Goal: Transaction & Acquisition: Purchase product/service

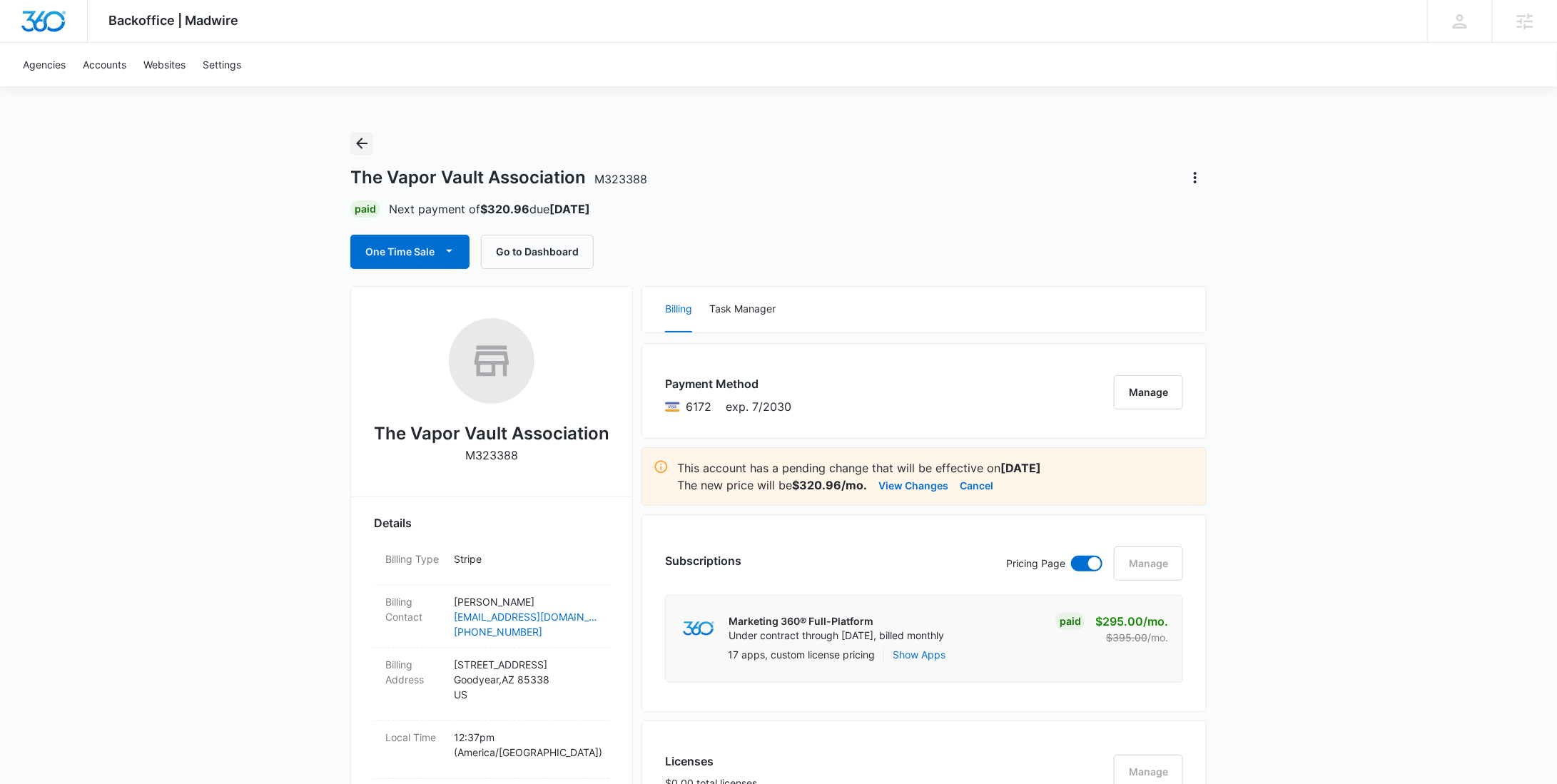
click at [364, 147] on icon "Back" at bounding box center [361, 143] width 17 height 17
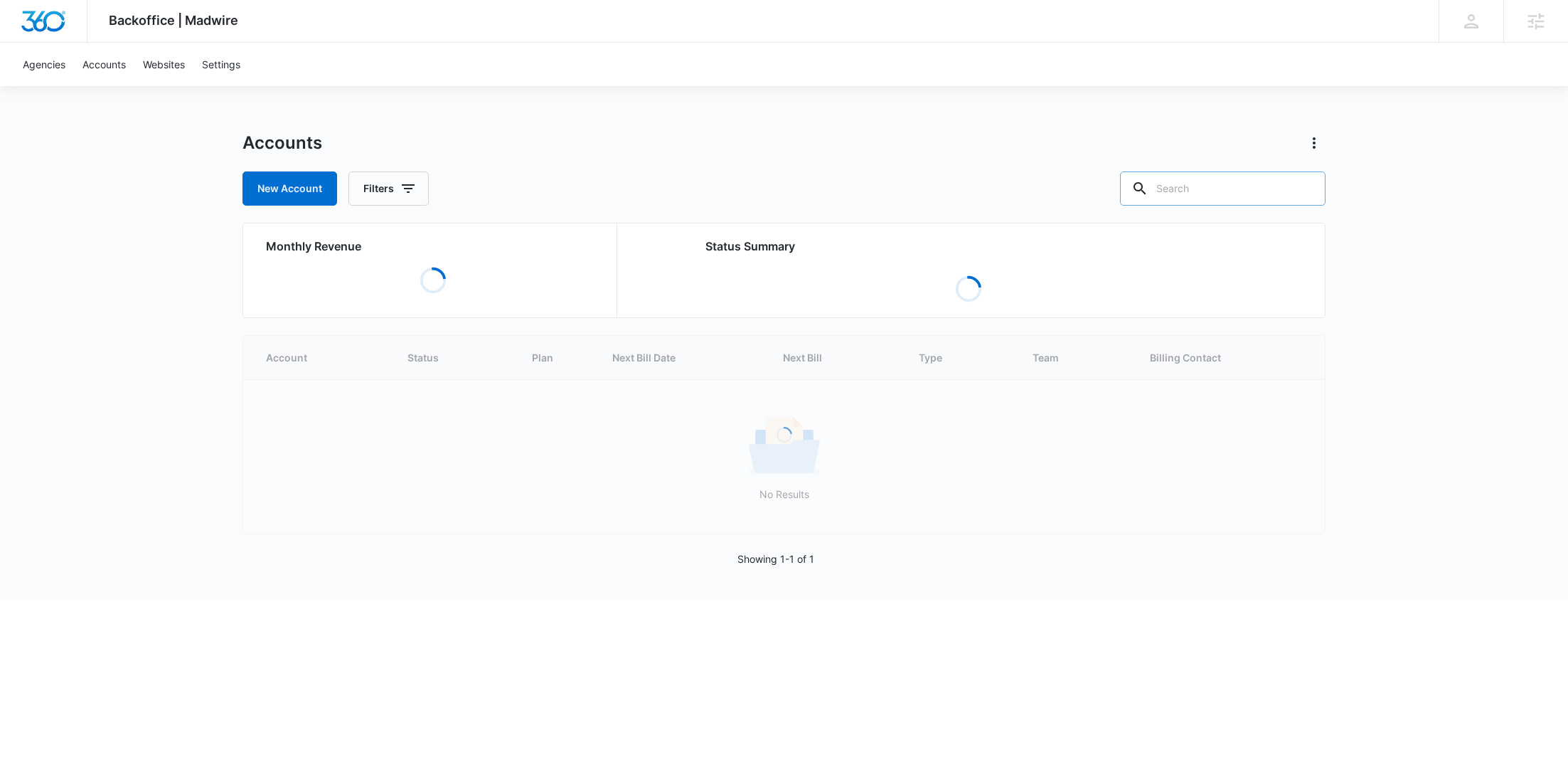
click at [1255, 189] on input "text" at bounding box center [1222, 188] width 205 height 34
paste input "M335827"
type input "M335827"
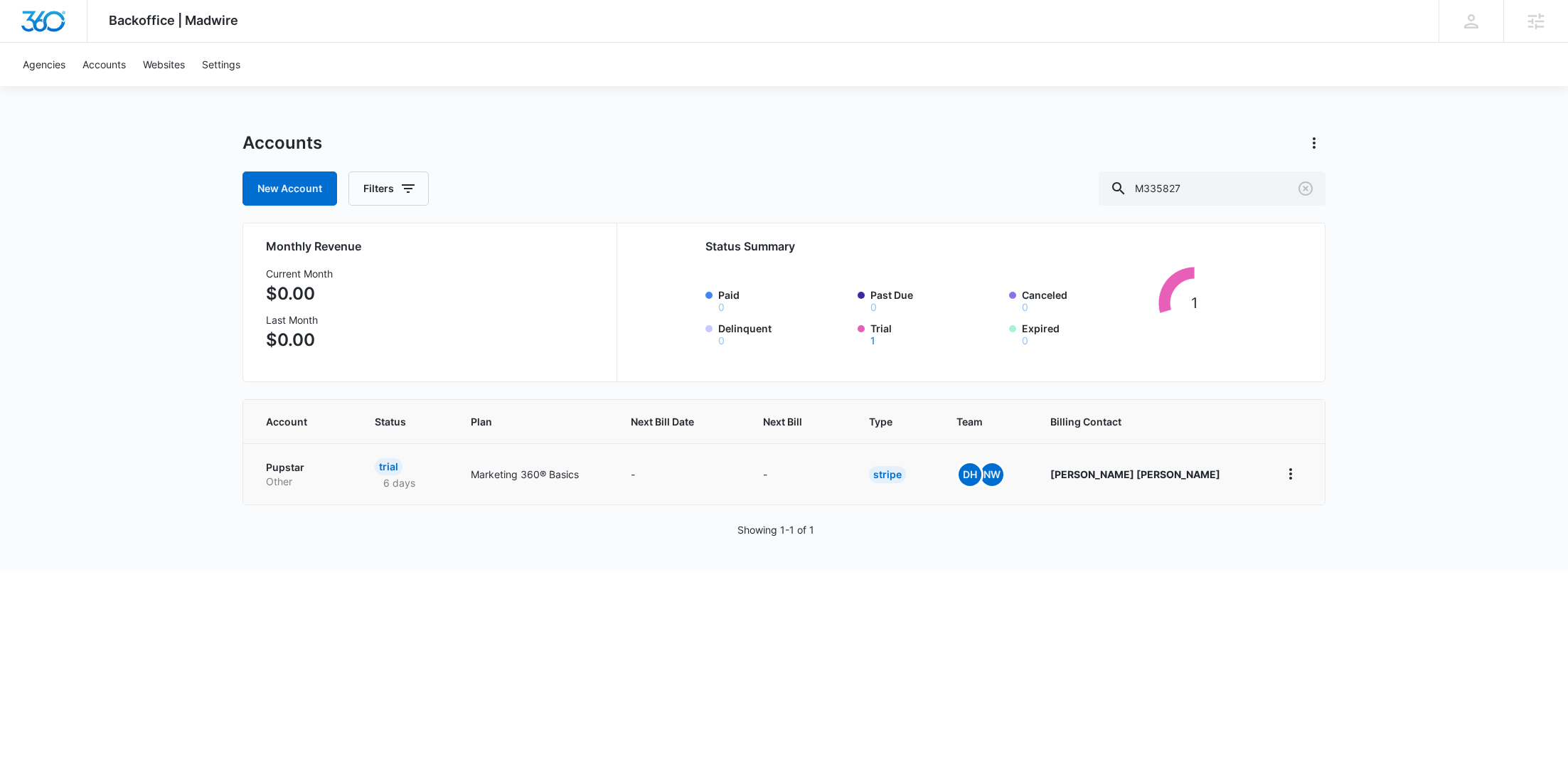
click at [328, 472] on p "Pupstar" at bounding box center [304, 467] width 75 height 14
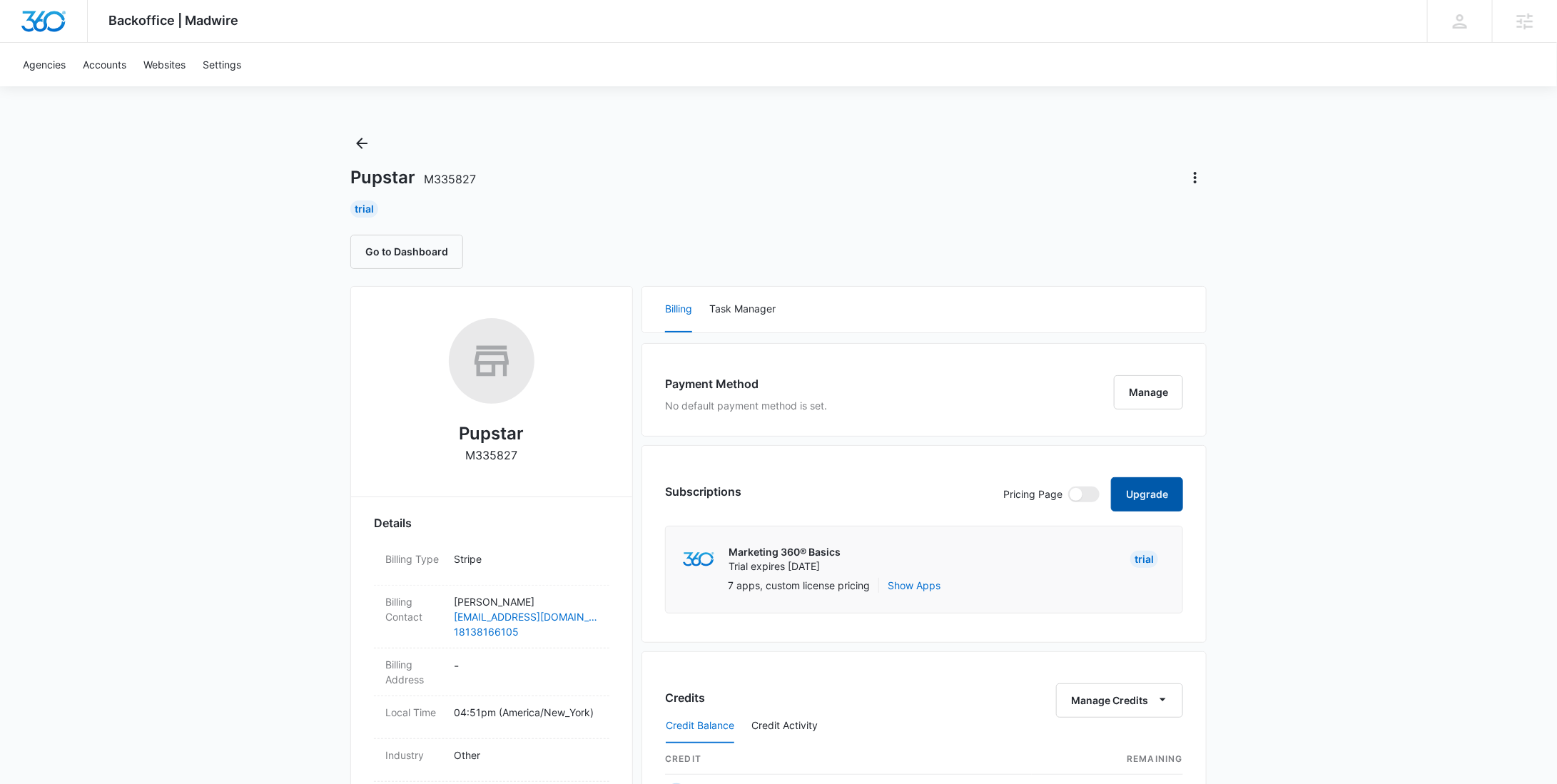
click at [1126, 488] on button "Upgrade" at bounding box center [1147, 494] width 72 height 35
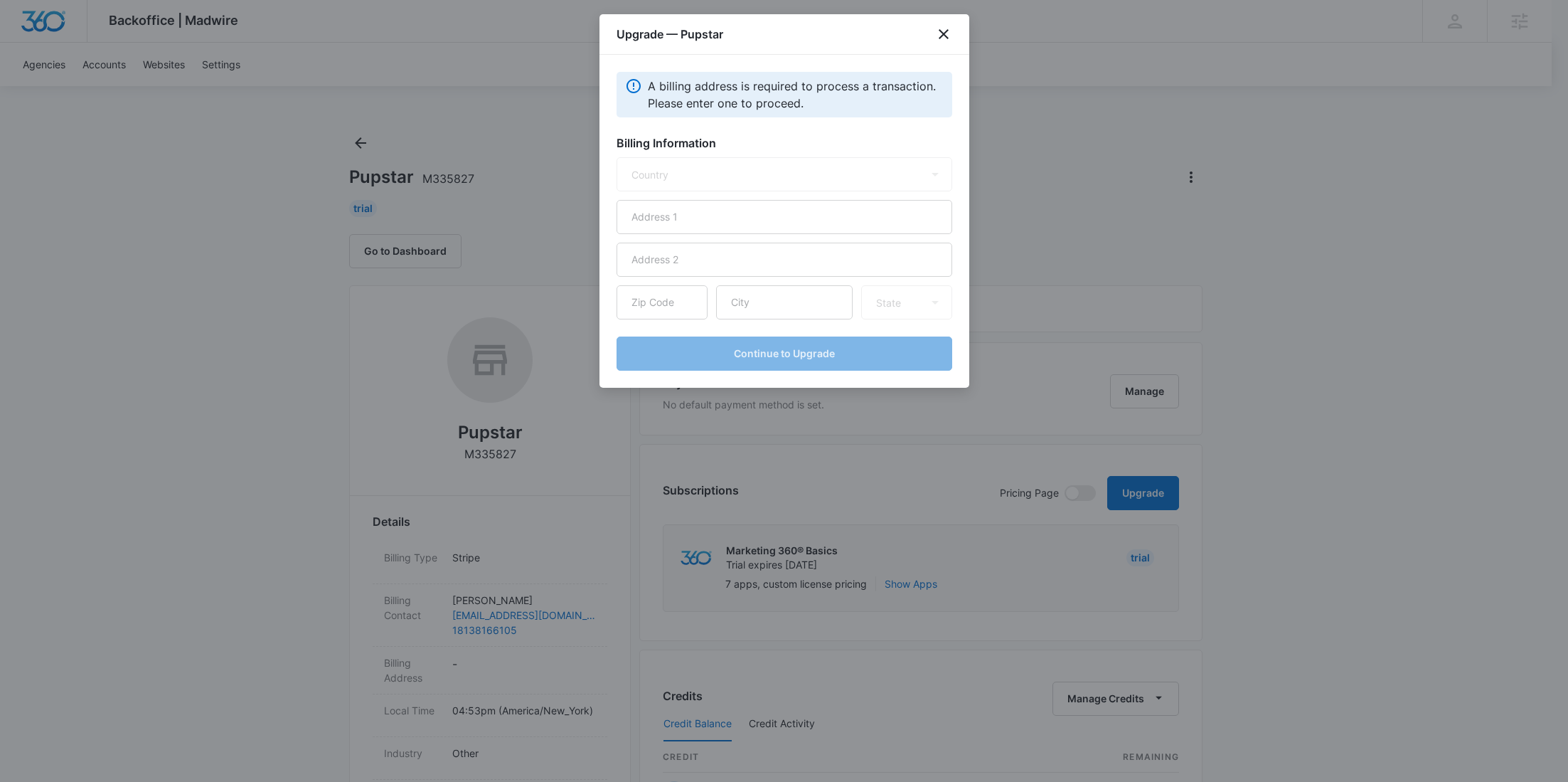
select select "US"
click at [734, 212] on input "text" at bounding box center [784, 216] width 335 height 34
paste input "[STREET_ADDRESS]"
type input "[STREET_ADDRESS]"
click at [779, 305] on input "text" at bounding box center [784, 302] width 137 height 34
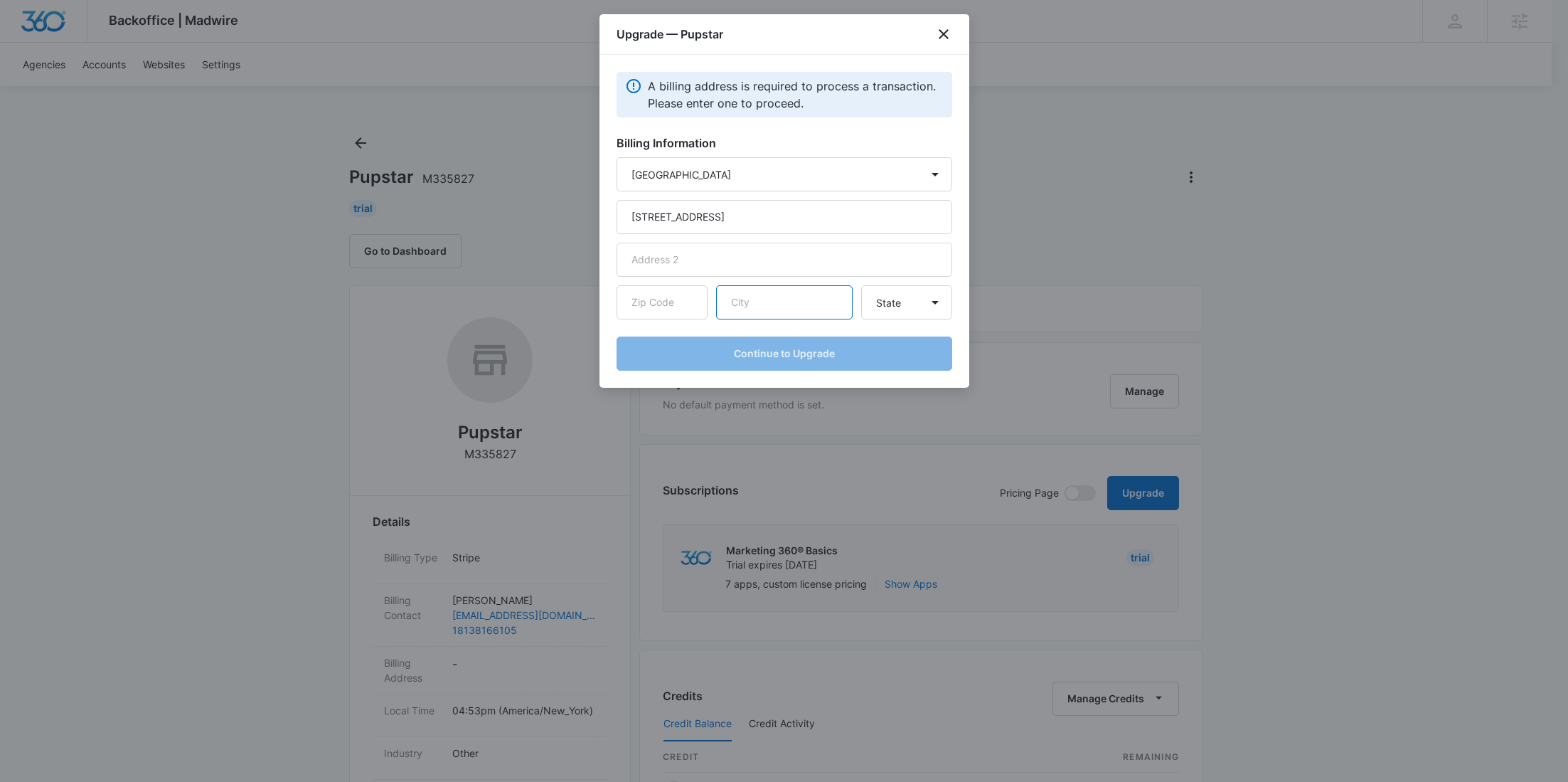
paste input "Wesley Chapel"
type input "Wesley Chapel"
click at [670, 300] on input "text" at bounding box center [662, 302] width 91 height 34
paste input "33544"
type input "33544"
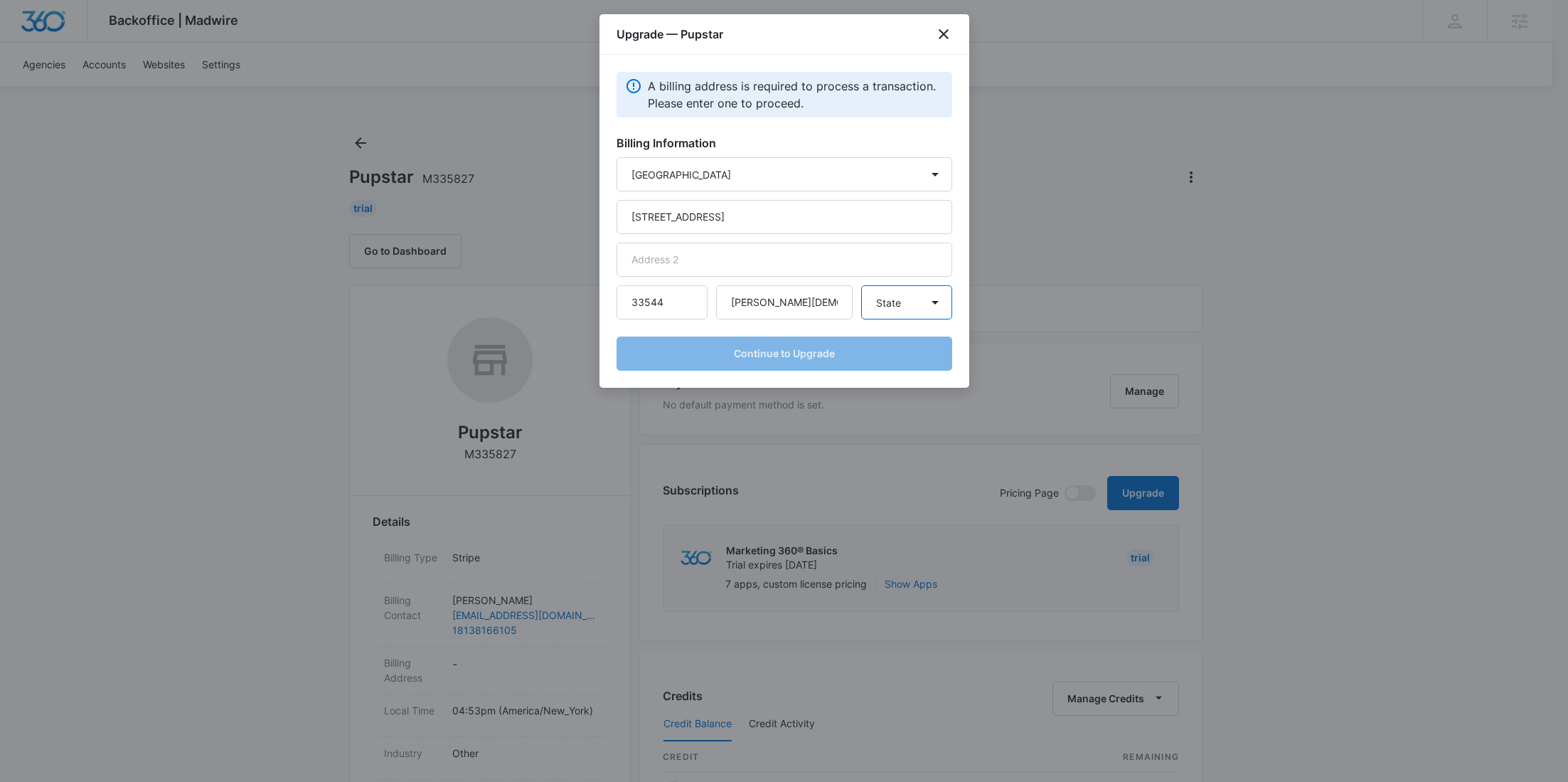
click at [897, 306] on select "State Alaska Alabama Arkansas American Samoa Arizona California Colorado Connec…" at bounding box center [906, 302] width 91 height 34
select select "FL"
click at [861, 285] on select "State Alaska Alabama Arkansas American Samoa Arizona California Colorado Connec…" at bounding box center [906, 302] width 91 height 34
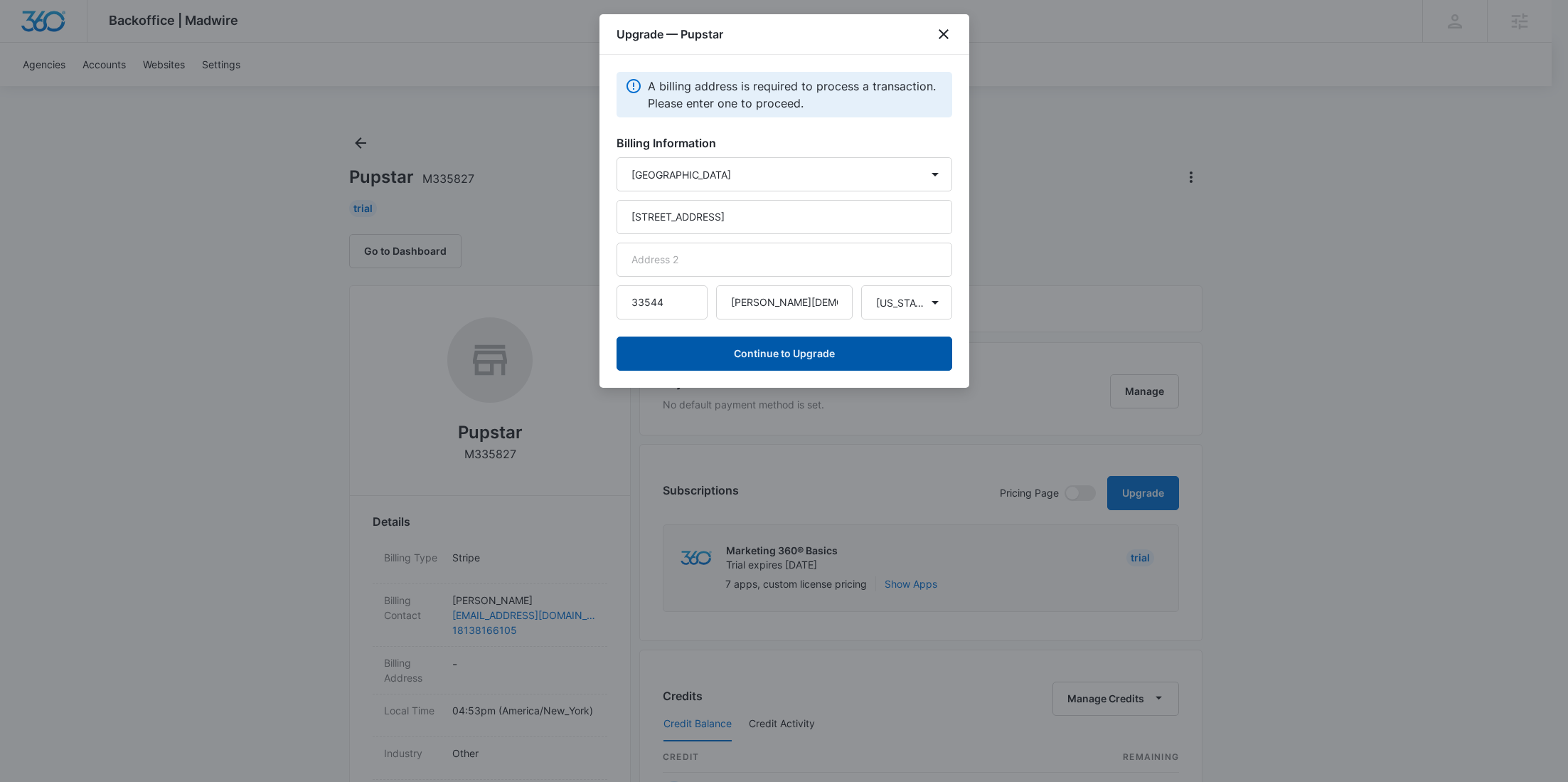
click at [792, 357] on button "Continue to Upgrade" at bounding box center [784, 353] width 335 height 34
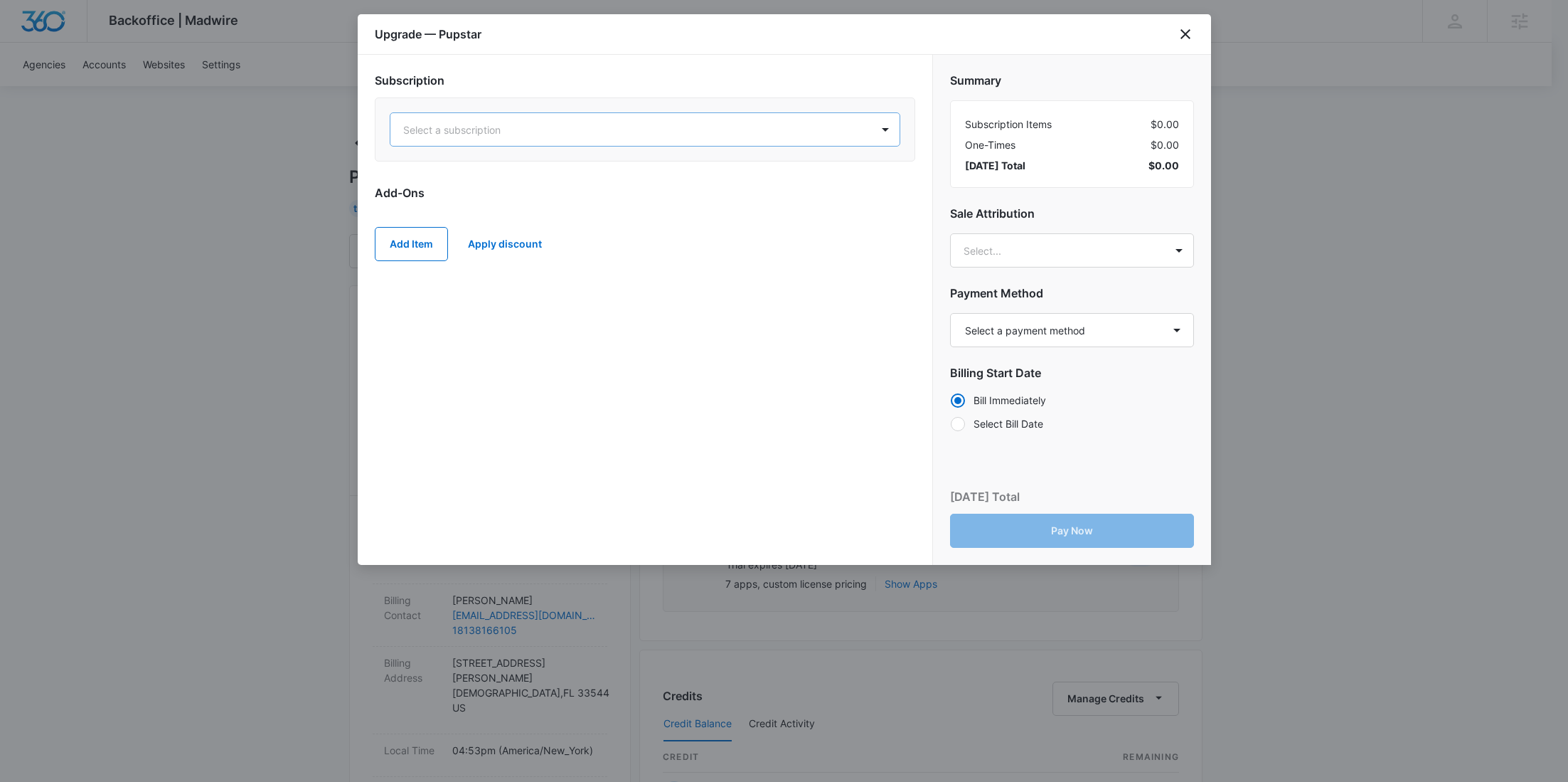
click at [572, 134] on div at bounding box center [627, 130] width 449 height 18
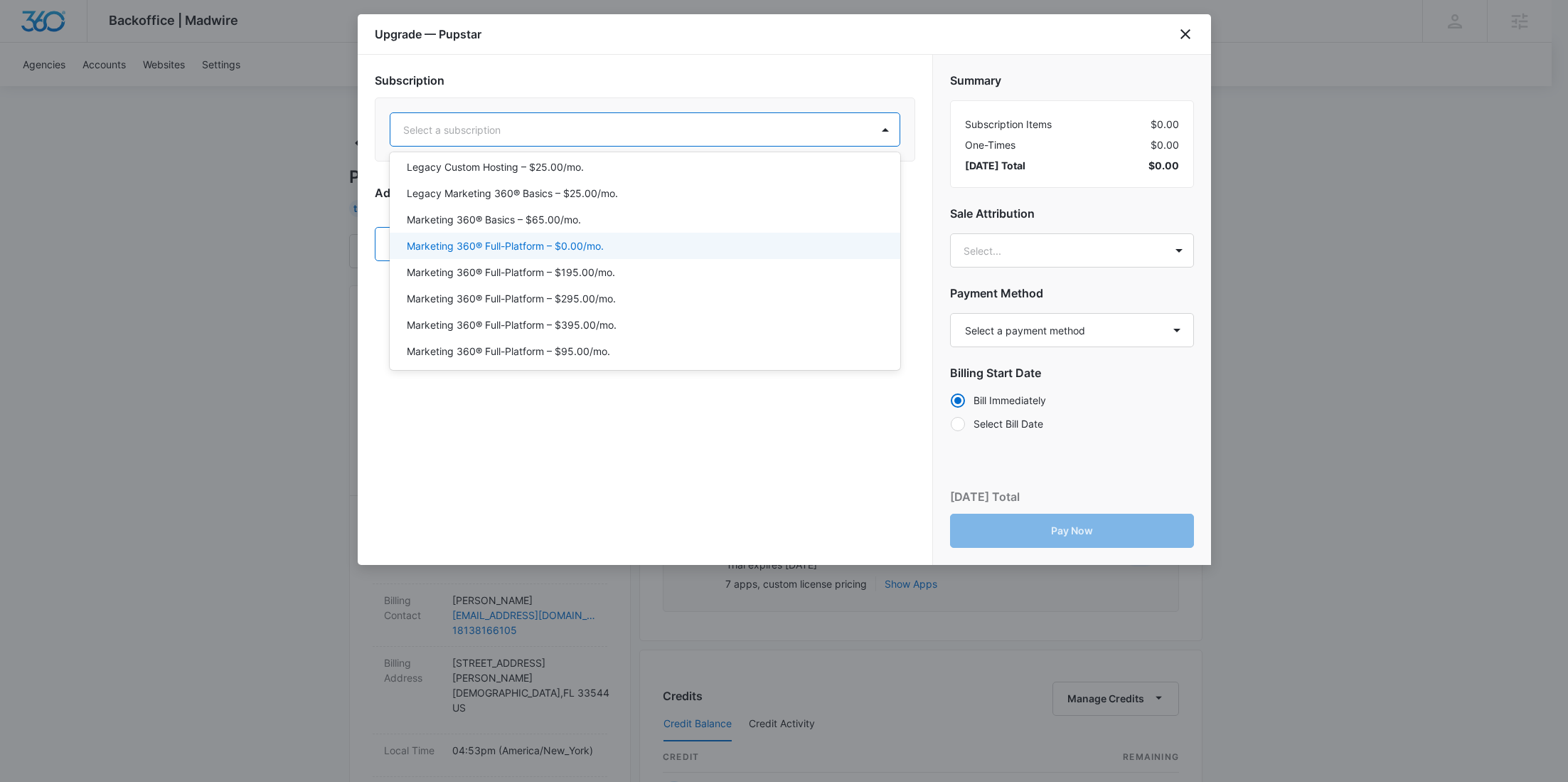
scroll to position [60, 0]
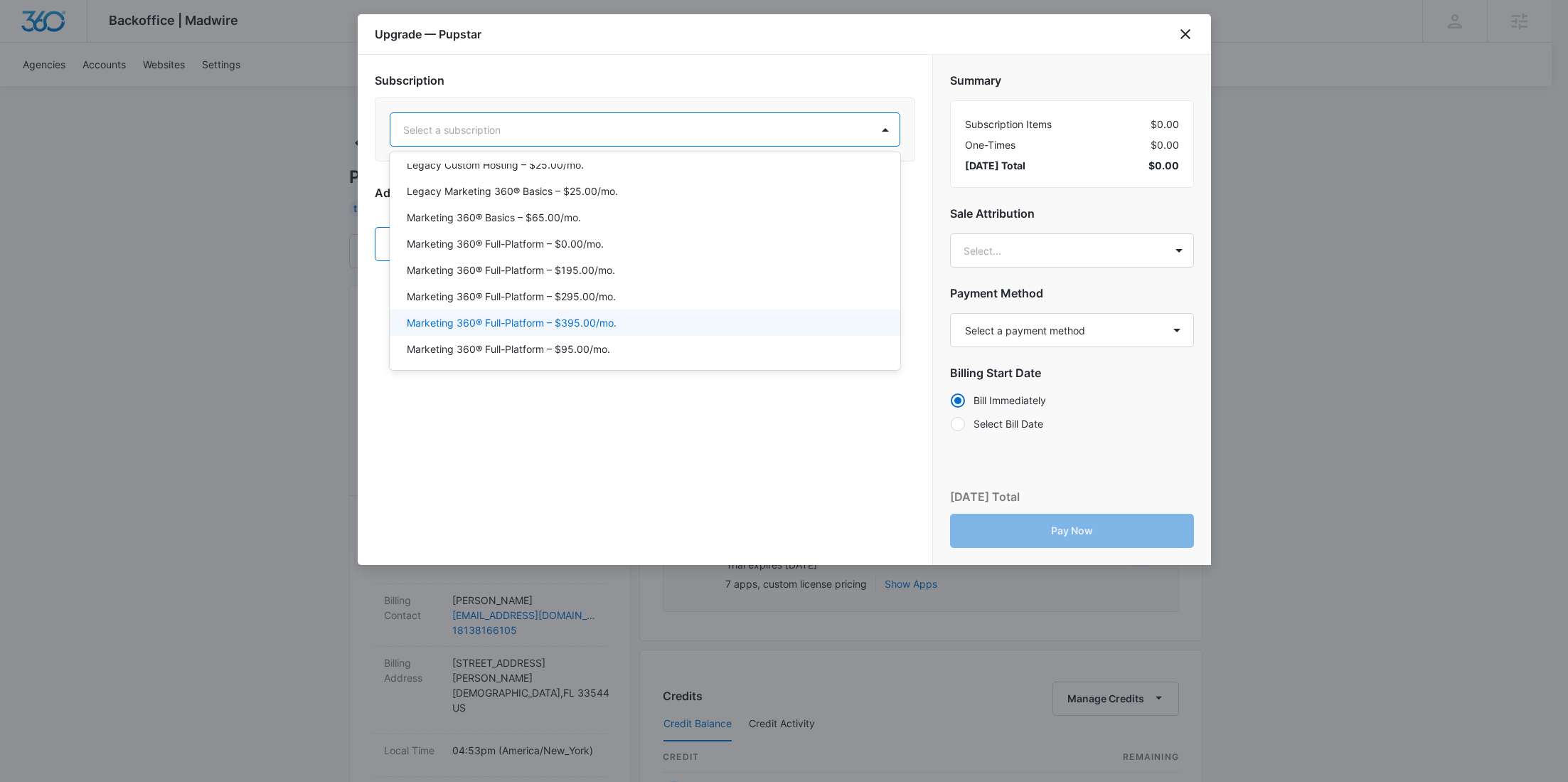
click at [609, 316] on p "Marketing 360® Full-Platform – $395.00/mo." at bounding box center [511, 322] width 209 height 15
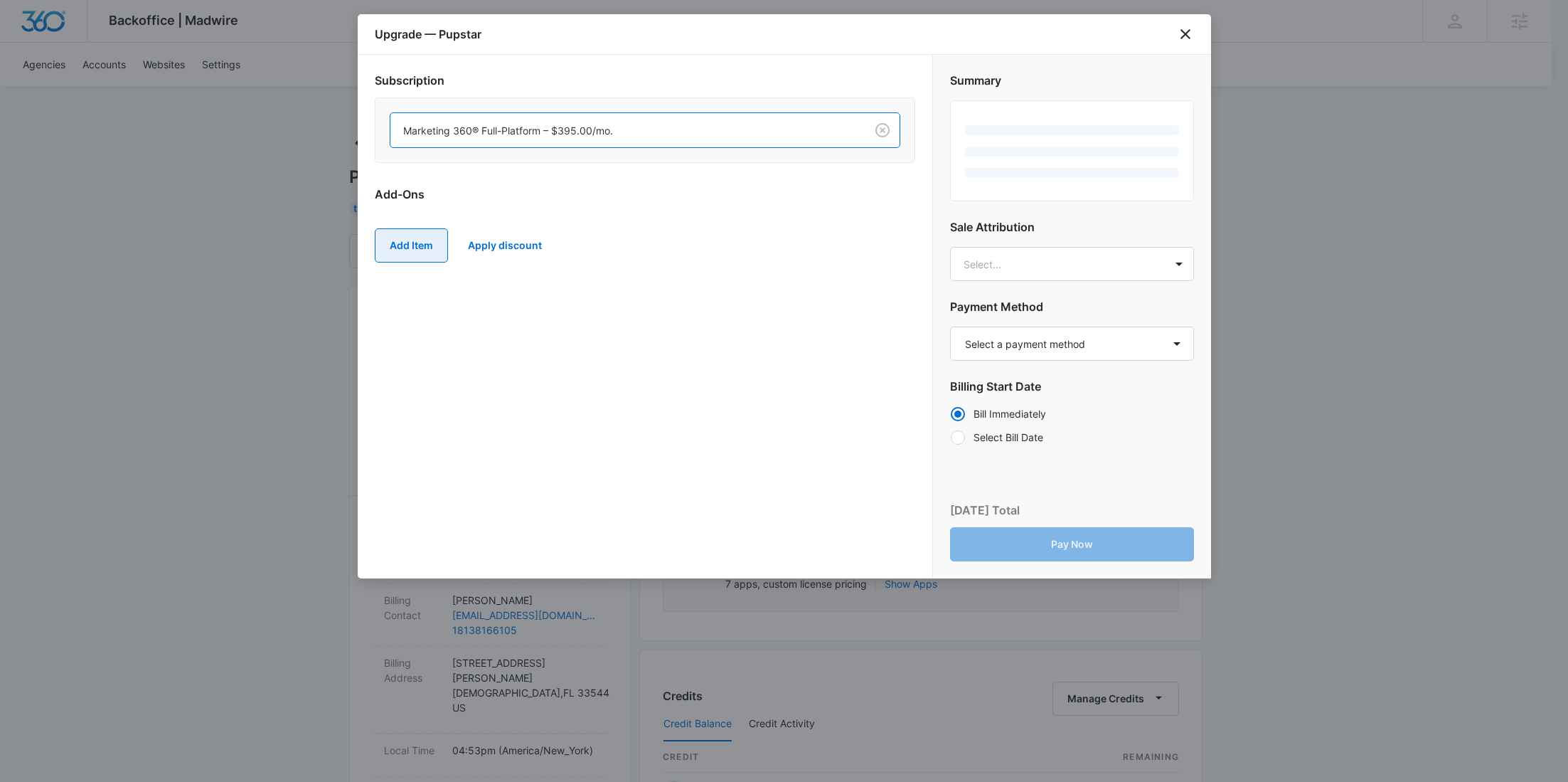
click at [389, 240] on button "Add Item" at bounding box center [411, 245] width 74 height 34
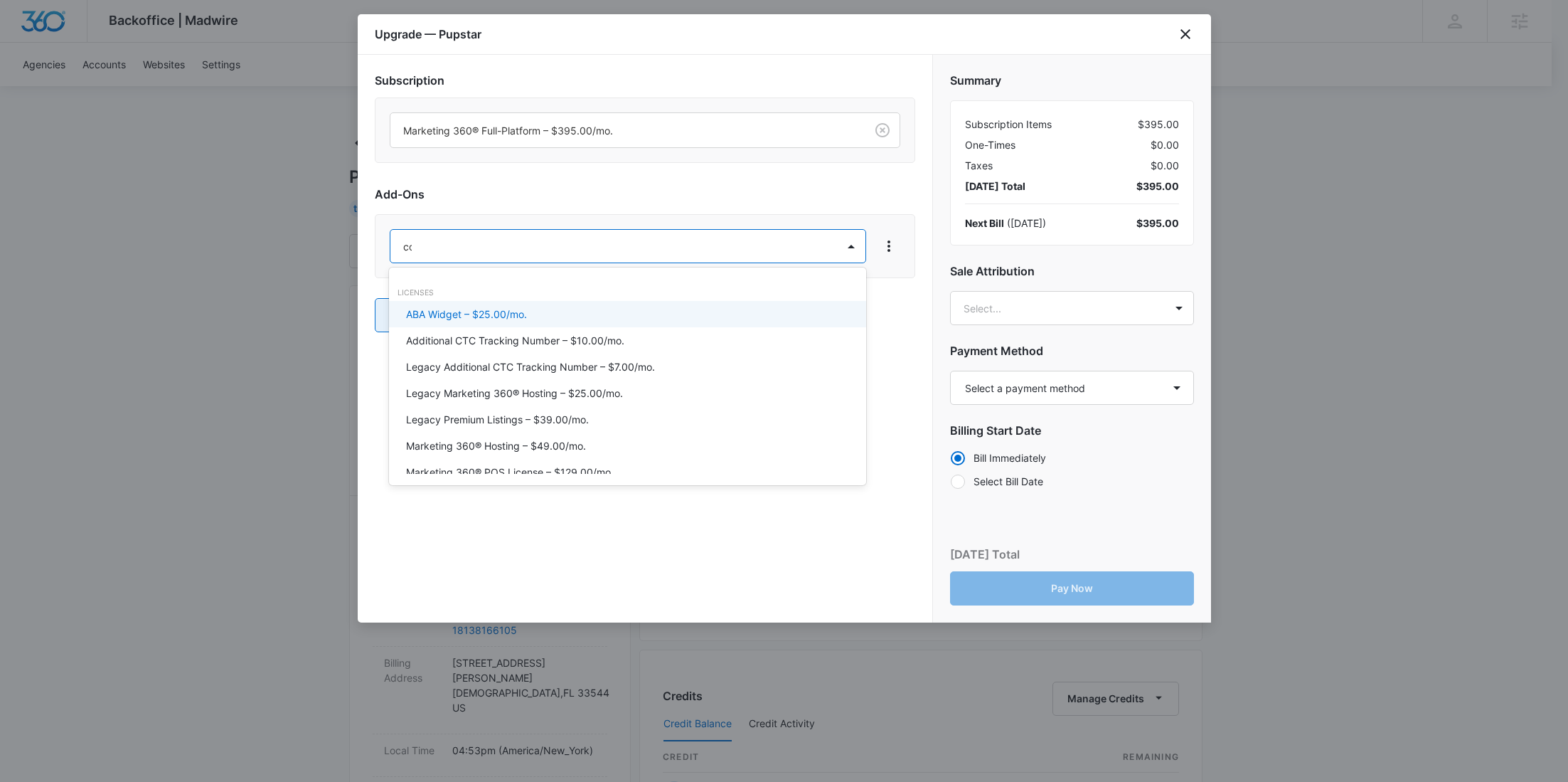
type input "cont"
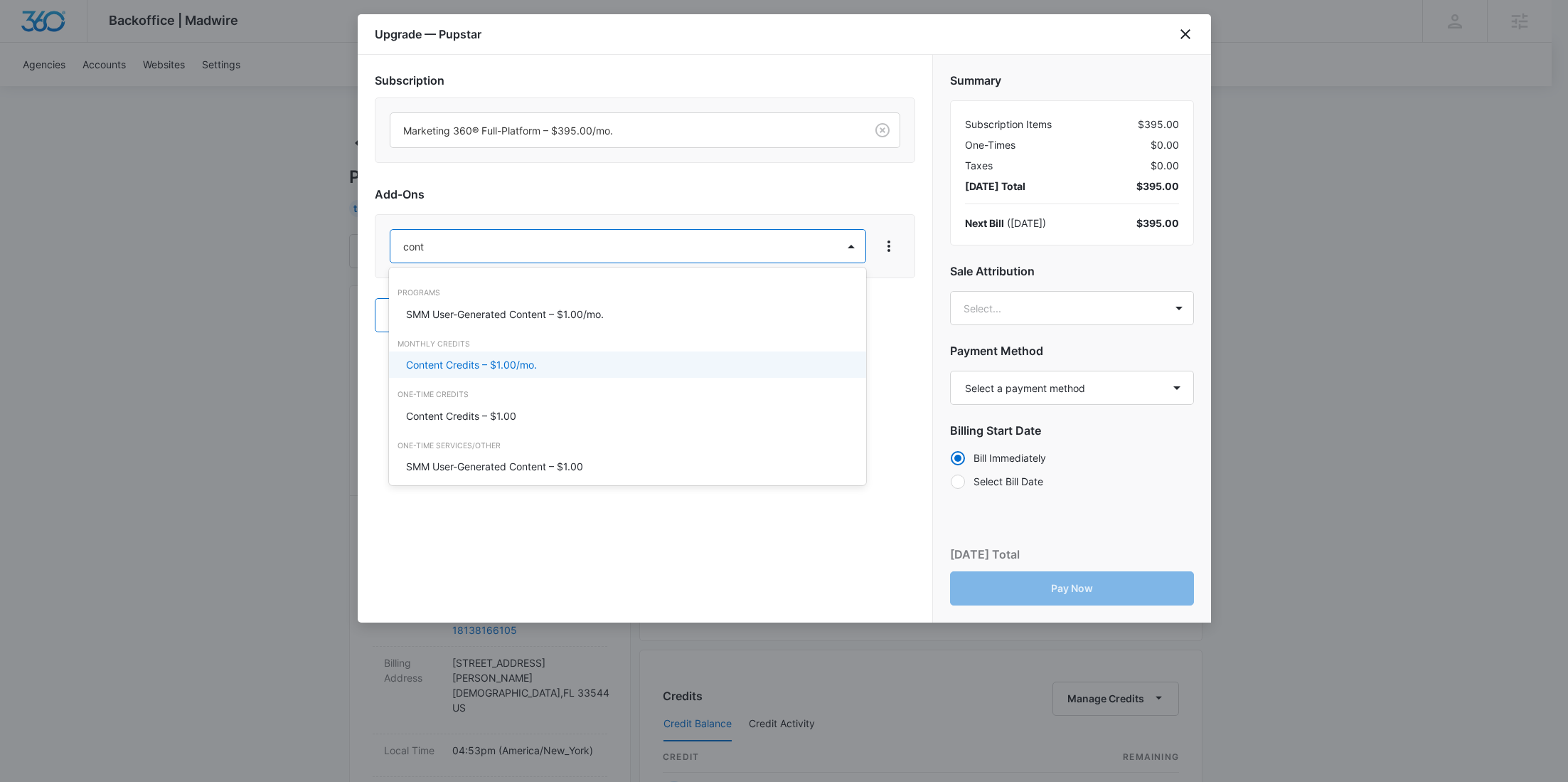
click at [517, 355] on div "Content Credits – $1.00/mo." at bounding box center [627, 364] width 477 height 27
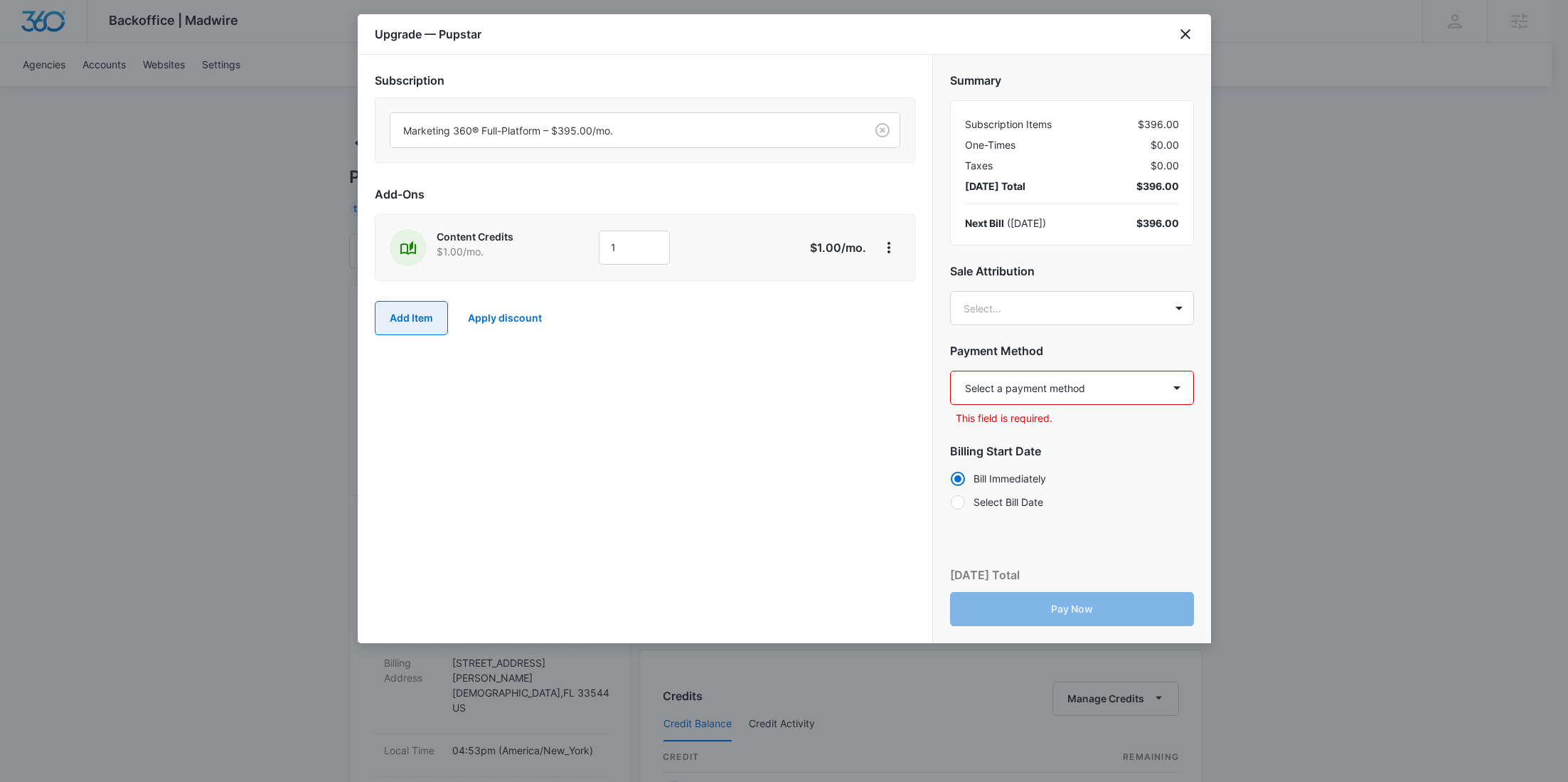
click at [436, 319] on button "Add Item" at bounding box center [411, 318] width 74 height 34
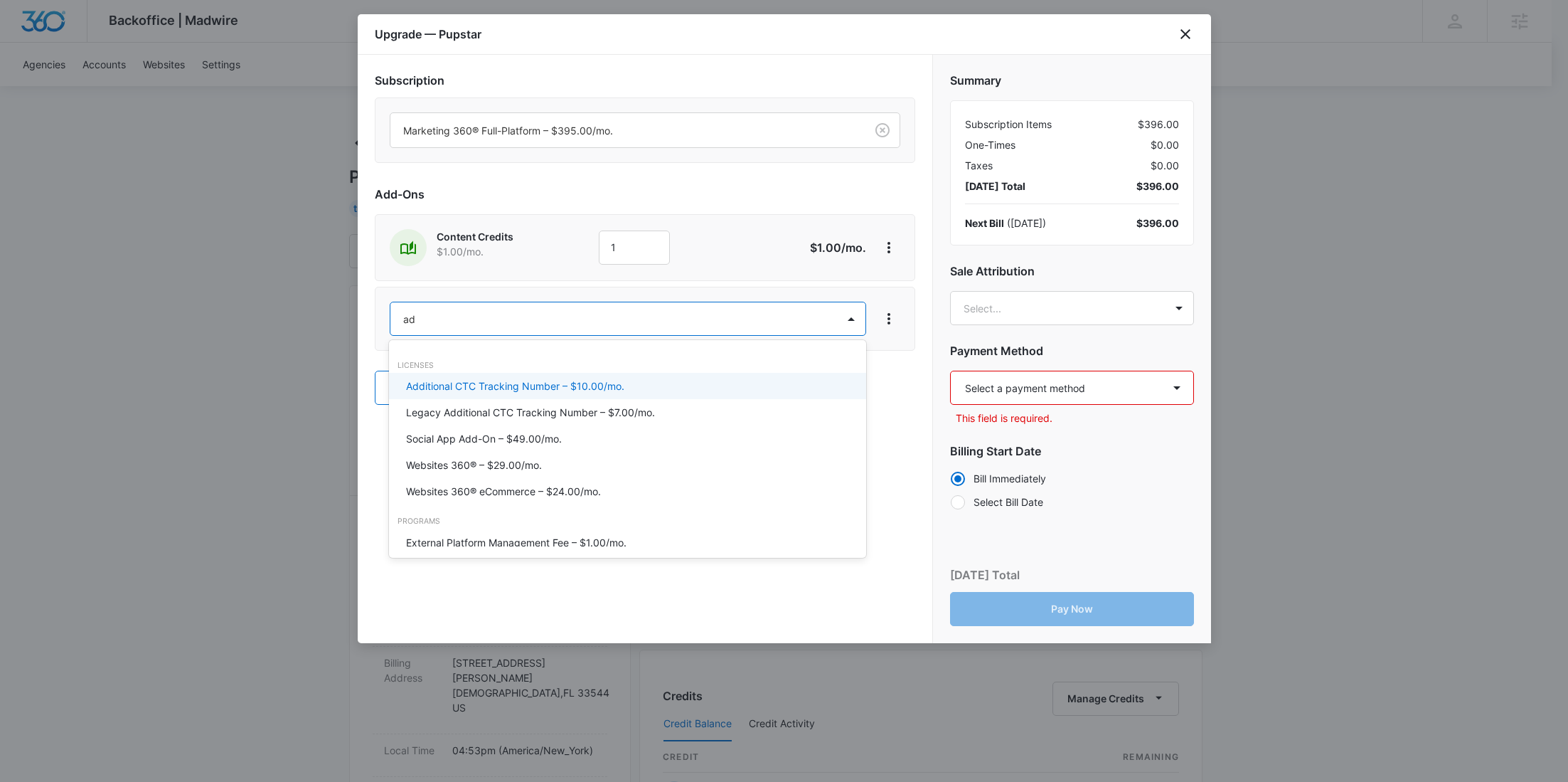
type input "ad c"
click at [451, 380] on p "Ad Credits – $1.00/mo." at bounding box center [459, 386] width 106 height 15
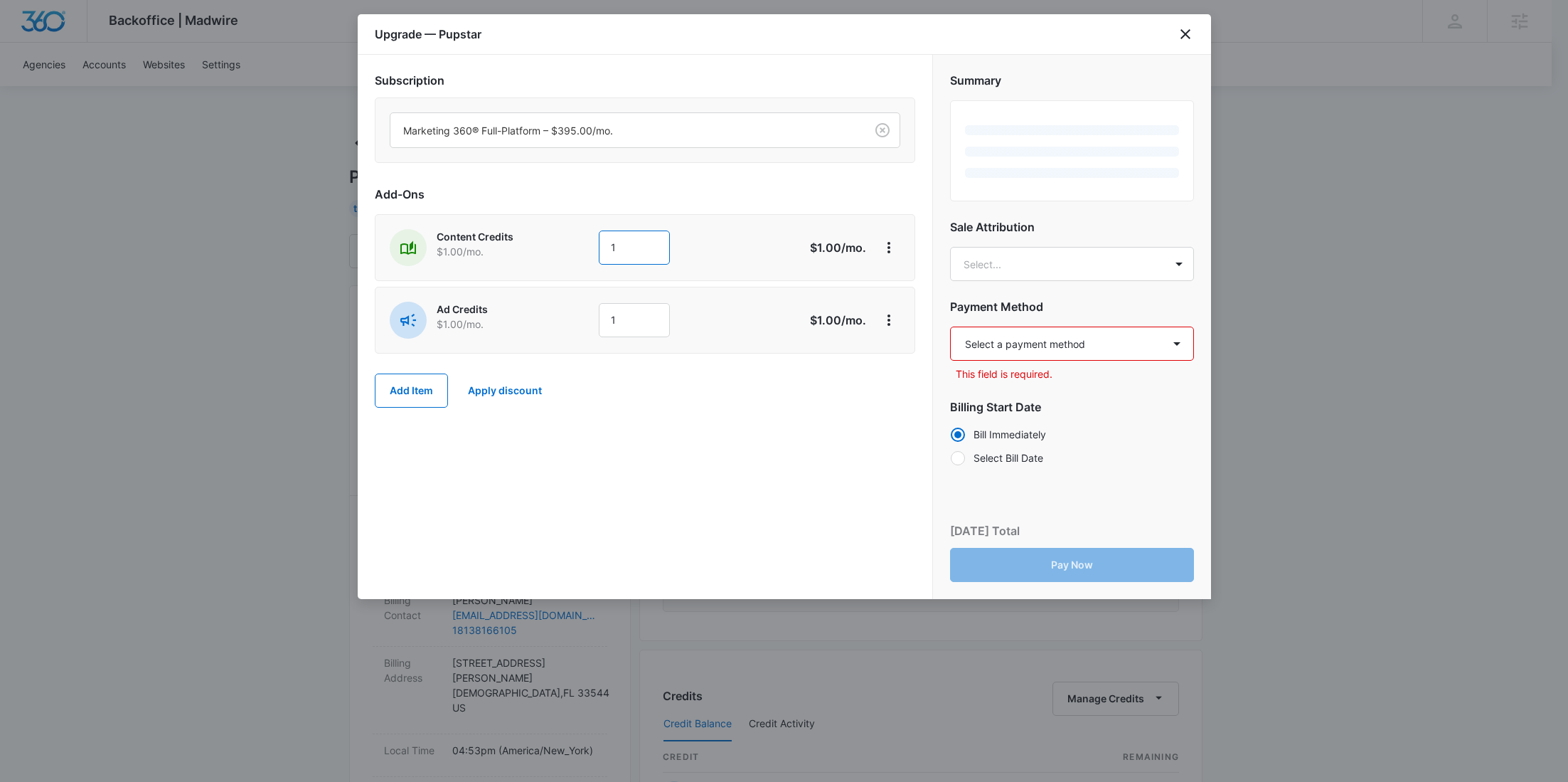
drag, startPoint x: 629, startPoint y: 253, endPoint x: 517, endPoint y: 251, distance: 112.0
click at [517, 251] on div "Content Credits $1.00 /mo. 1" at bounding box center [594, 248] width 410 height 37
type input "600"
click at [533, 289] on div "Ad Credits $1.00 /mo. 1 $1.00 /mo." at bounding box center [645, 320] width 541 height 67
drag, startPoint x: 658, startPoint y: 318, endPoint x: 542, endPoint y: 323, distance: 116.1
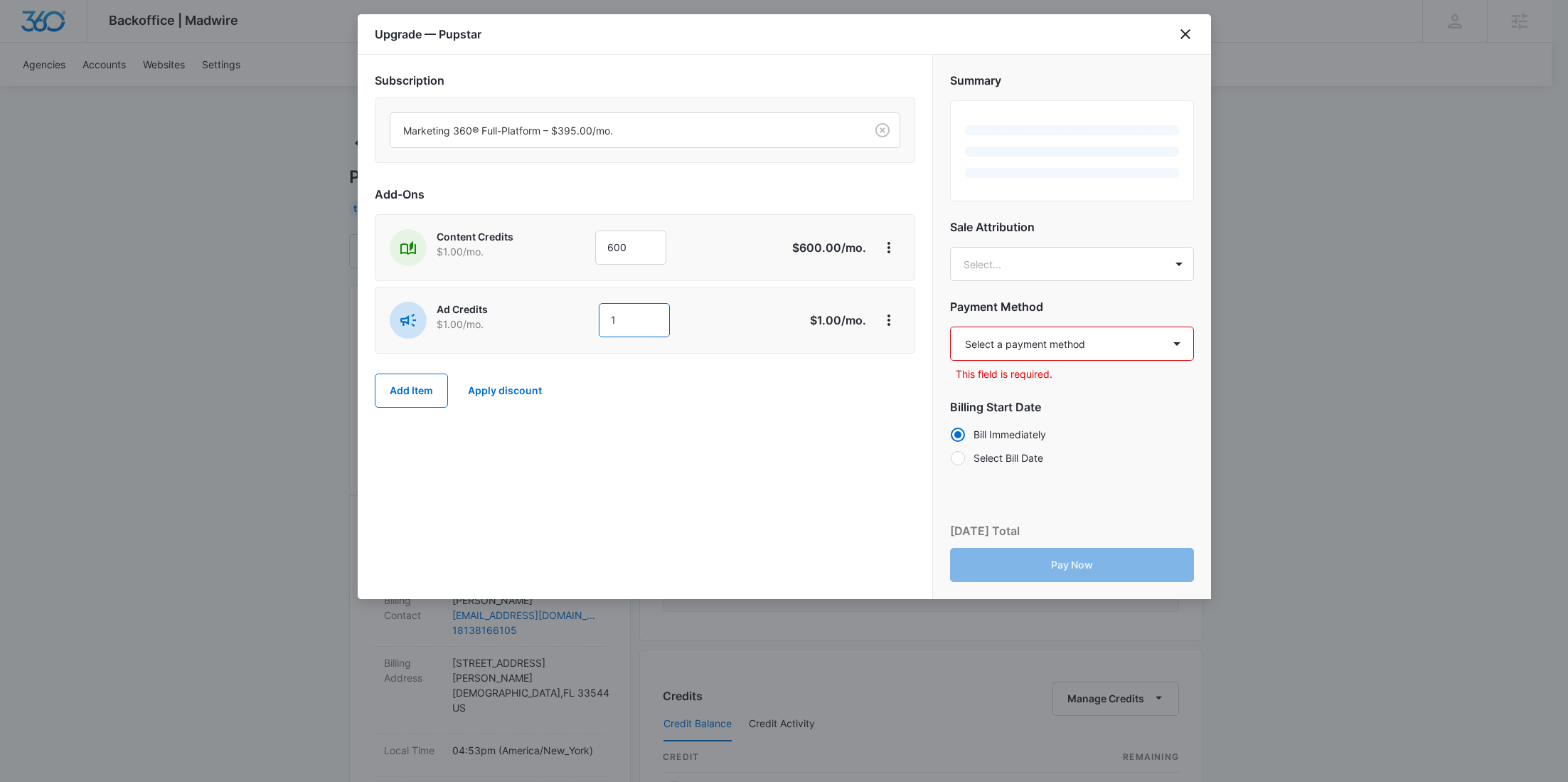
click at [573, 320] on div "Ad Credits $1.00 /mo. 1" at bounding box center [594, 321] width 410 height 37
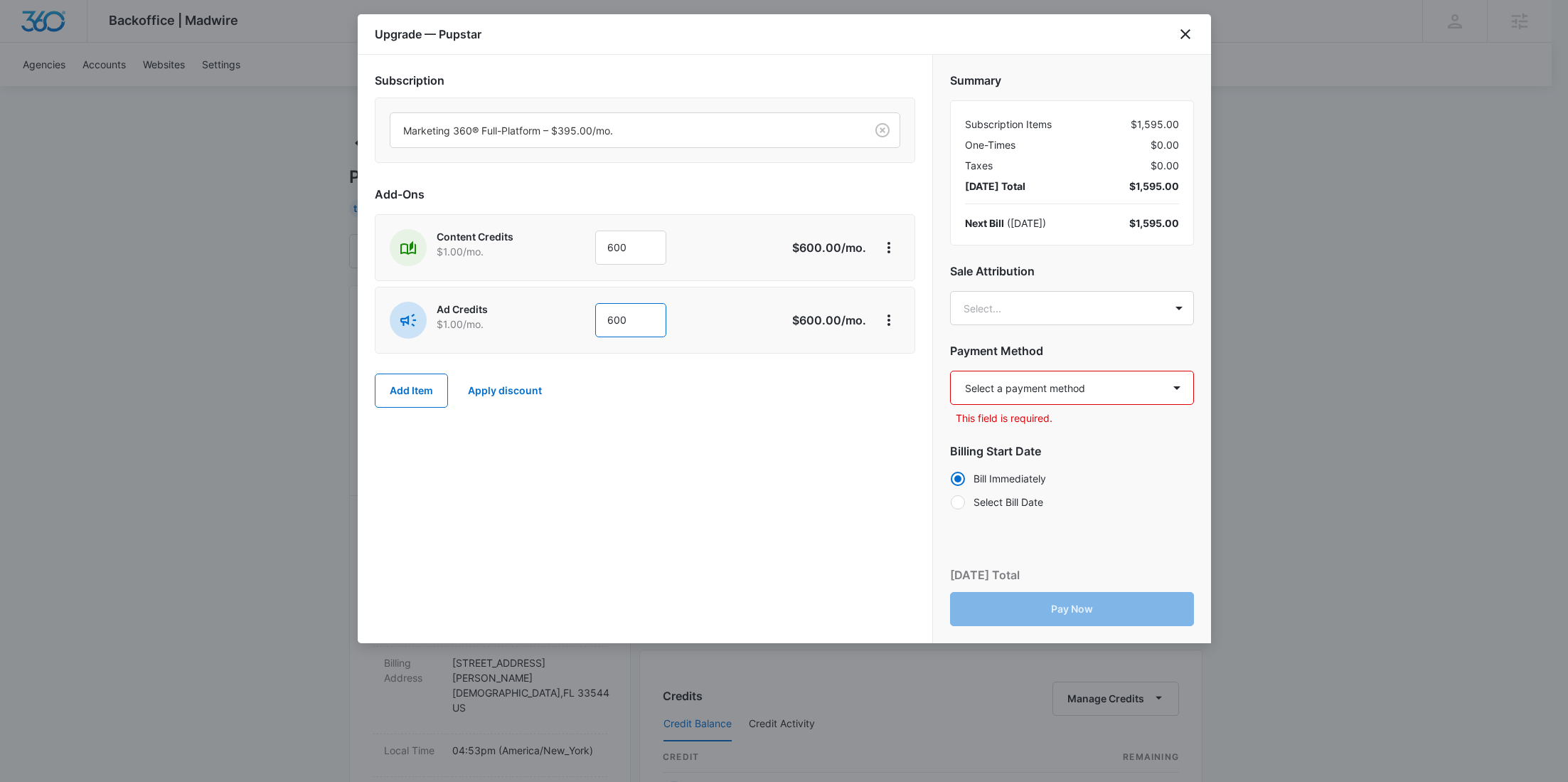
type input "600"
click at [1051, 383] on select "Select a payment method Mastercard ending in 7559 New payment method Monthly in…" at bounding box center [1072, 388] width 244 height 34
select select "pm_1Rv2VVA4n8RTgNjU4dztqrGX"
click at [950, 371] on select "Select a payment method Mastercard ending in 7559 New payment method Monthly in…" at bounding box center [1072, 388] width 244 height 34
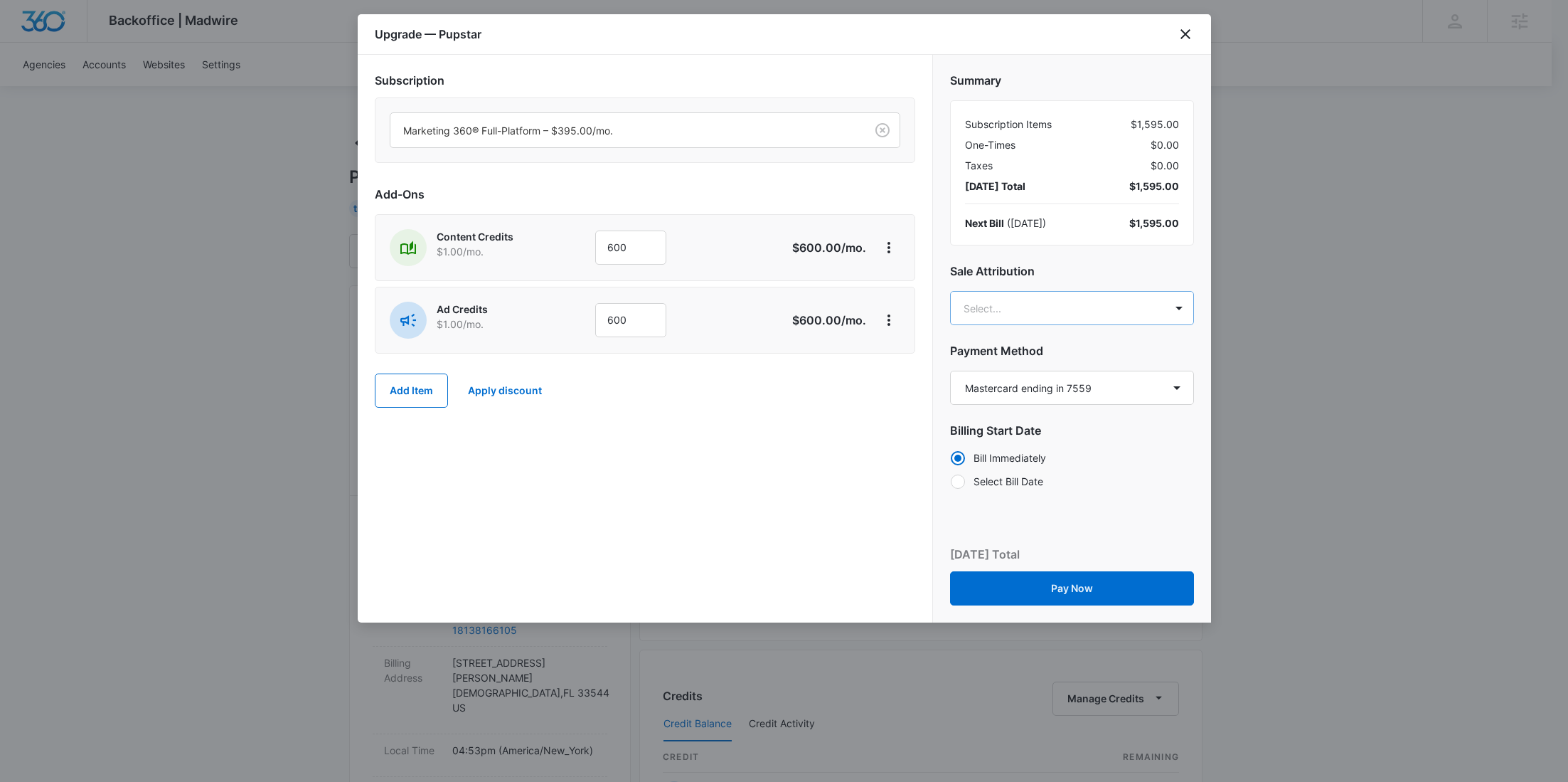
click at [1078, 320] on body "Backoffice | Madwire Apps Settings RY Rochelle Young rochelle.young@madwire.com…" at bounding box center [784, 727] width 1568 height 1455
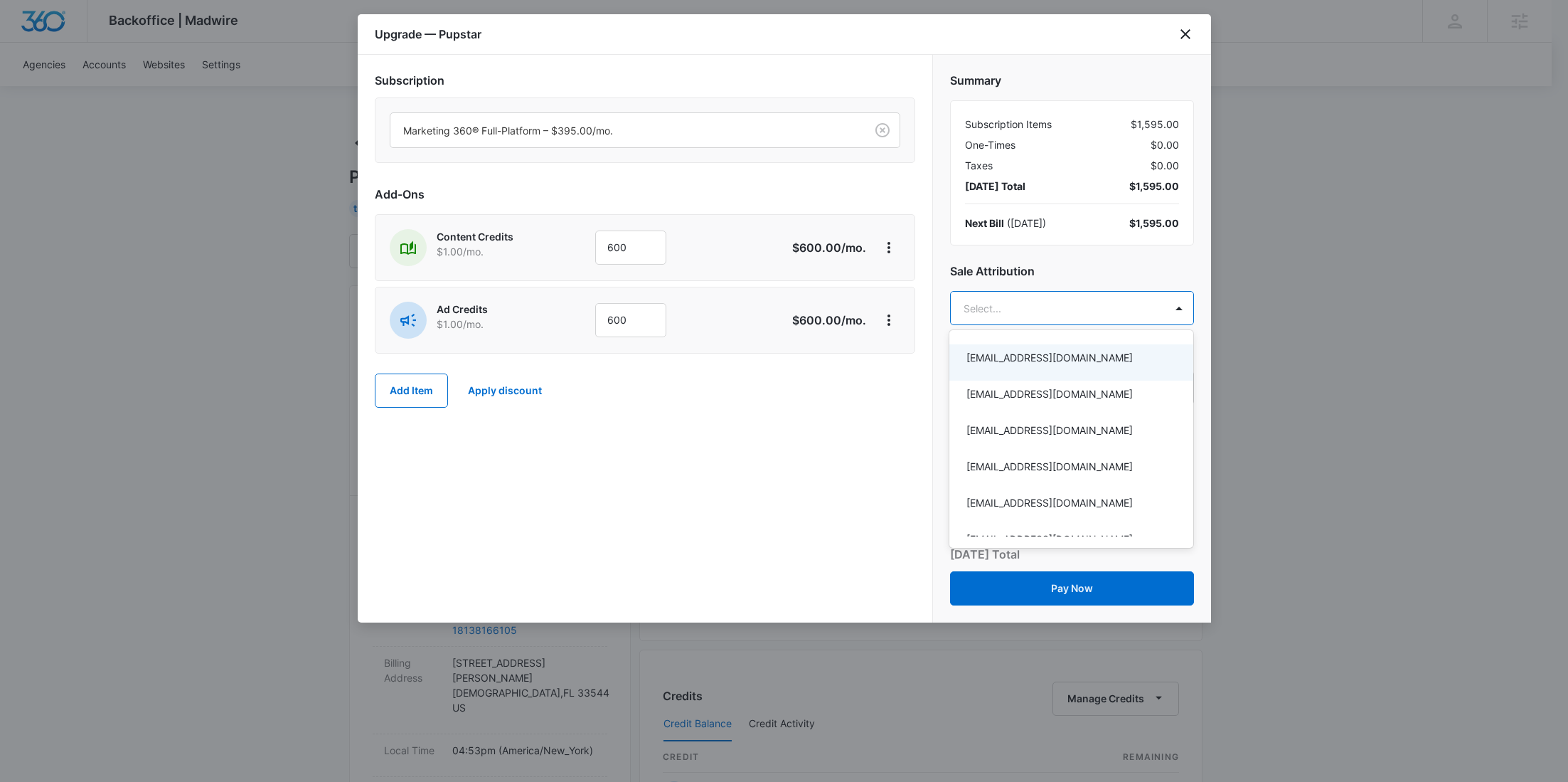
paste input "Holzapfel"
type input "Holzapfel"
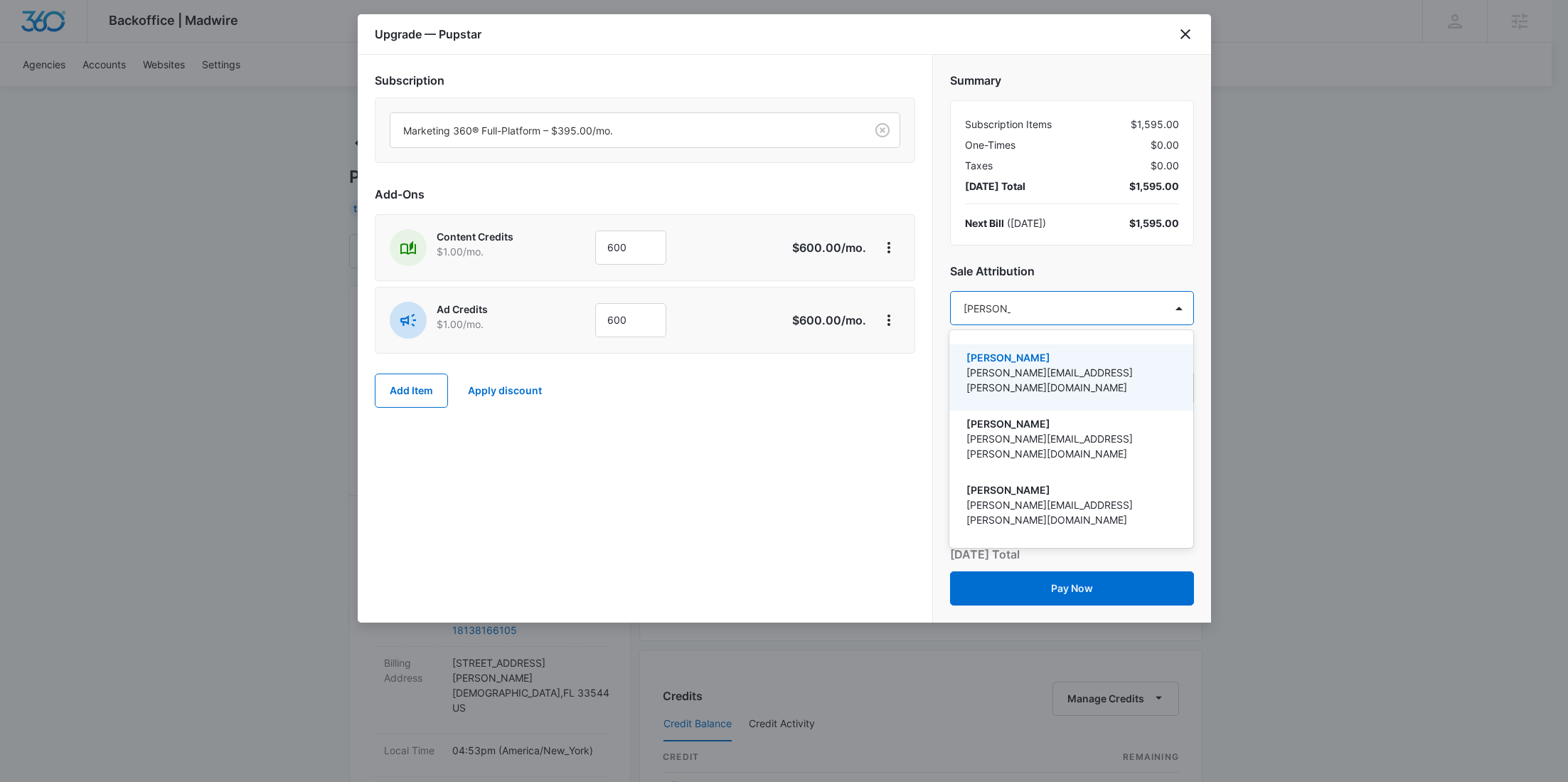
click at [1076, 353] on p "Dave Holzapfel" at bounding box center [1070, 357] width 206 height 15
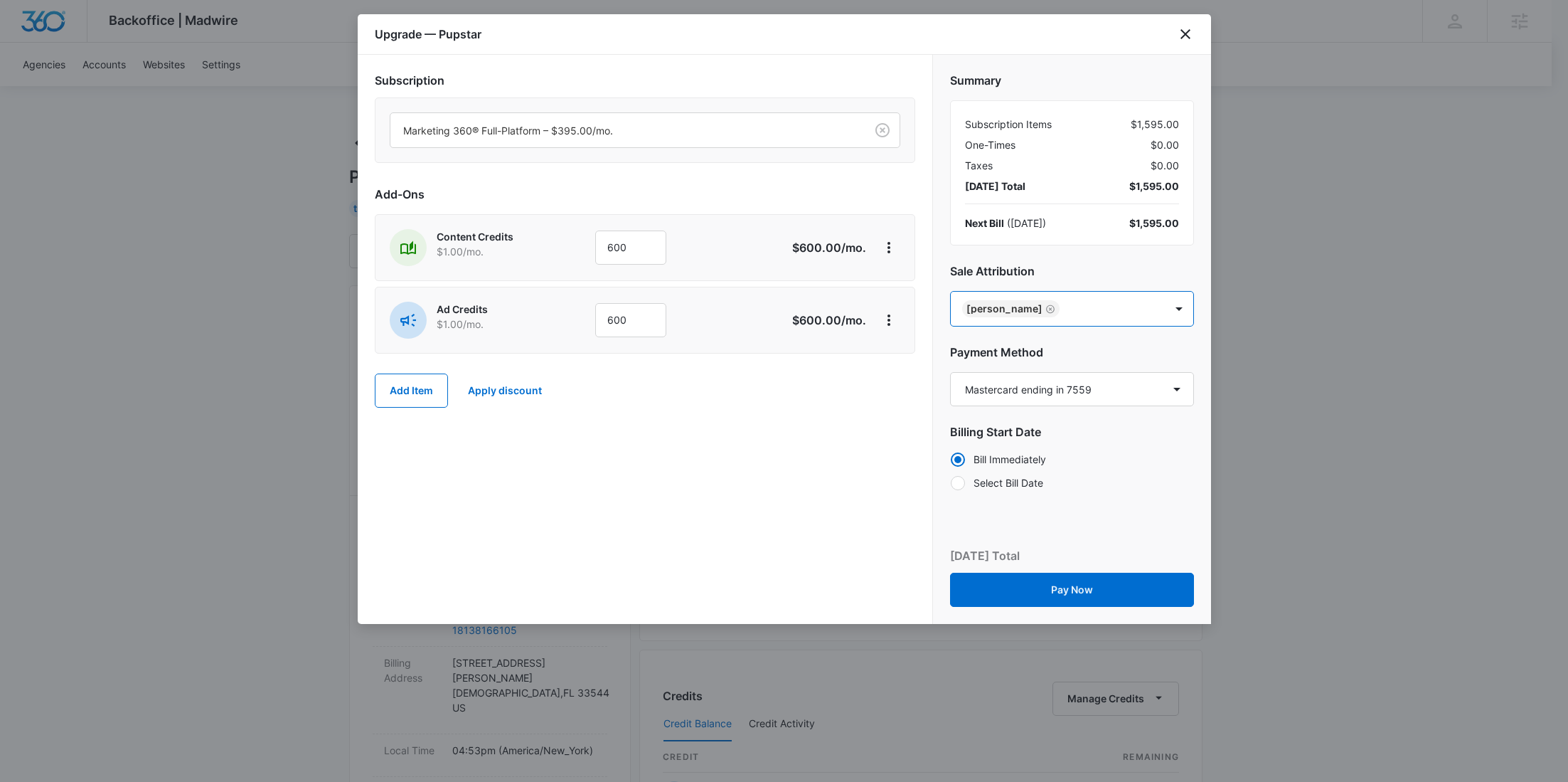
paste input "White"
type input "White"
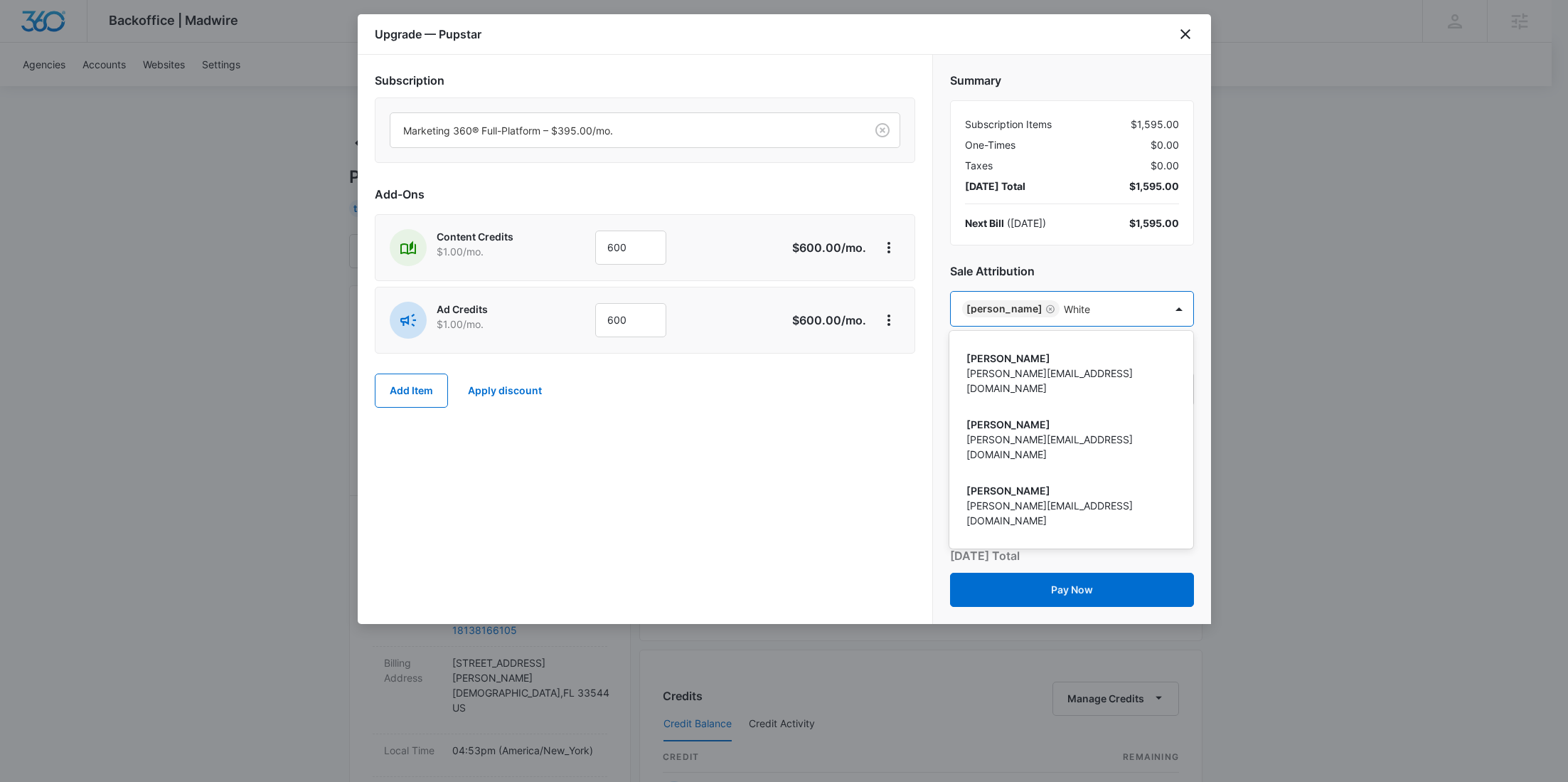
scroll to position [220, 0]
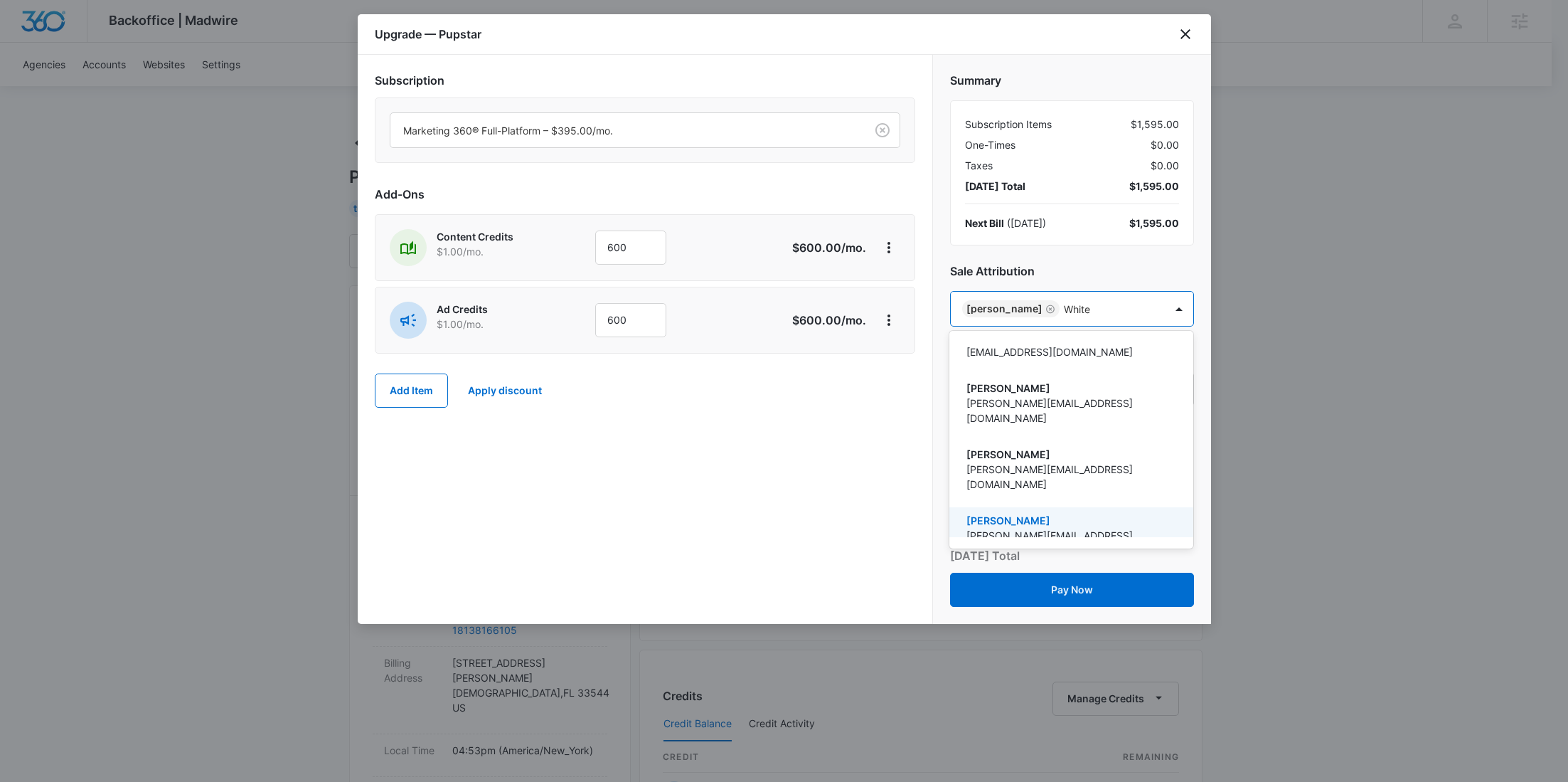
drag, startPoint x: 1029, startPoint y: 458, endPoint x: 1014, endPoint y: 456, distance: 15.1
click at [1029, 528] on p "nicole.white@madwire.com" at bounding box center [1070, 543] width 206 height 30
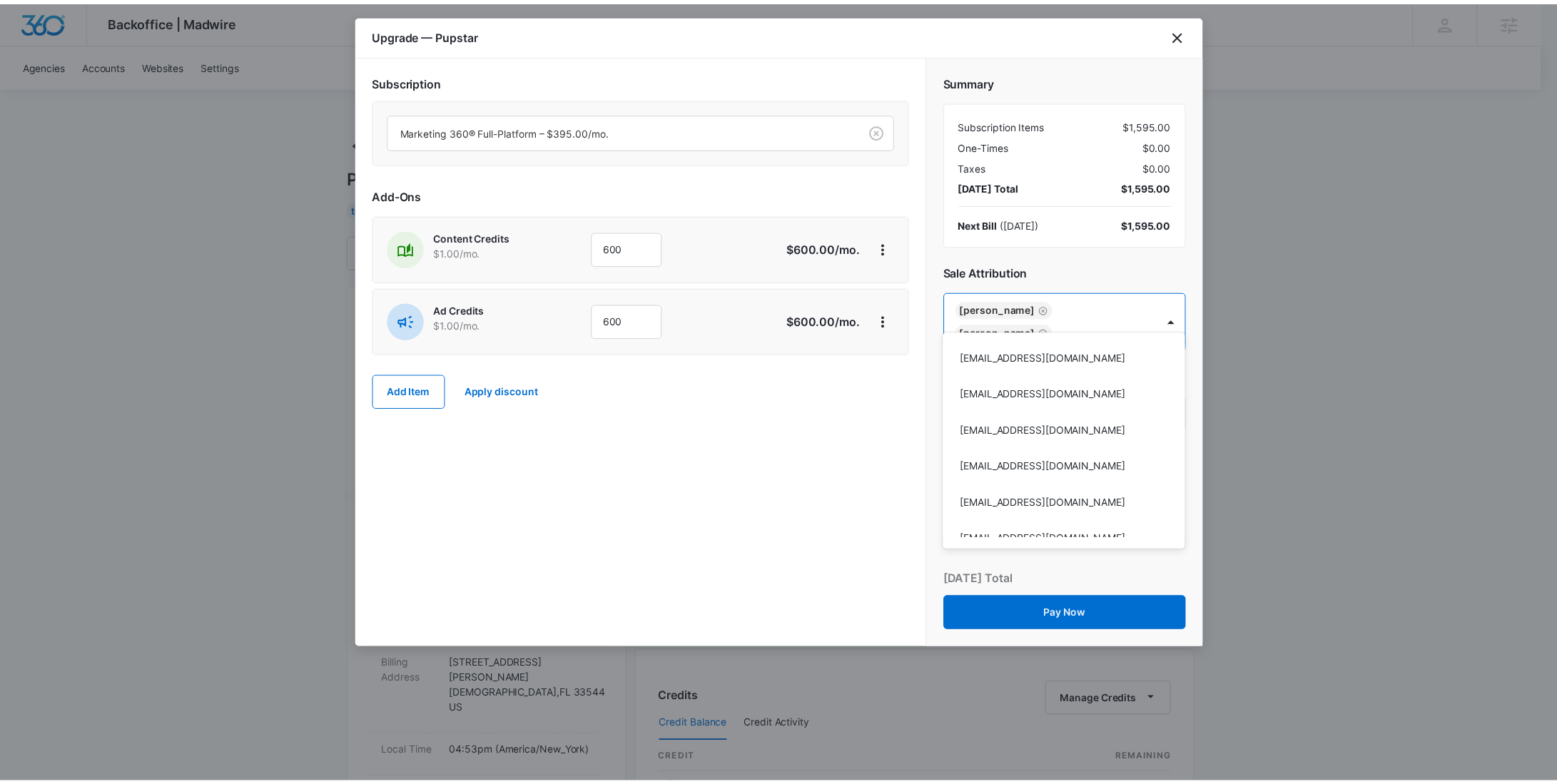
scroll to position [81847, 0]
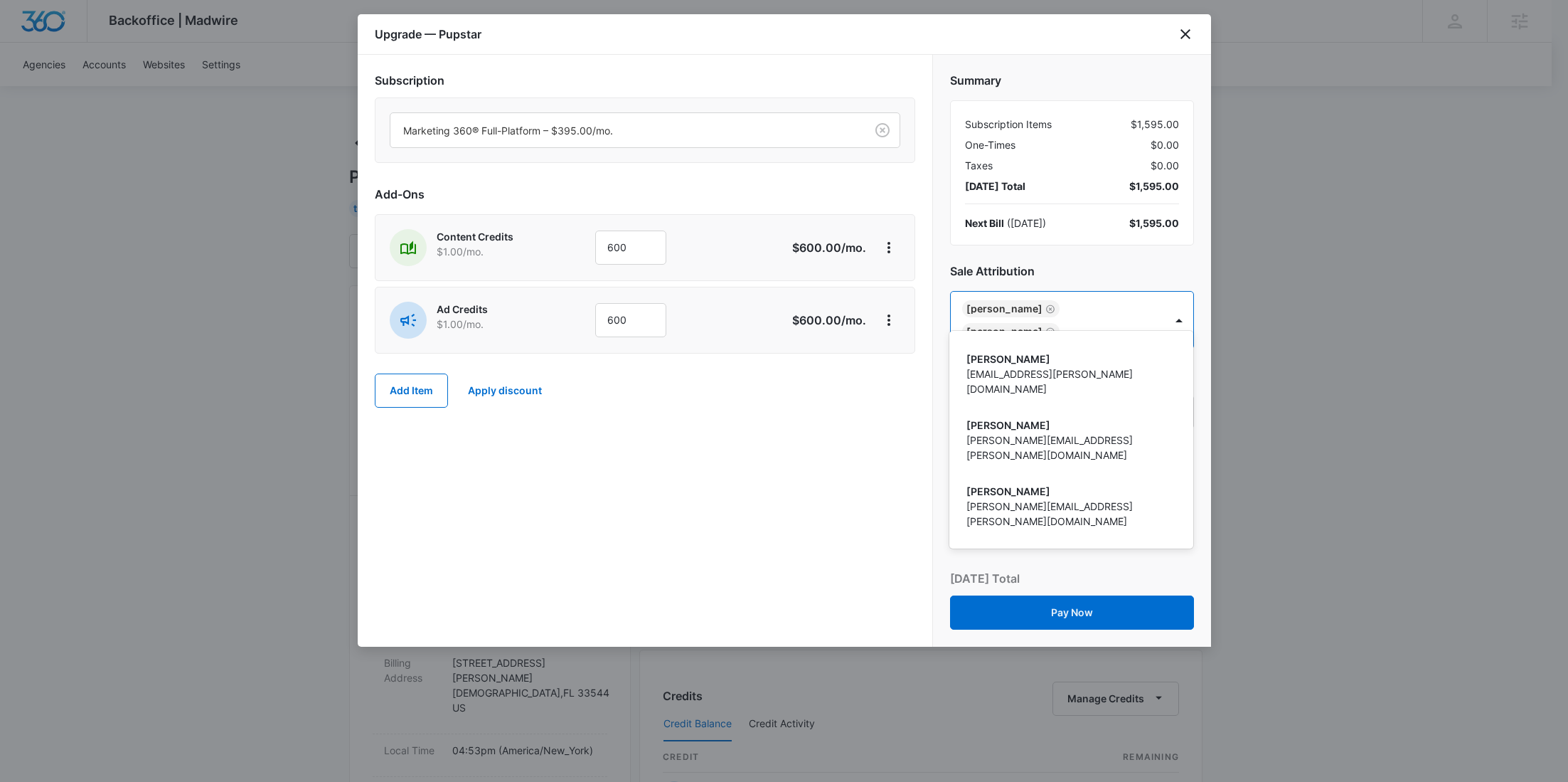
click at [839, 451] on div at bounding box center [784, 391] width 1568 height 782
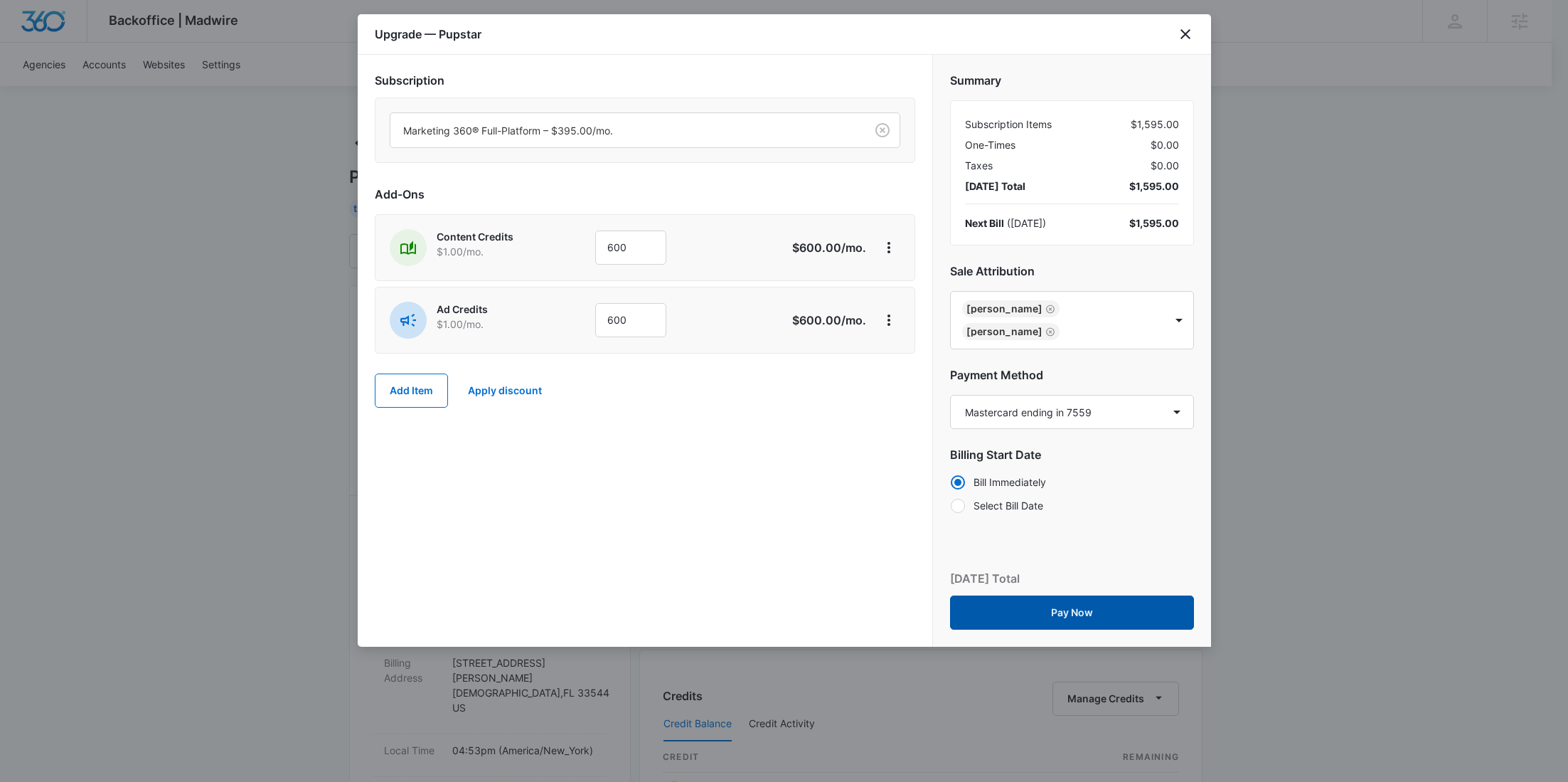
click at [1086, 595] on button "Pay Now" at bounding box center [1072, 612] width 244 height 34
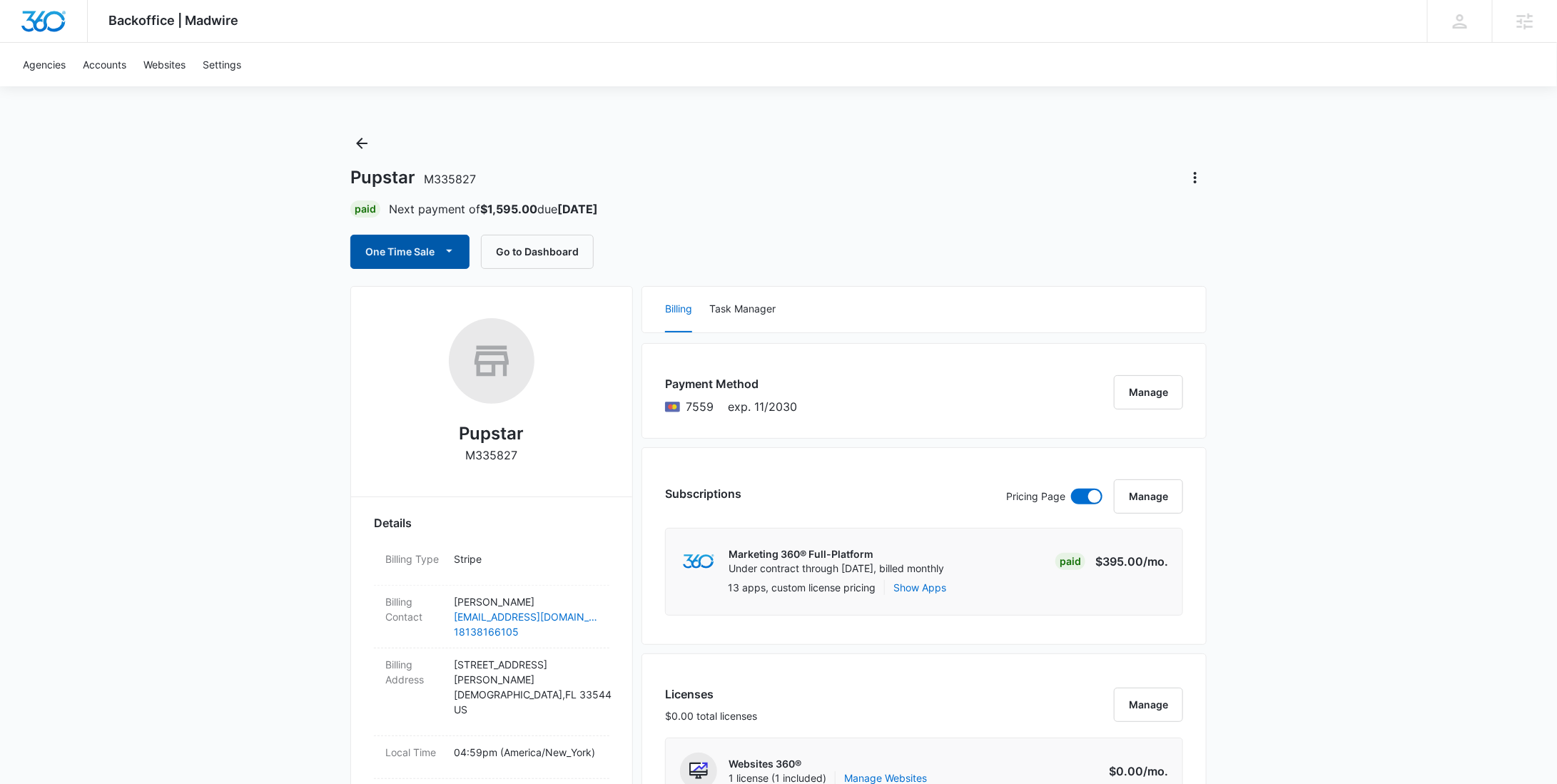
click at [429, 250] on button "One Time Sale" at bounding box center [409, 251] width 119 height 35
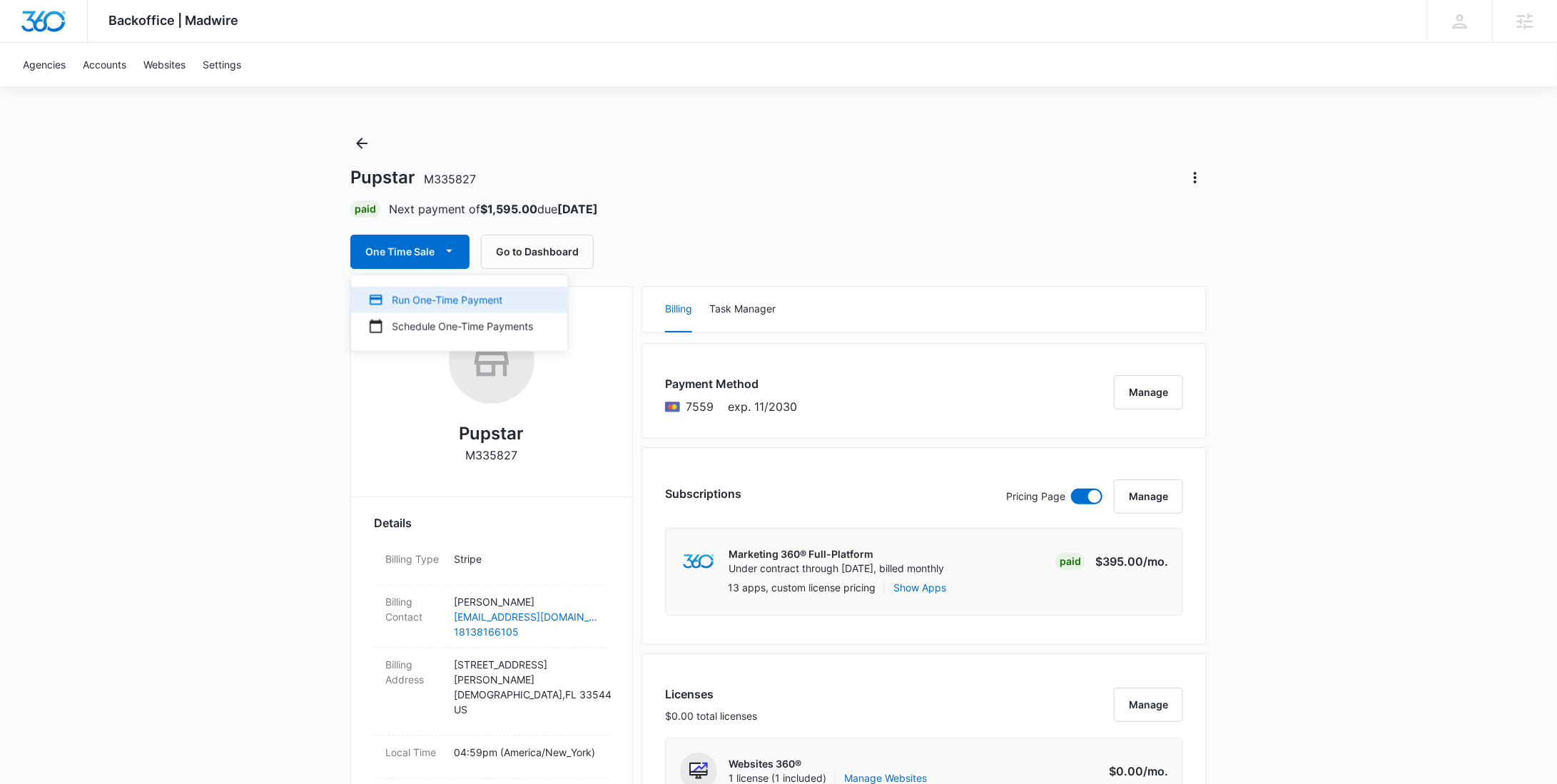
click at [431, 293] on div "Run One-Time Payment" at bounding box center [450, 300] width 165 height 15
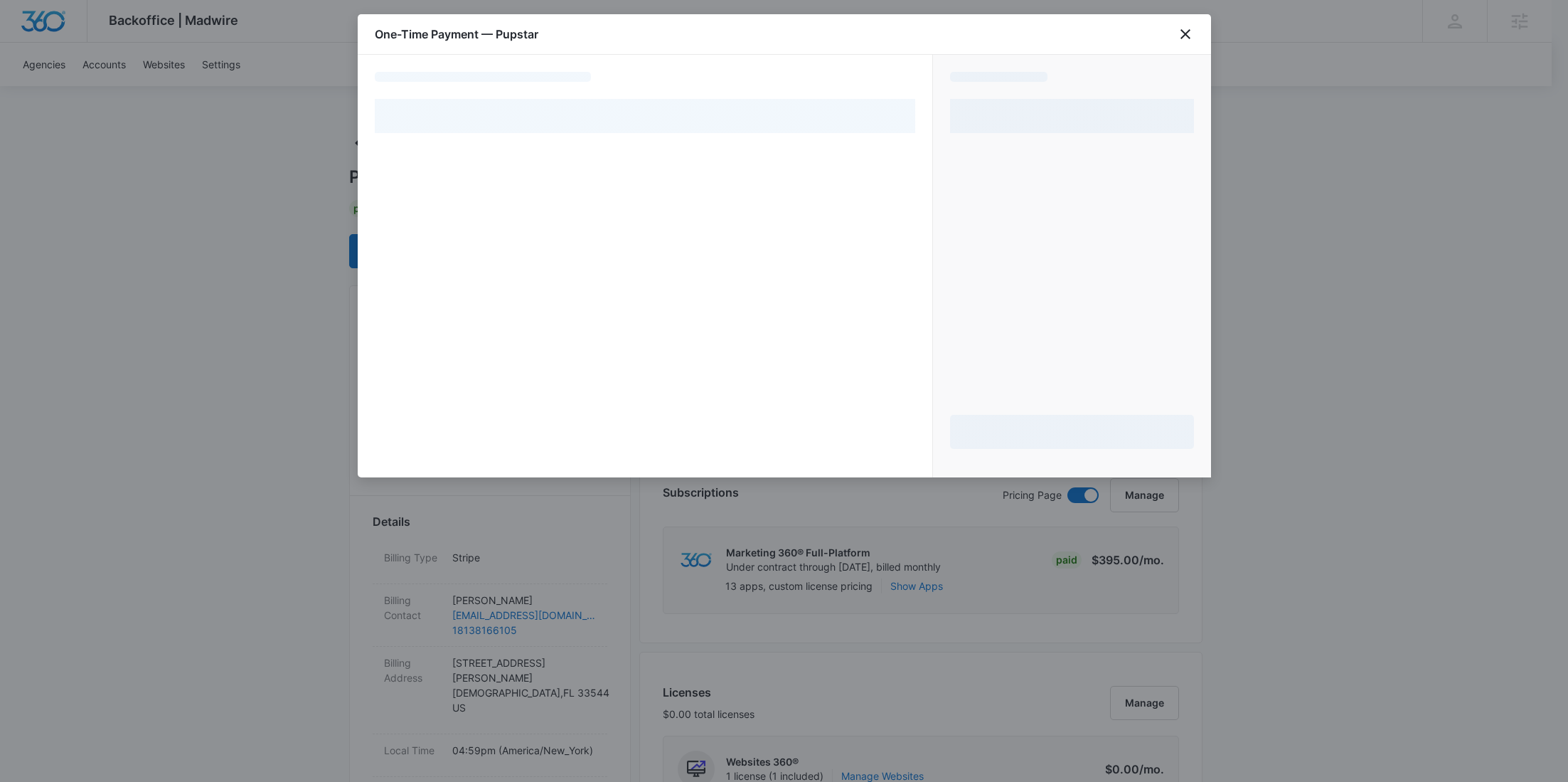
select select "pm_1Rv2VVA4n8RTgNjU4dztqrGX"
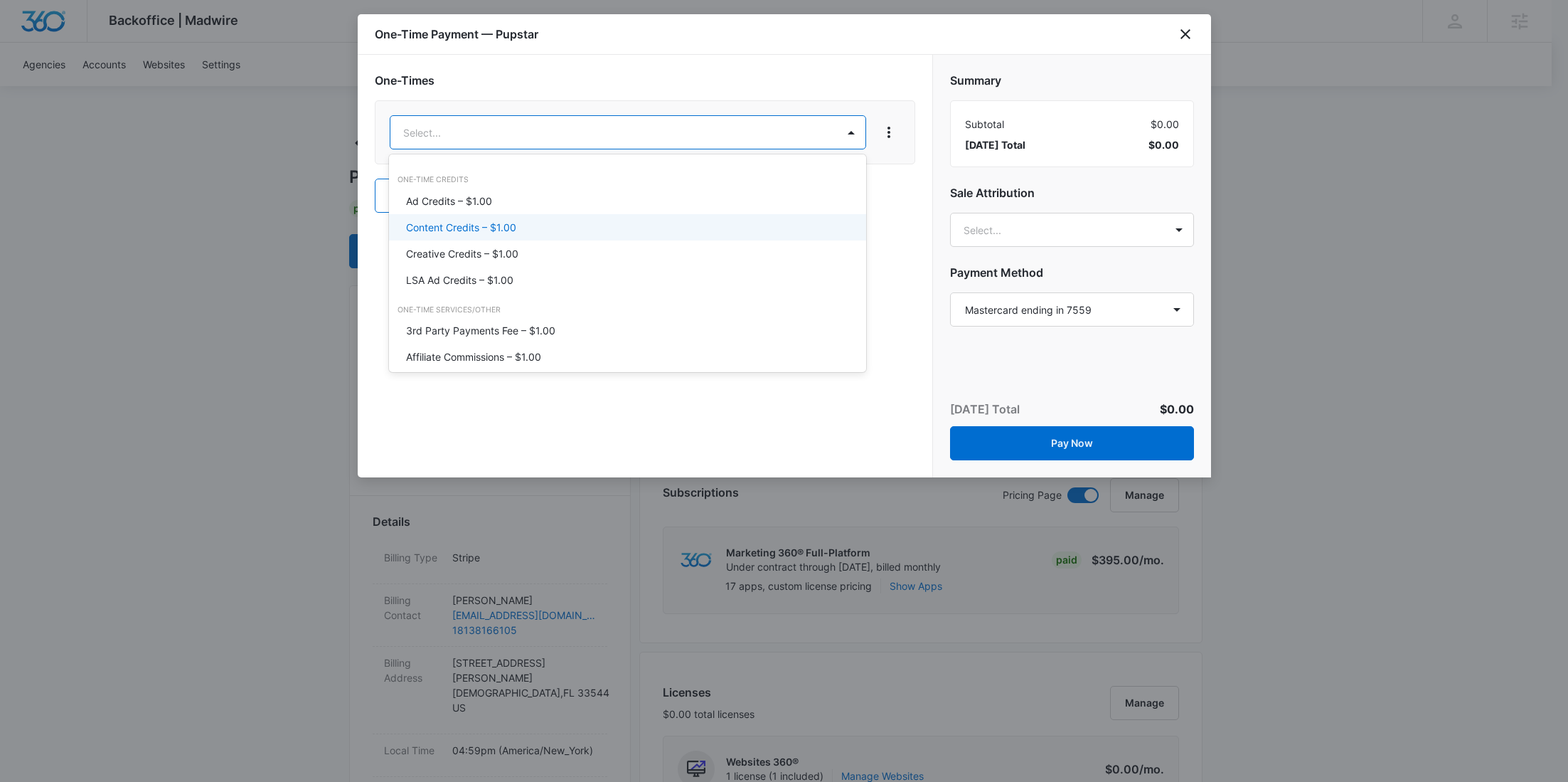
click at [511, 232] on p "Content Credits – $1.00" at bounding box center [461, 227] width 110 height 15
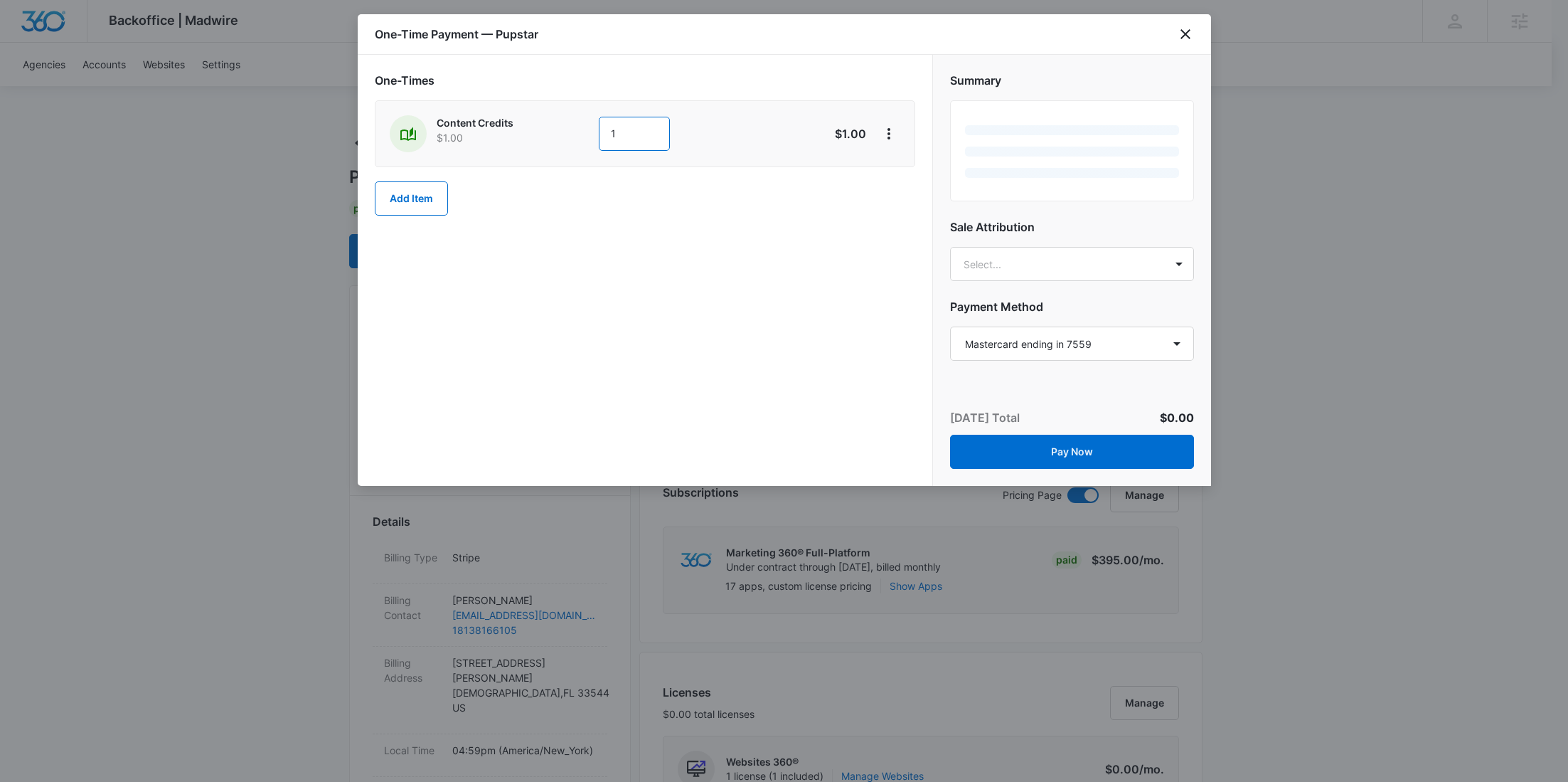
drag, startPoint x: 598, startPoint y: 137, endPoint x: 576, endPoint y: 138, distance: 22.0
click at [586, 138] on div "Content Credits $1.00 1" at bounding box center [594, 134] width 410 height 37
type input "550"
click at [894, 129] on icon "View More" at bounding box center [888, 133] width 17 height 17
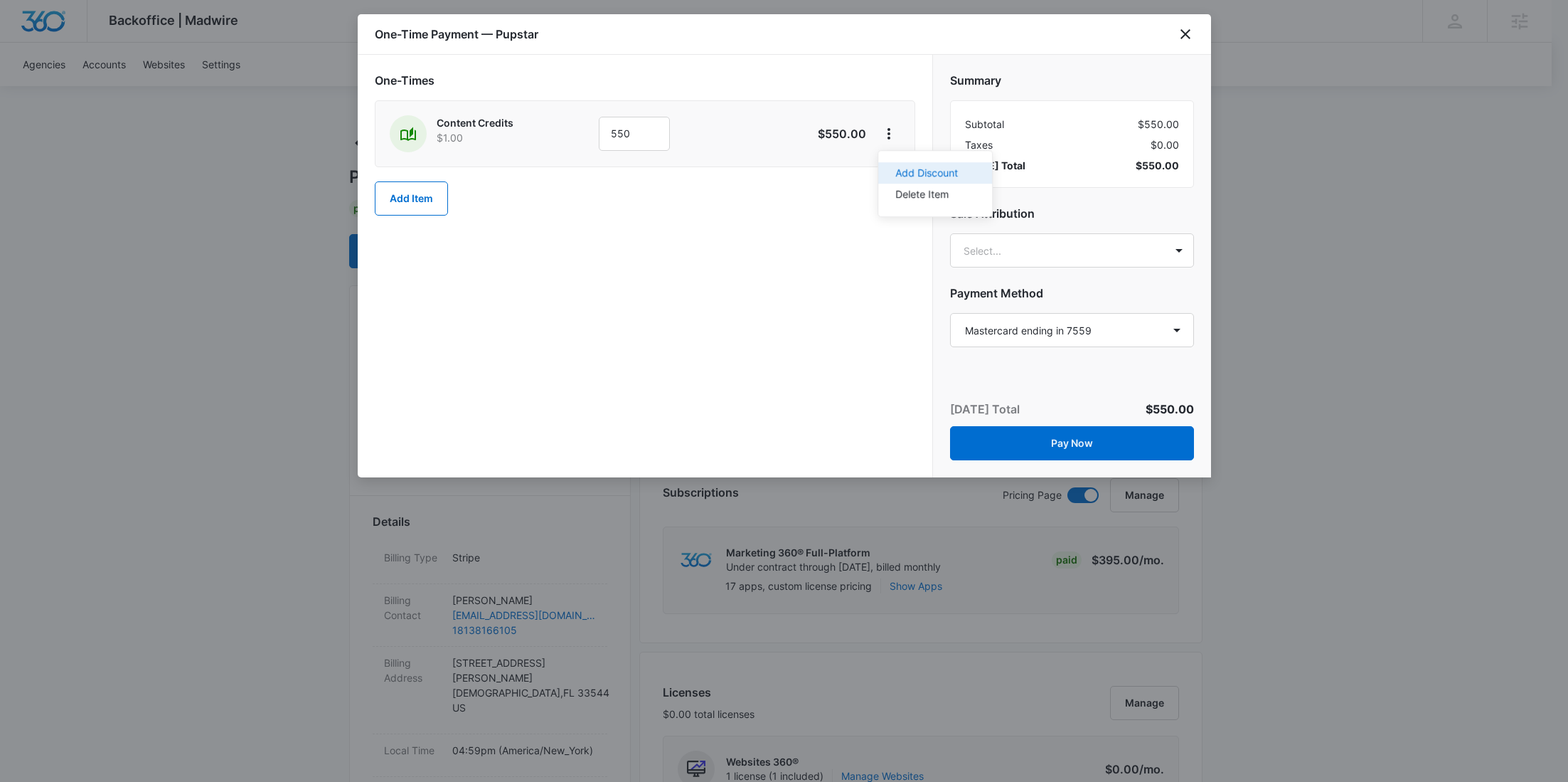
click at [907, 172] on div "Add Discount" at bounding box center [927, 173] width 63 height 10
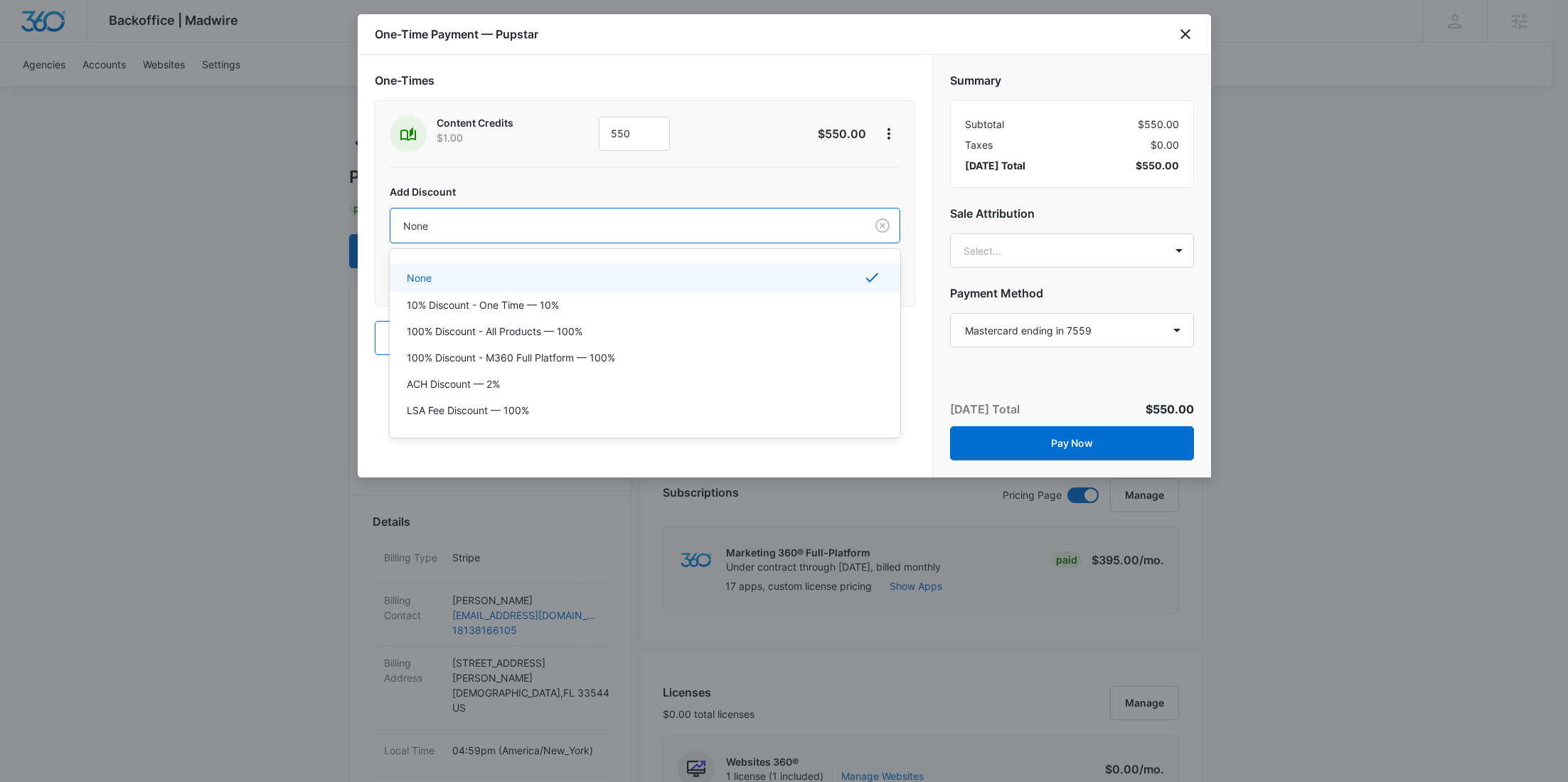
click at [733, 232] on div at bounding box center [624, 226] width 443 height 18
click at [569, 326] on p "100% Discount - All Products — 100%" at bounding box center [494, 331] width 176 height 15
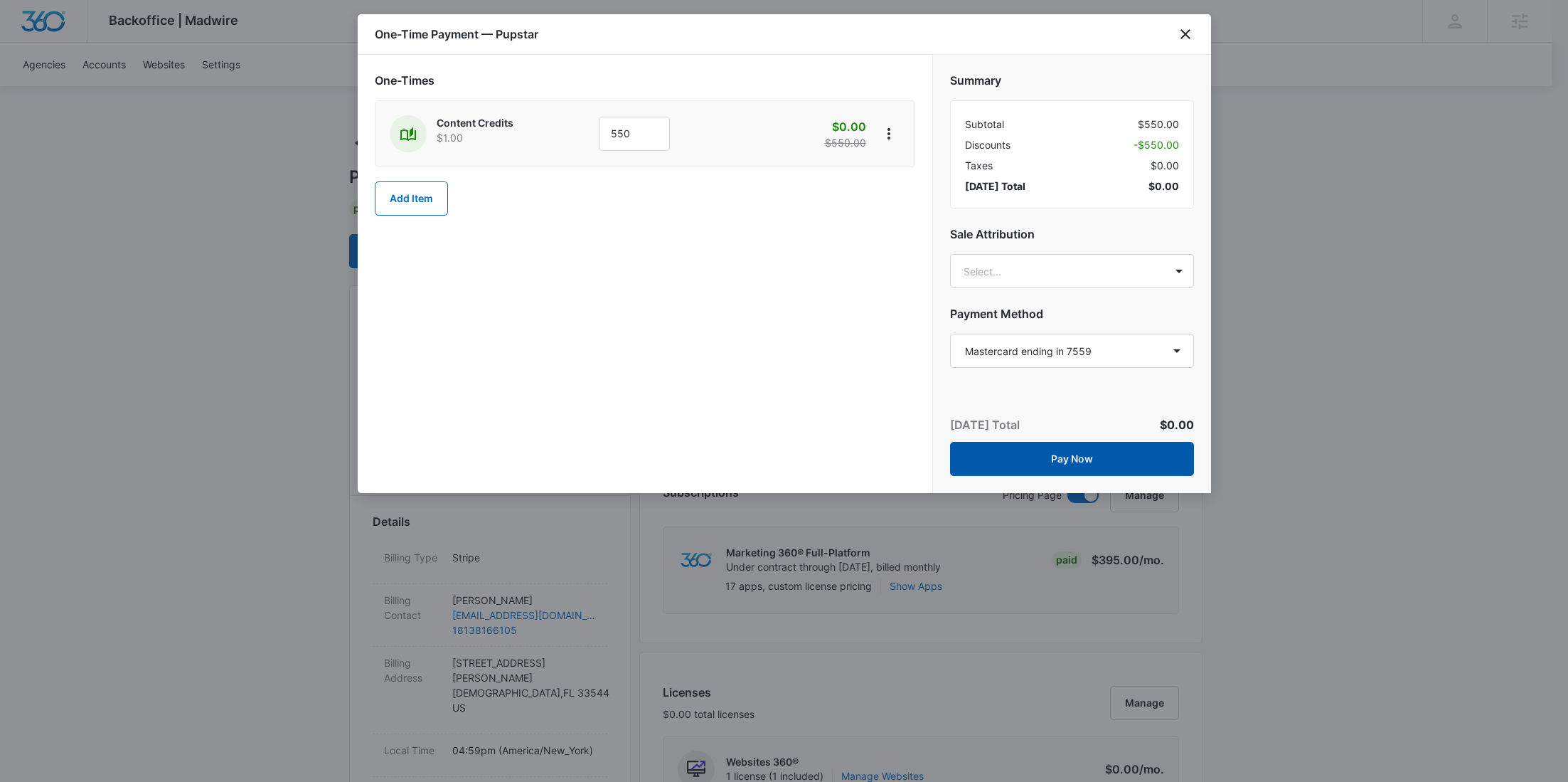
click at [1078, 453] on button "Pay Now" at bounding box center [1072, 458] width 244 height 34
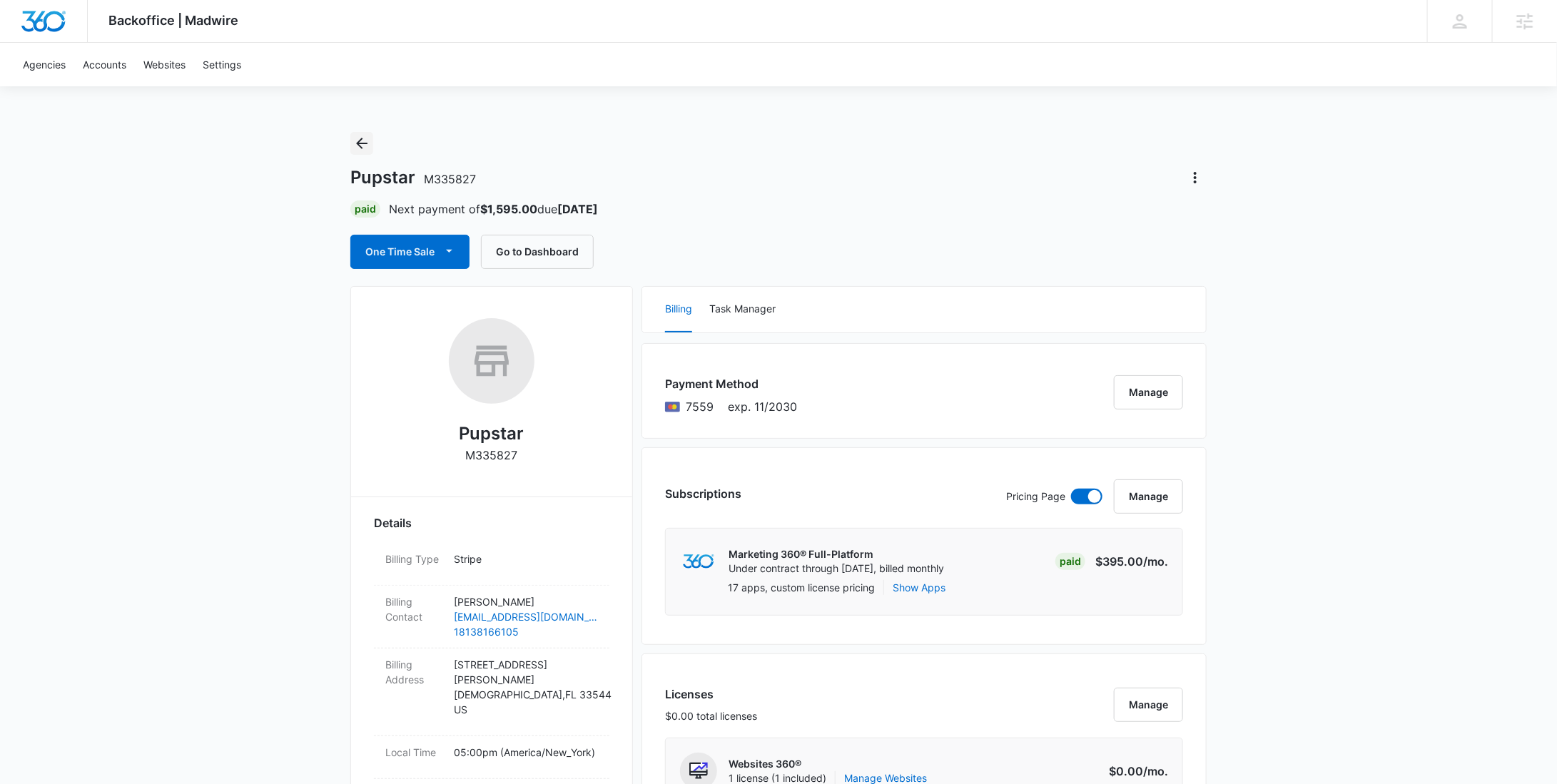
click at [358, 151] on icon "Back" at bounding box center [361, 143] width 17 height 17
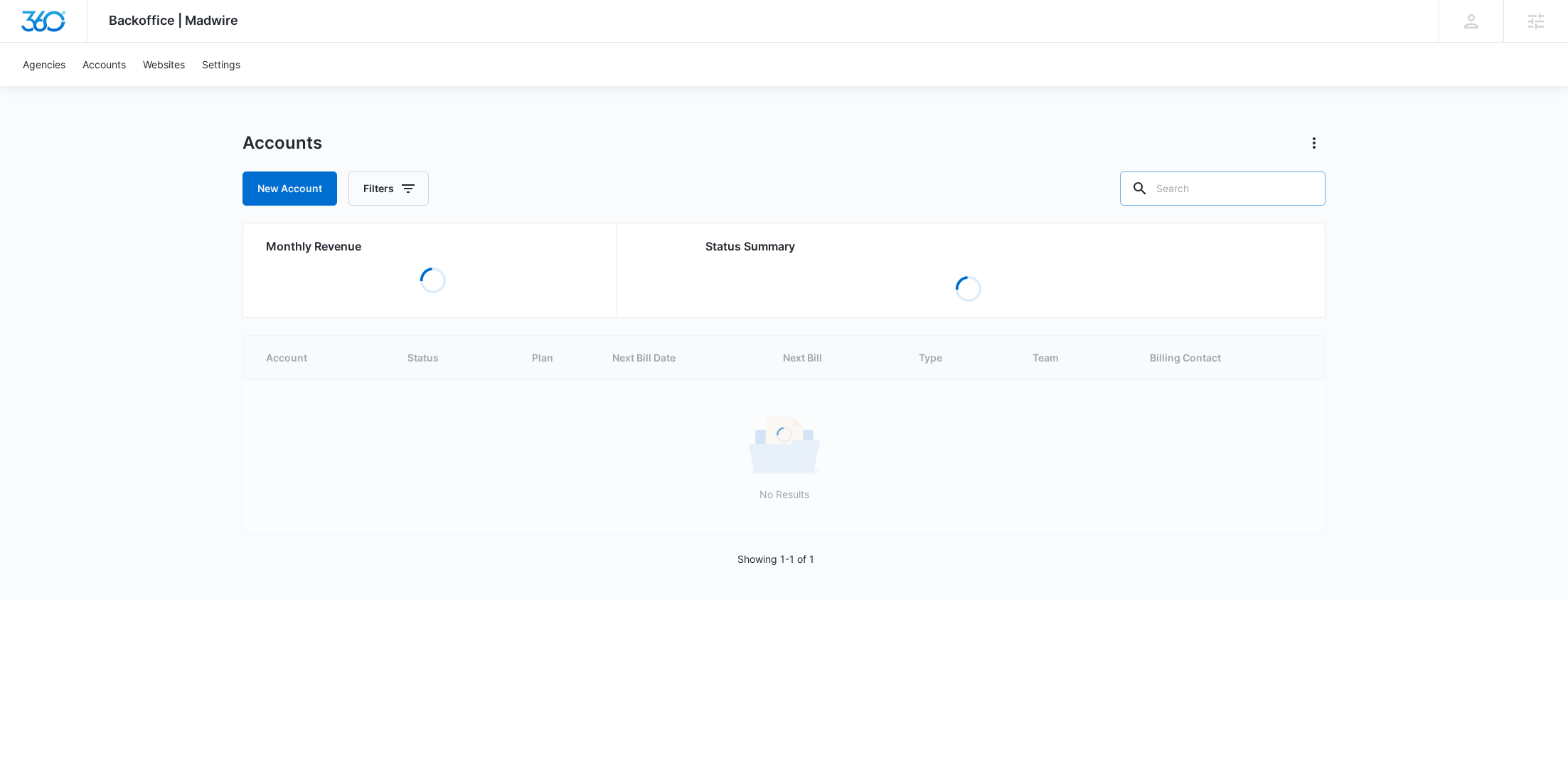
click at [1267, 173] on input "text" at bounding box center [1222, 188] width 205 height 34
paste input "M312235"
type input "M312235"
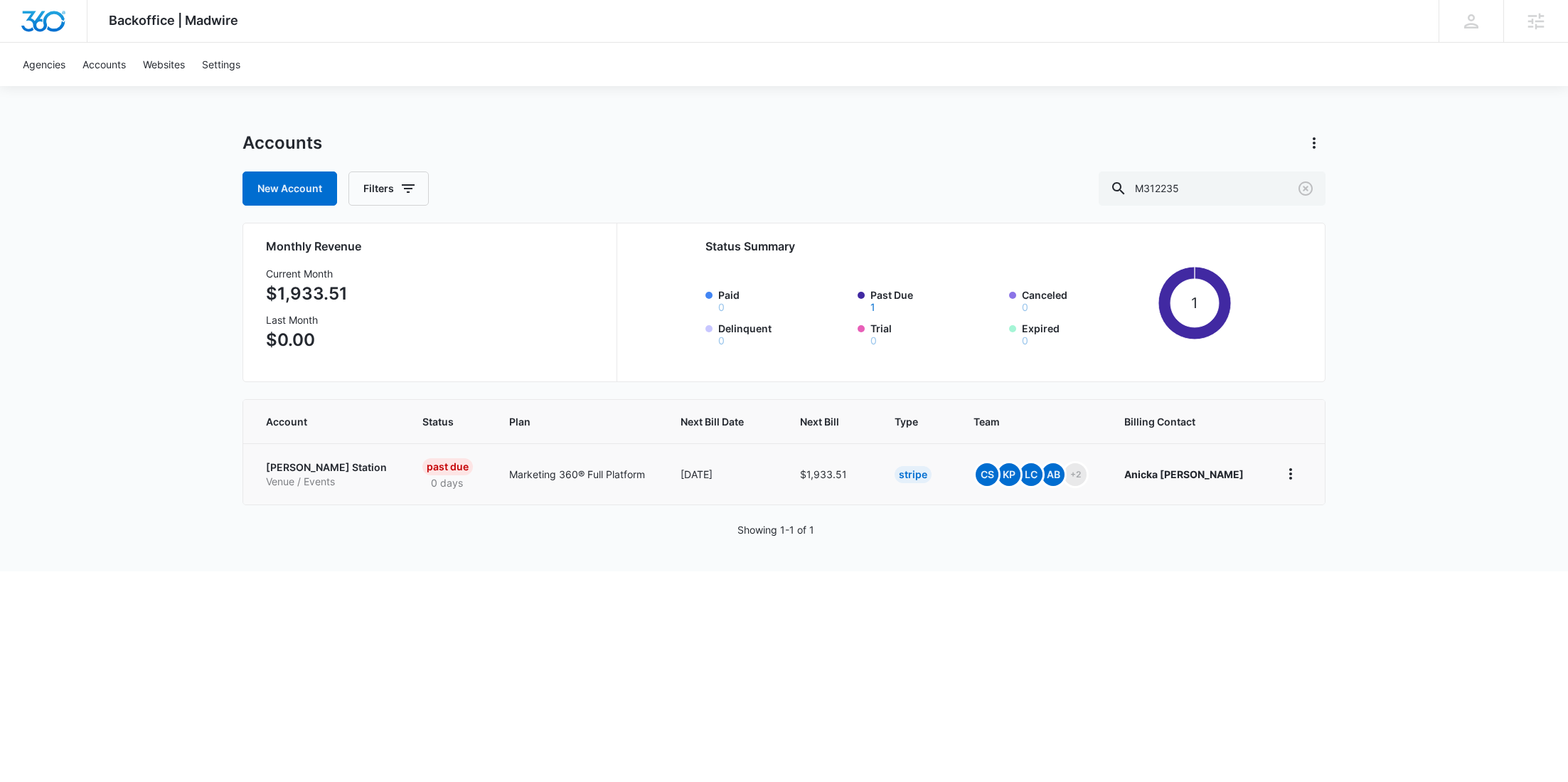
click at [291, 462] on p "NOLA Station" at bounding box center [327, 467] width 122 height 14
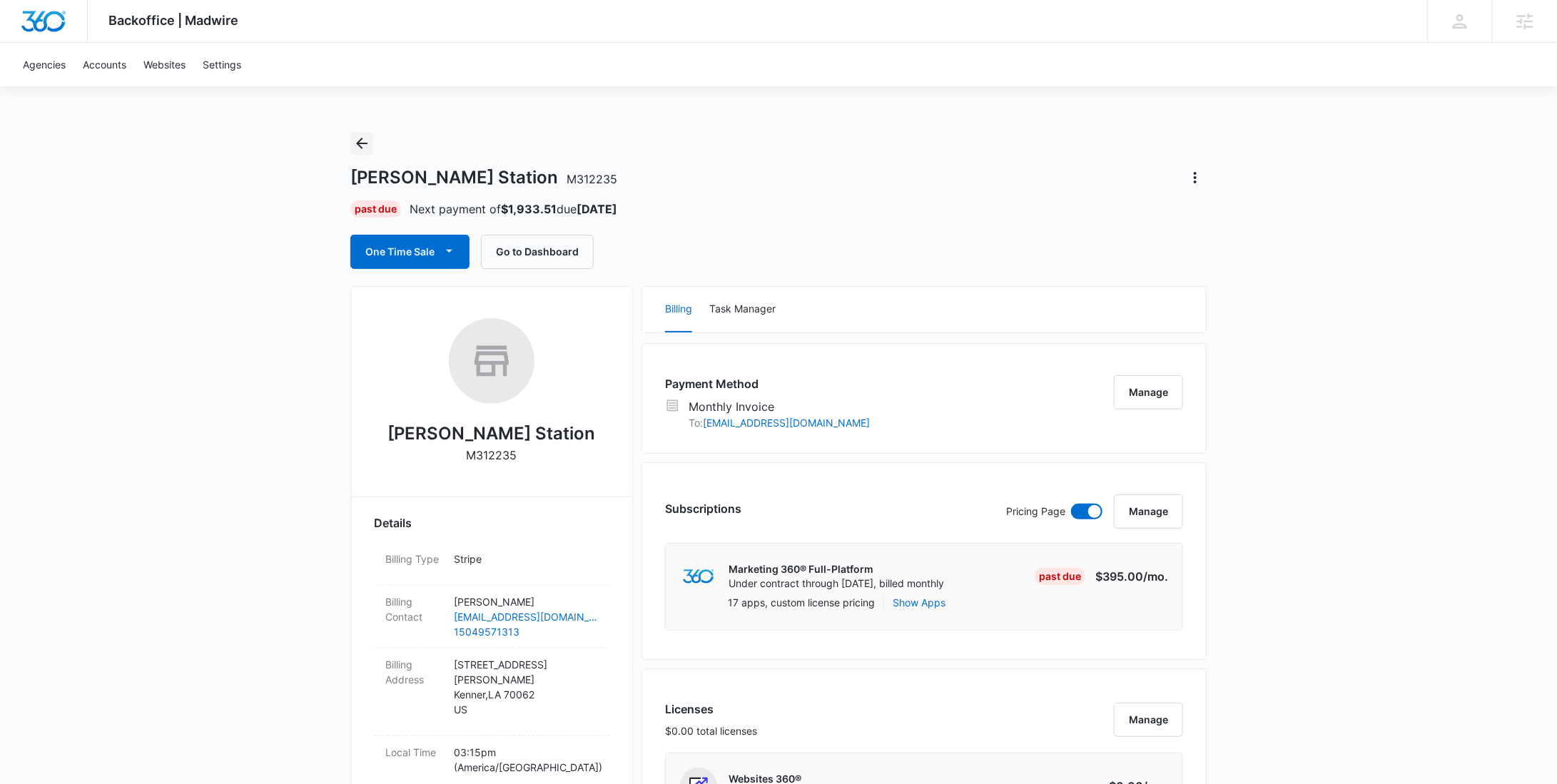
click at [370, 135] on icon "Back" at bounding box center [361, 143] width 17 height 17
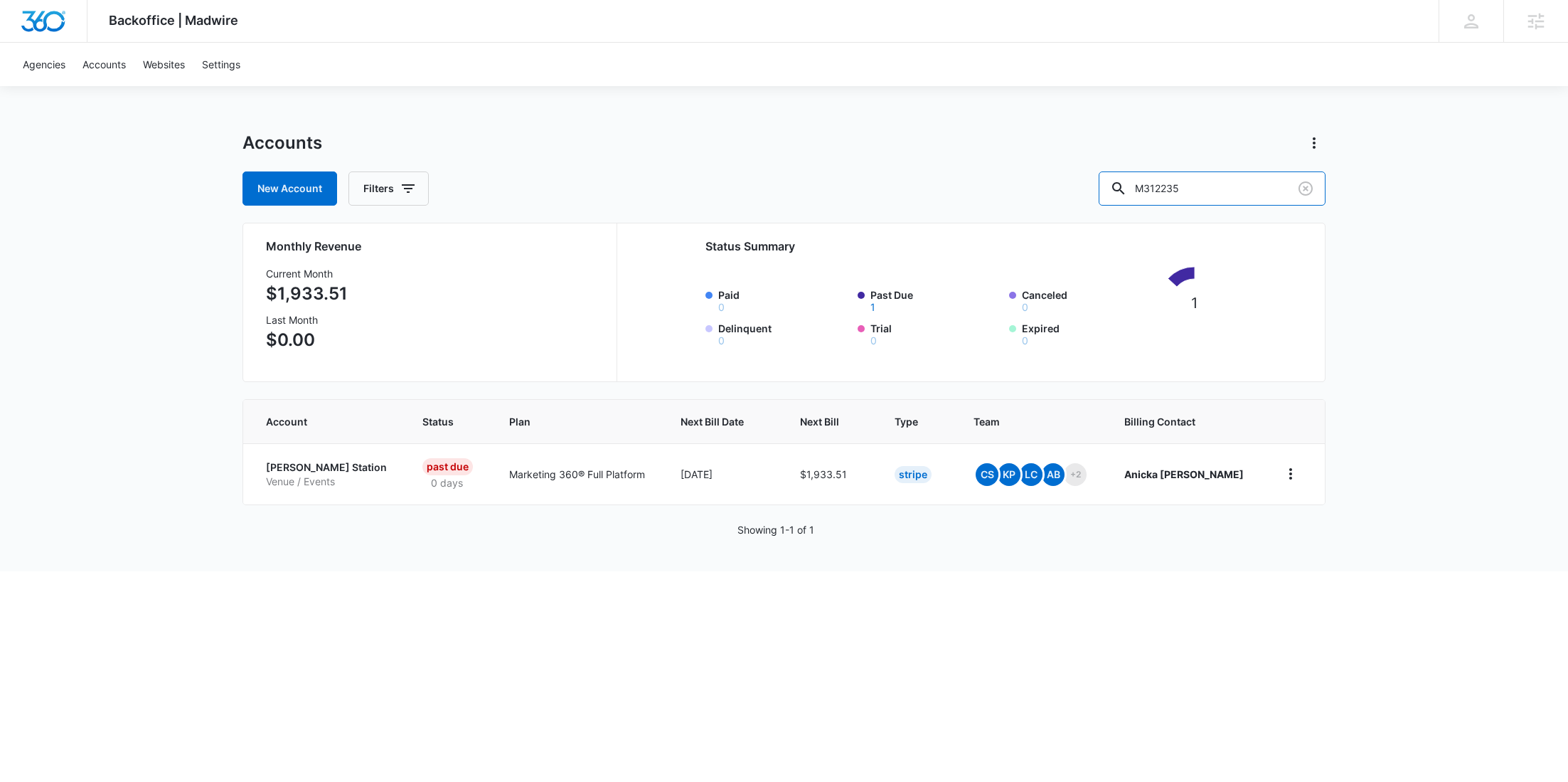
drag, startPoint x: 1229, startPoint y: 189, endPoint x: 1104, endPoint y: 189, distance: 125.0
click at [1112, 190] on div "New Account Filters M312235" at bounding box center [784, 188] width 1083 height 34
paste input "21902"
type input "M321902"
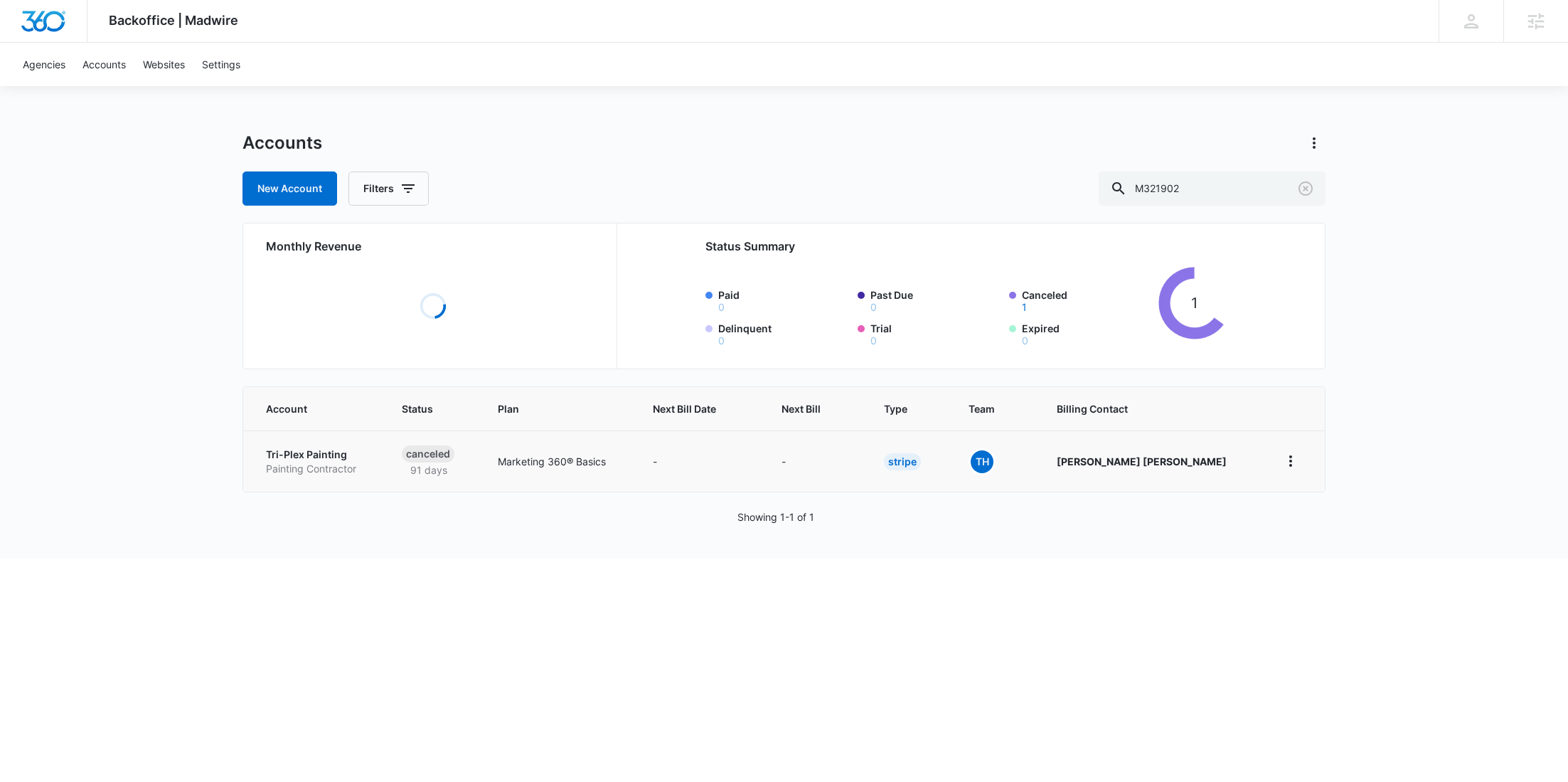
click at [320, 470] on p "Painting Contractor" at bounding box center [317, 468] width 101 height 14
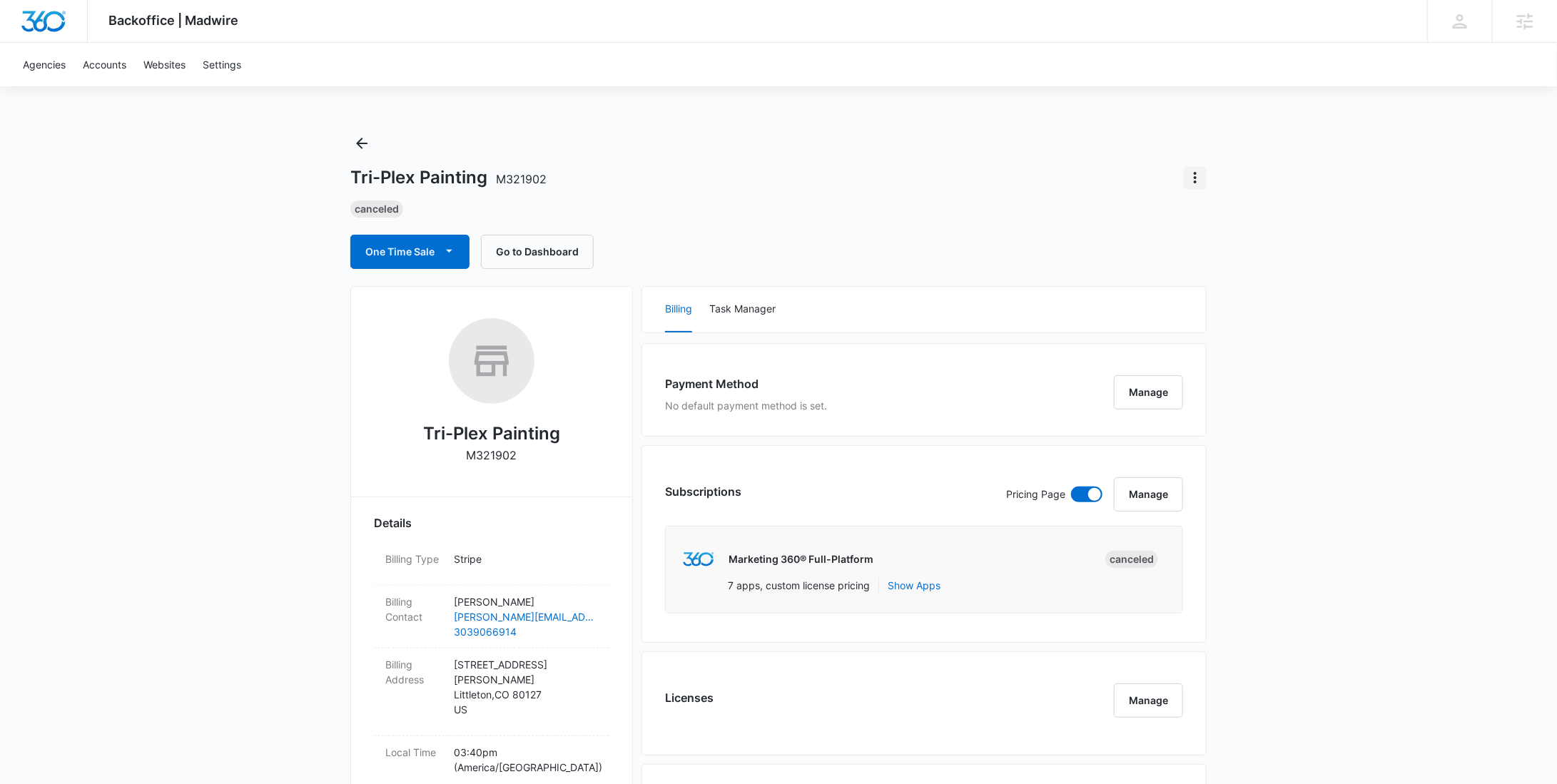
click at [1205, 174] on button "Actions" at bounding box center [1195, 178] width 23 height 23
click at [1211, 219] on div "Update Status" at bounding box center [1236, 218] width 70 height 10
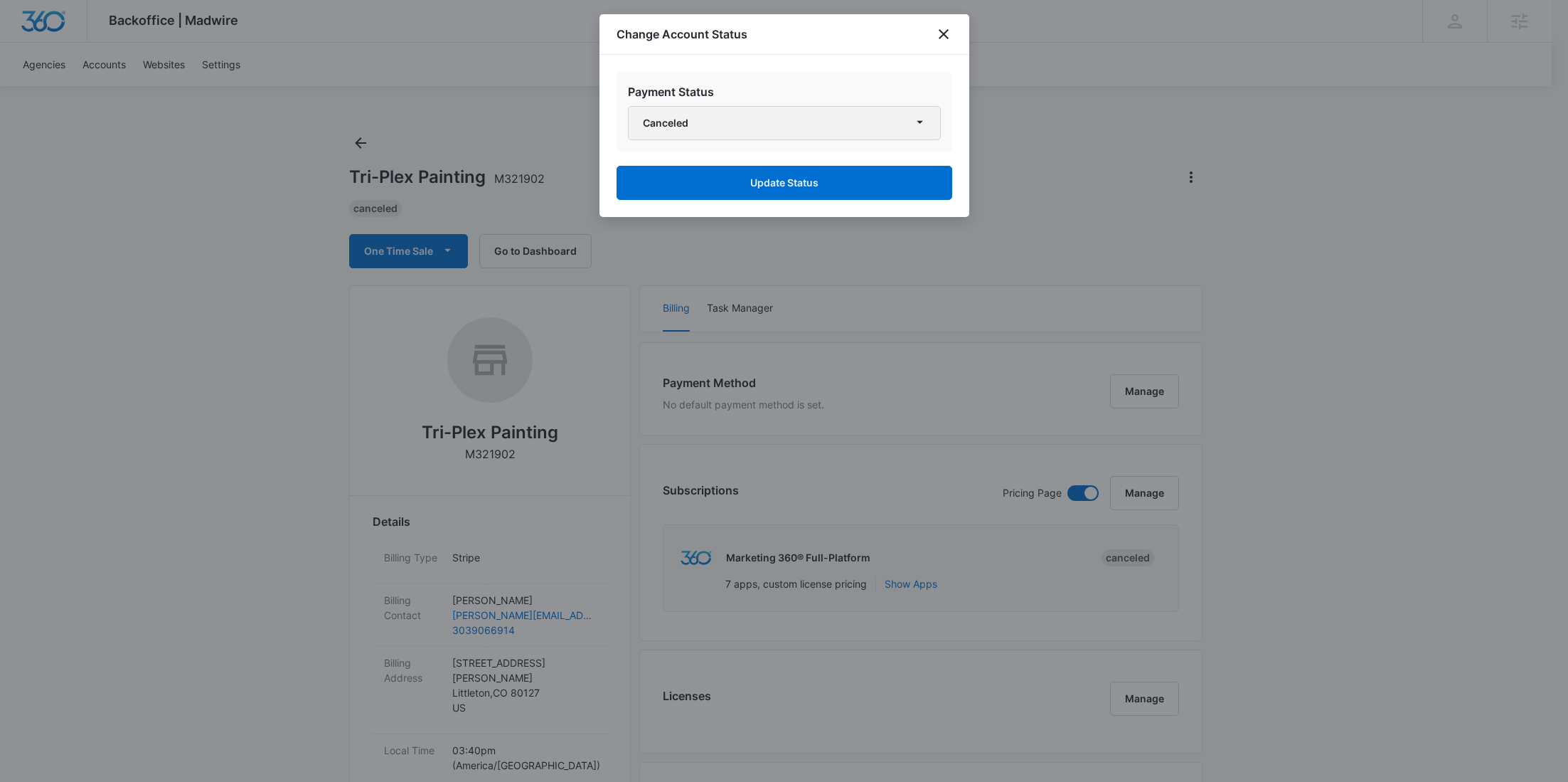
click at [783, 116] on button "Canceled" at bounding box center [784, 123] width 313 height 34
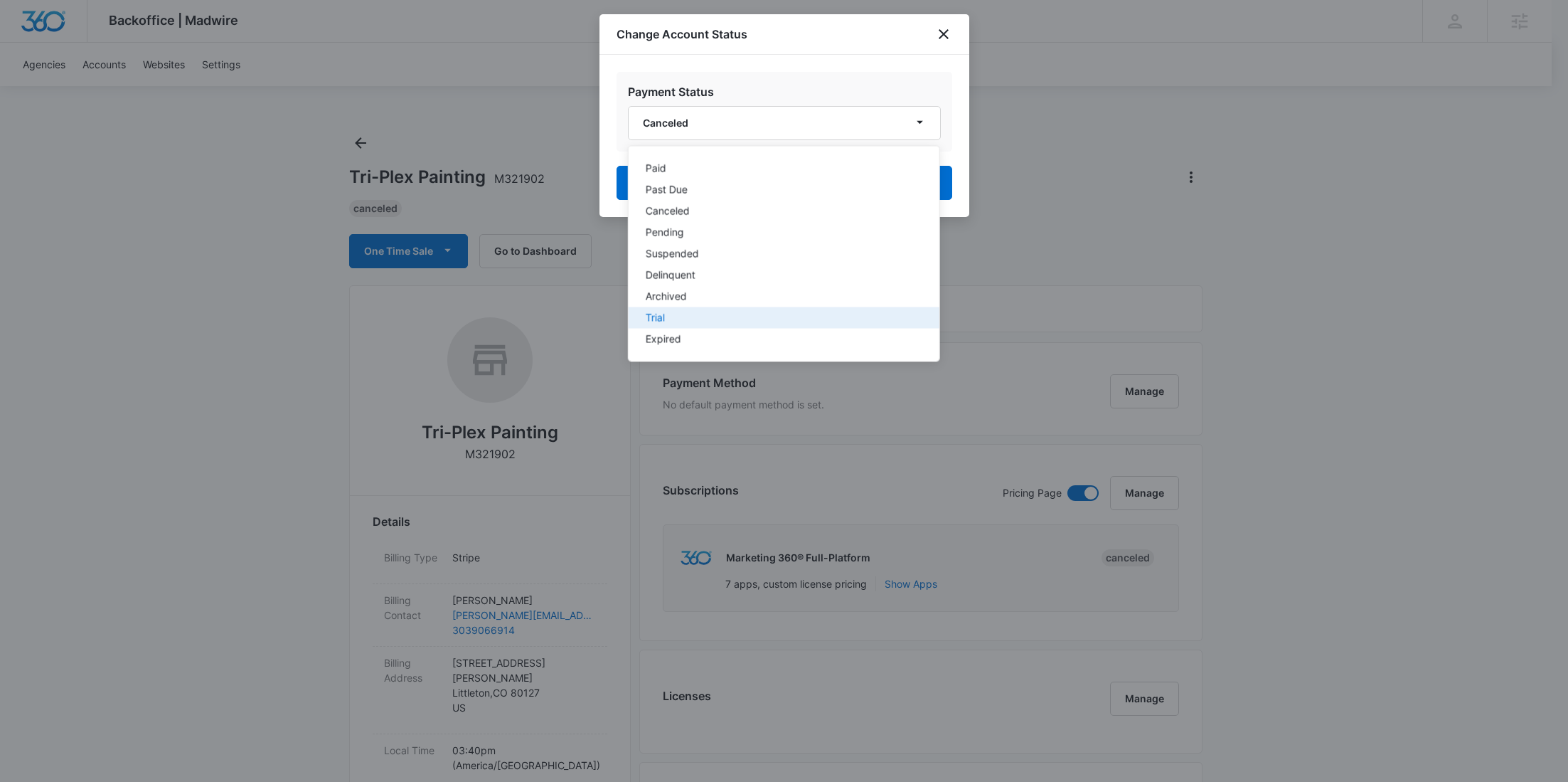
drag, startPoint x: 691, startPoint y: 315, endPoint x: 720, endPoint y: 238, distance: 82.3
click at [691, 315] on div "Trial" at bounding box center [775, 318] width 260 height 10
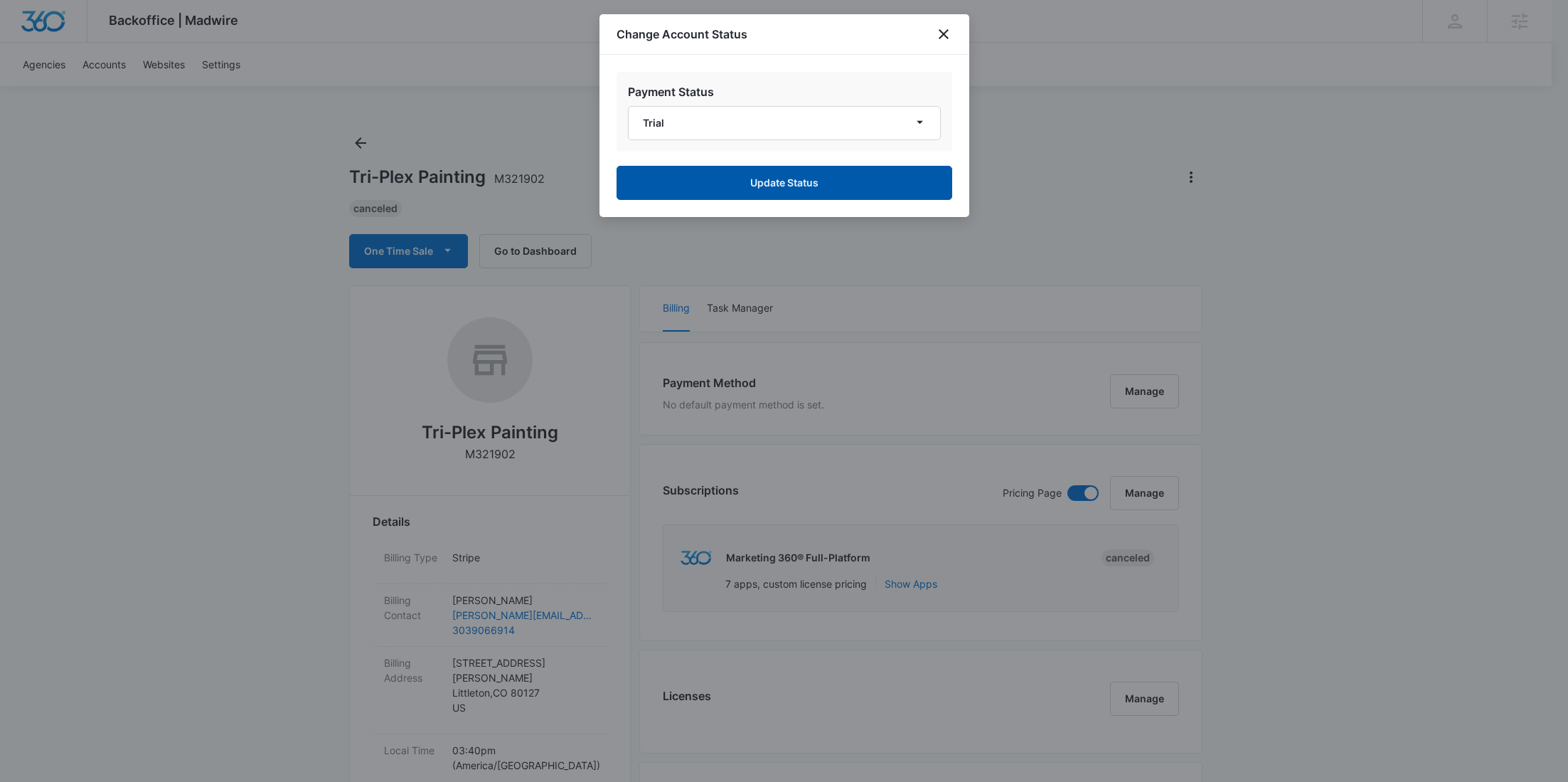
click at [753, 190] on button "Update Status" at bounding box center [784, 183] width 335 height 34
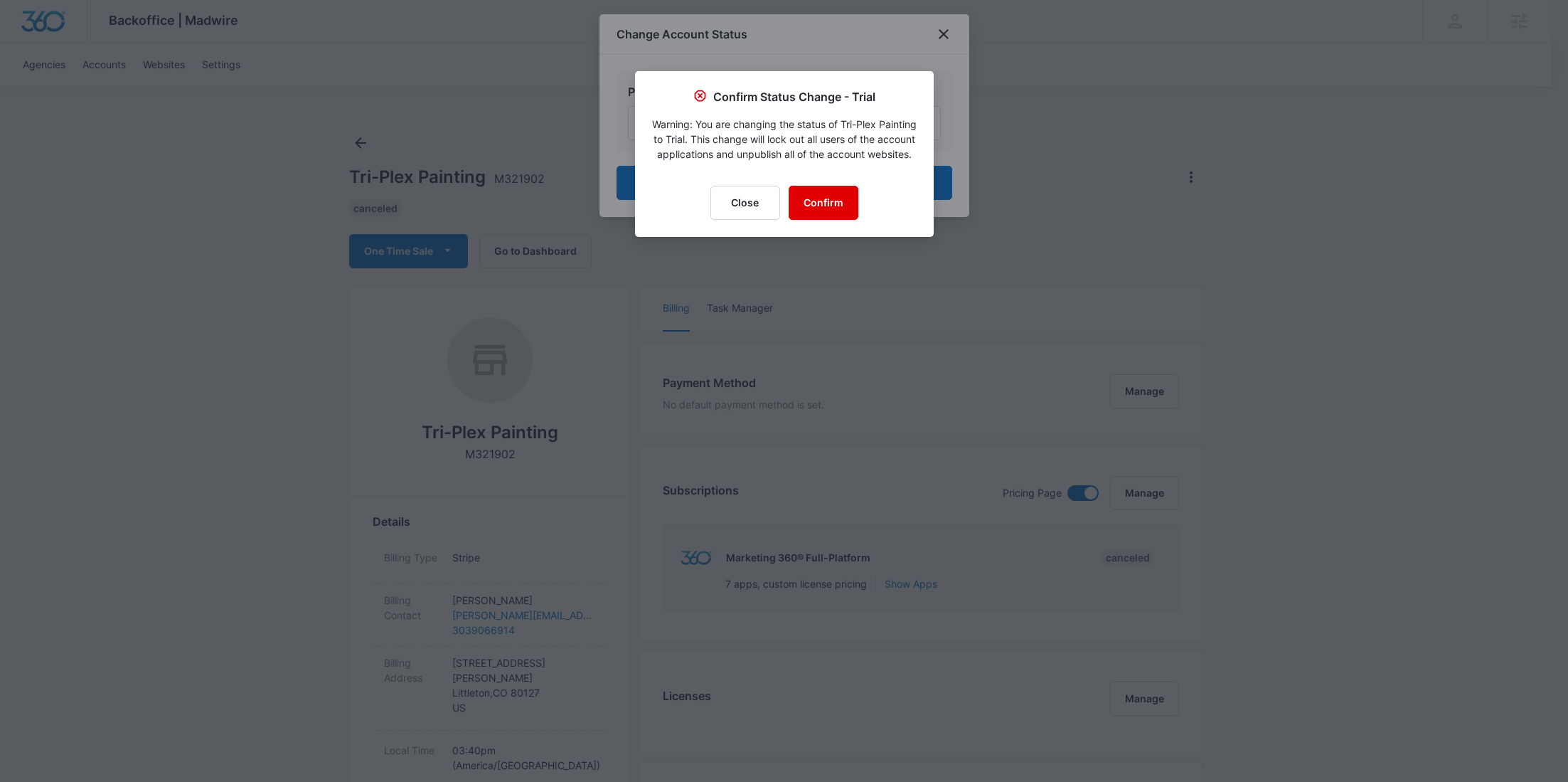
click at [808, 215] on button "Confirm" at bounding box center [823, 203] width 70 height 34
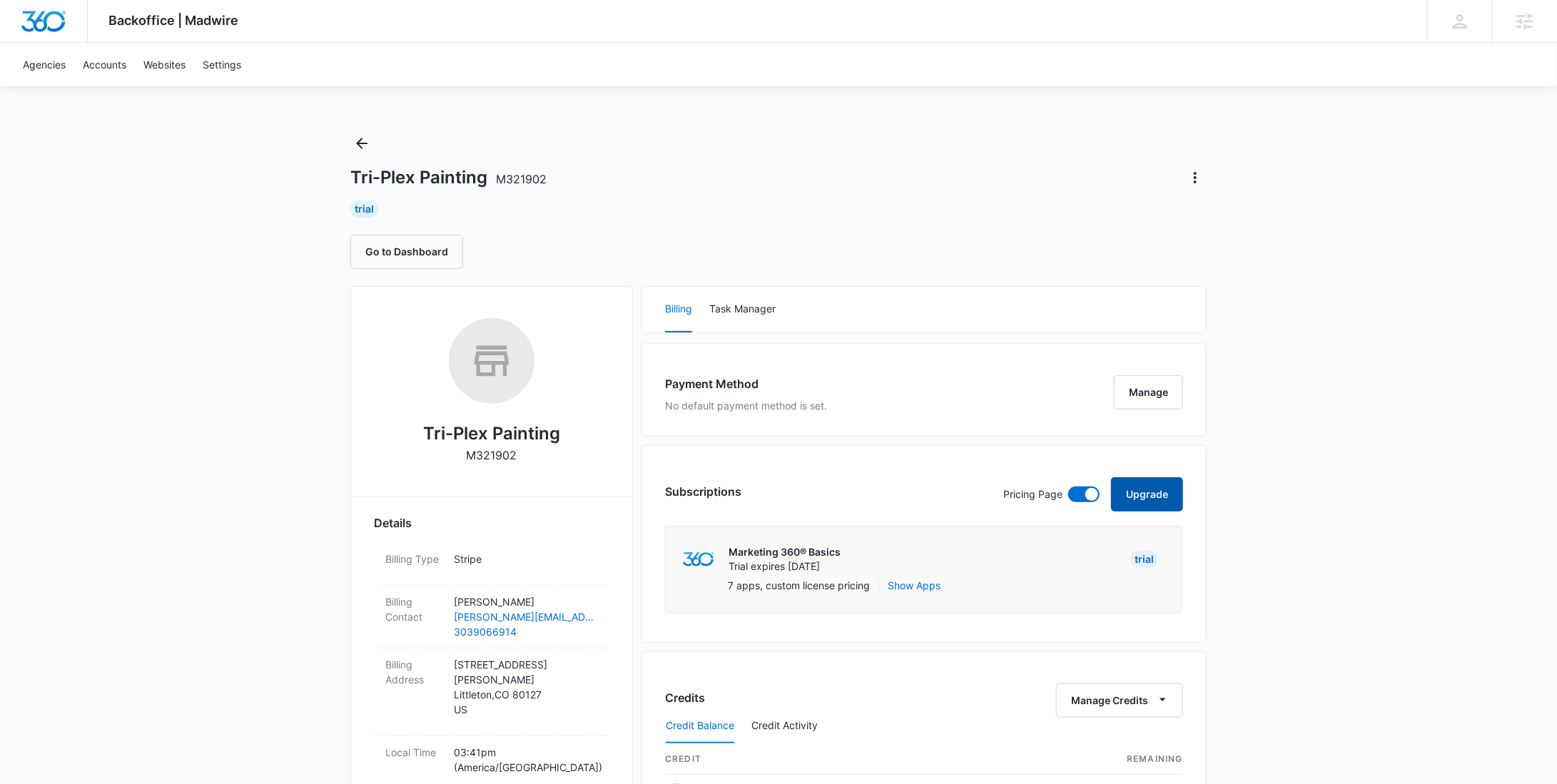
click at [1158, 483] on button "Upgrade" at bounding box center [1147, 494] width 72 height 35
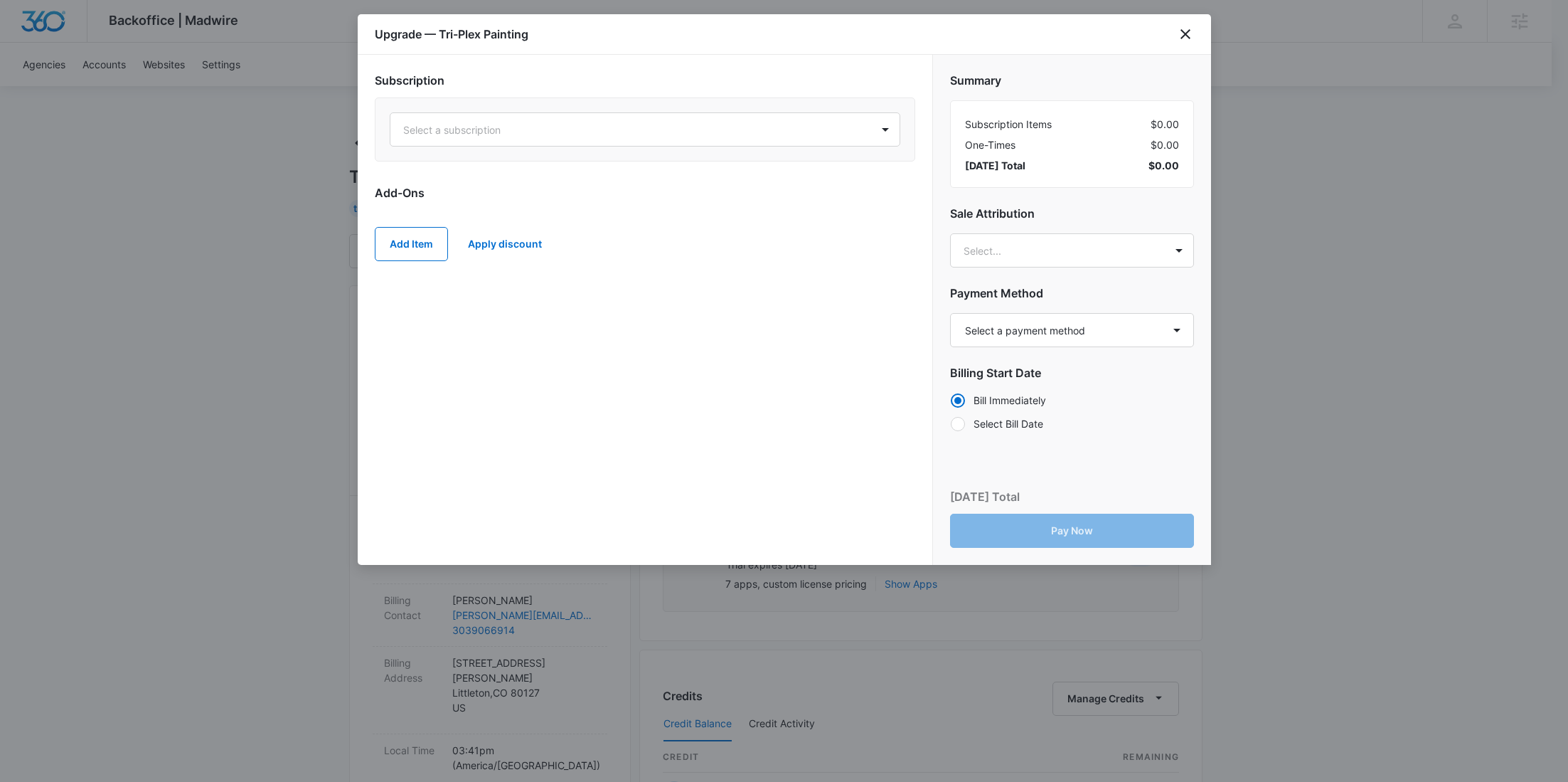
click at [1074, 310] on div "Summary Subscription Items $0.00 One-Times $0.00 Today’s Total $0.00 Sale Attri…" at bounding box center [1072, 247] width 278 height 385
click at [1074, 320] on select "Select a payment method Visa ending in 0314 New payment method Monthly invoice" at bounding box center [1072, 330] width 244 height 34
select select "pm_1Rv3LMA4n8RTgNjUIMPrsNfC"
click at [950, 313] on select "Select a payment method Visa ending in 0314 New payment method Monthly invoice" at bounding box center [1072, 330] width 244 height 34
click at [598, 121] on div at bounding box center [627, 130] width 449 height 18
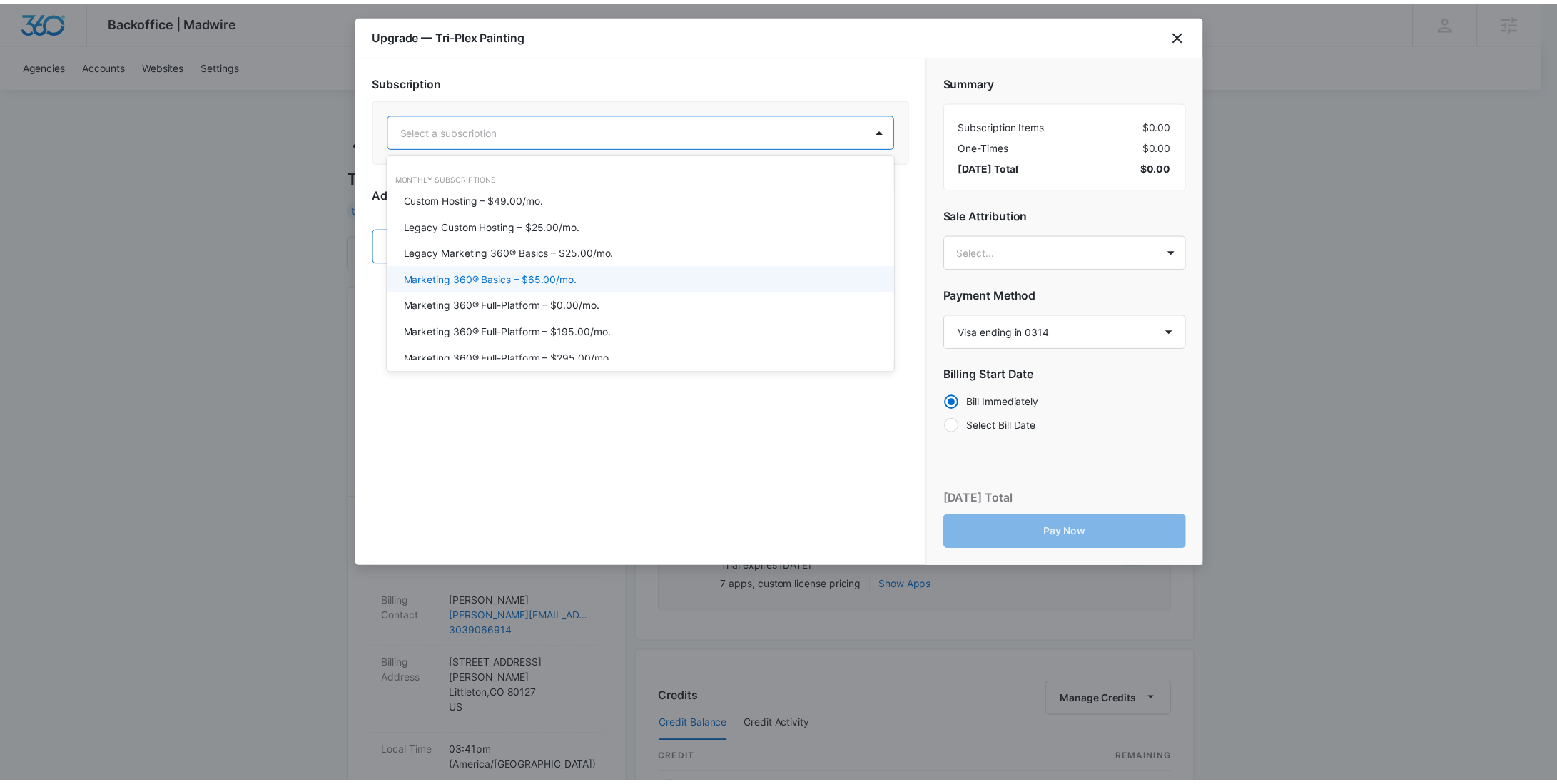
scroll to position [48, 0]
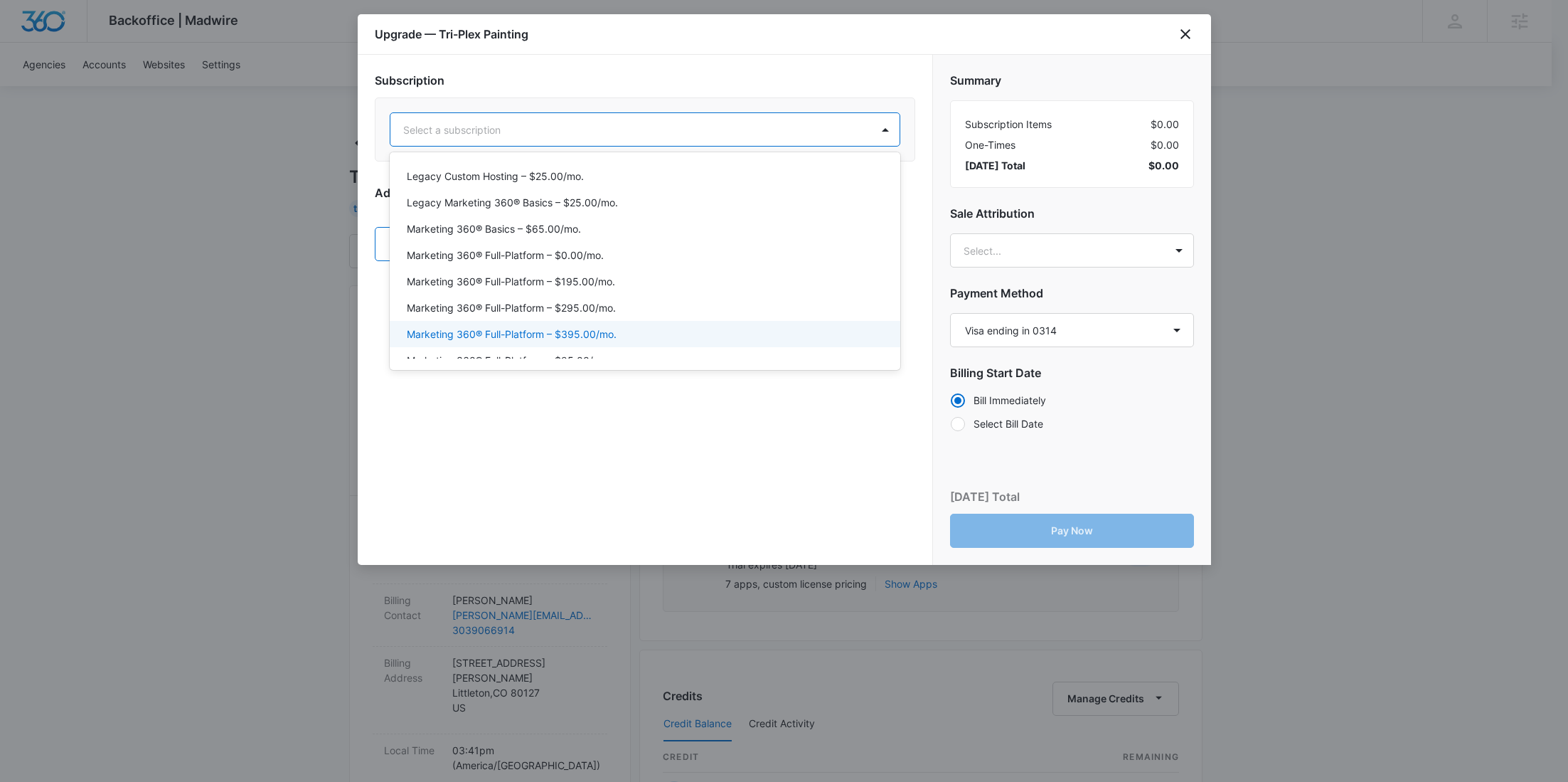
click at [620, 328] on div "Marketing 360® Full-Platform – $395.00/mo." at bounding box center [644, 333] width 474 height 15
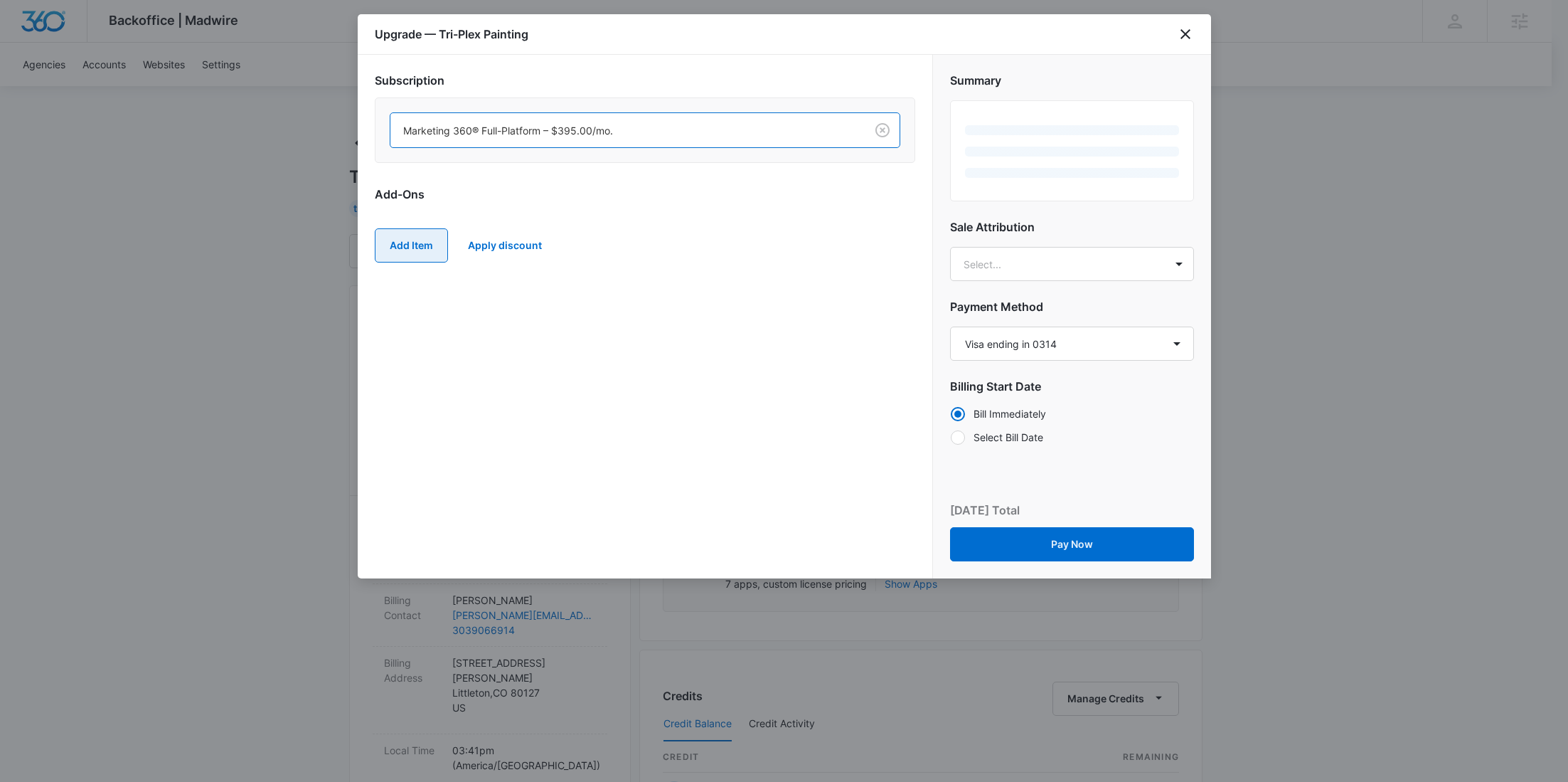
click at [442, 242] on button "Add Item" at bounding box center [411, 245] width 74 height 34
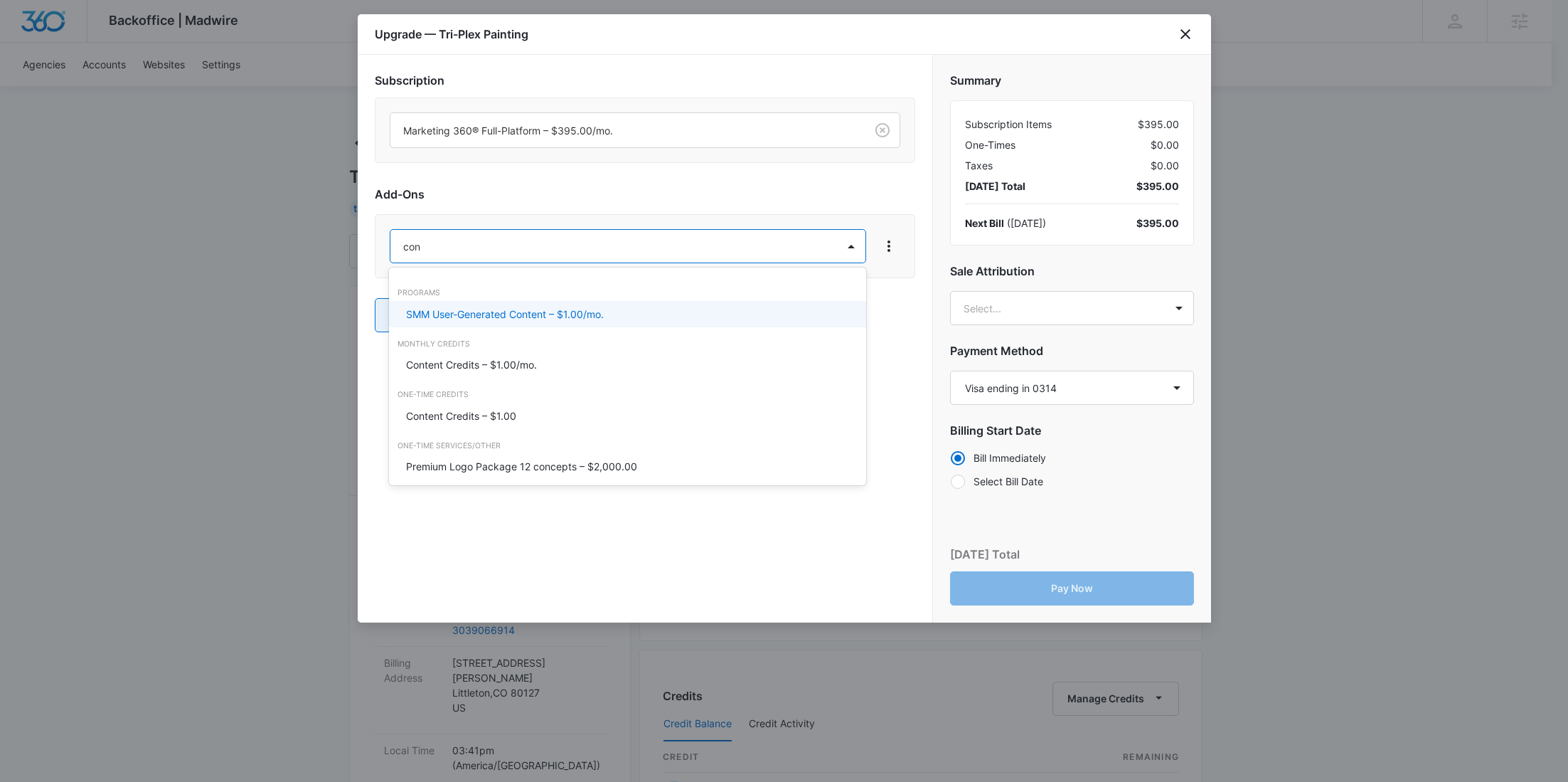
type input "cont"
click at [472, 360] on p "Content Credits – $1.00/mo." at bounding box center [471, 364] width 131 height 15
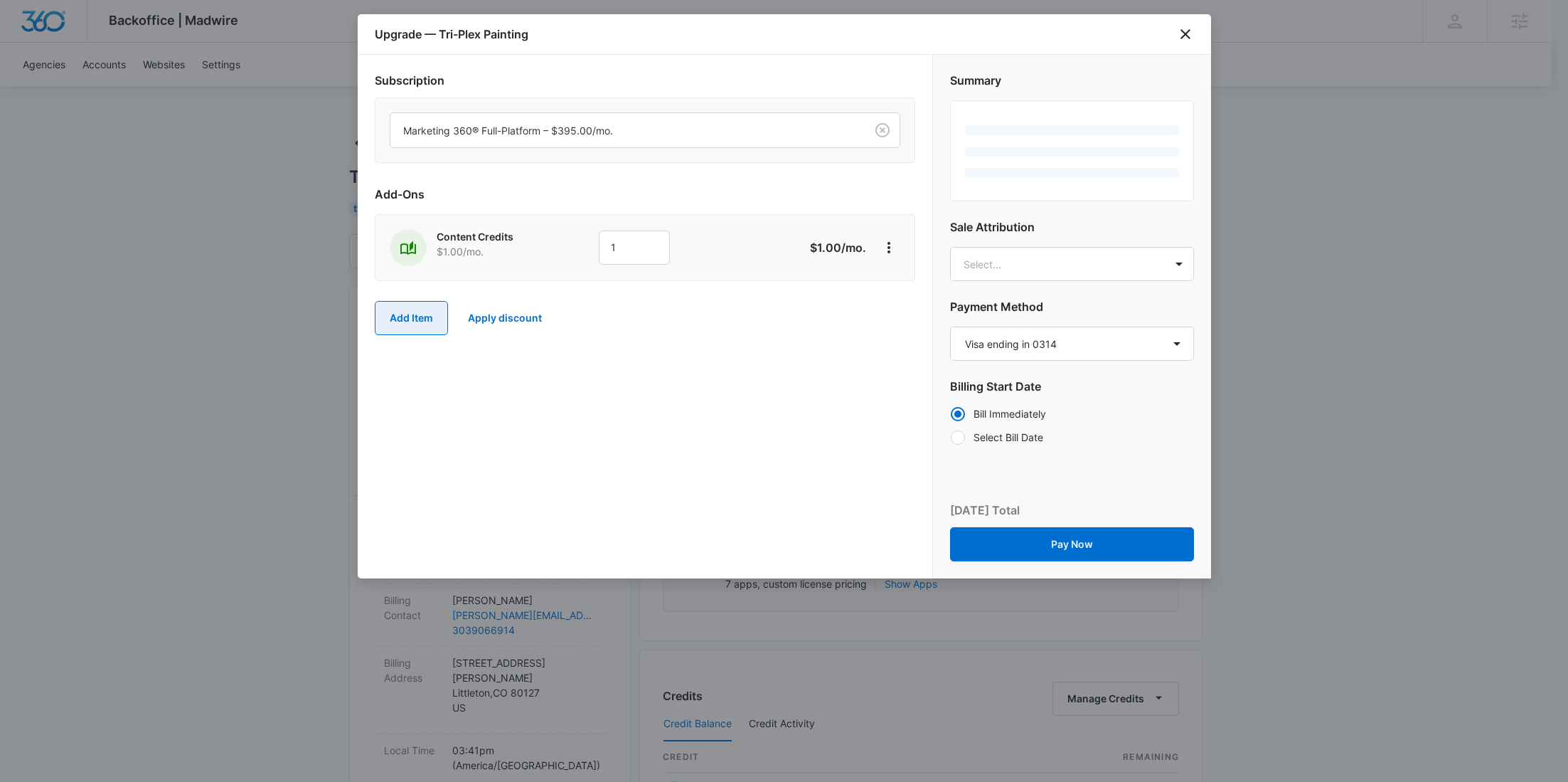
click at [425, 328] on button "Add Item" at bounding box center [411, 318] width 74 height 34
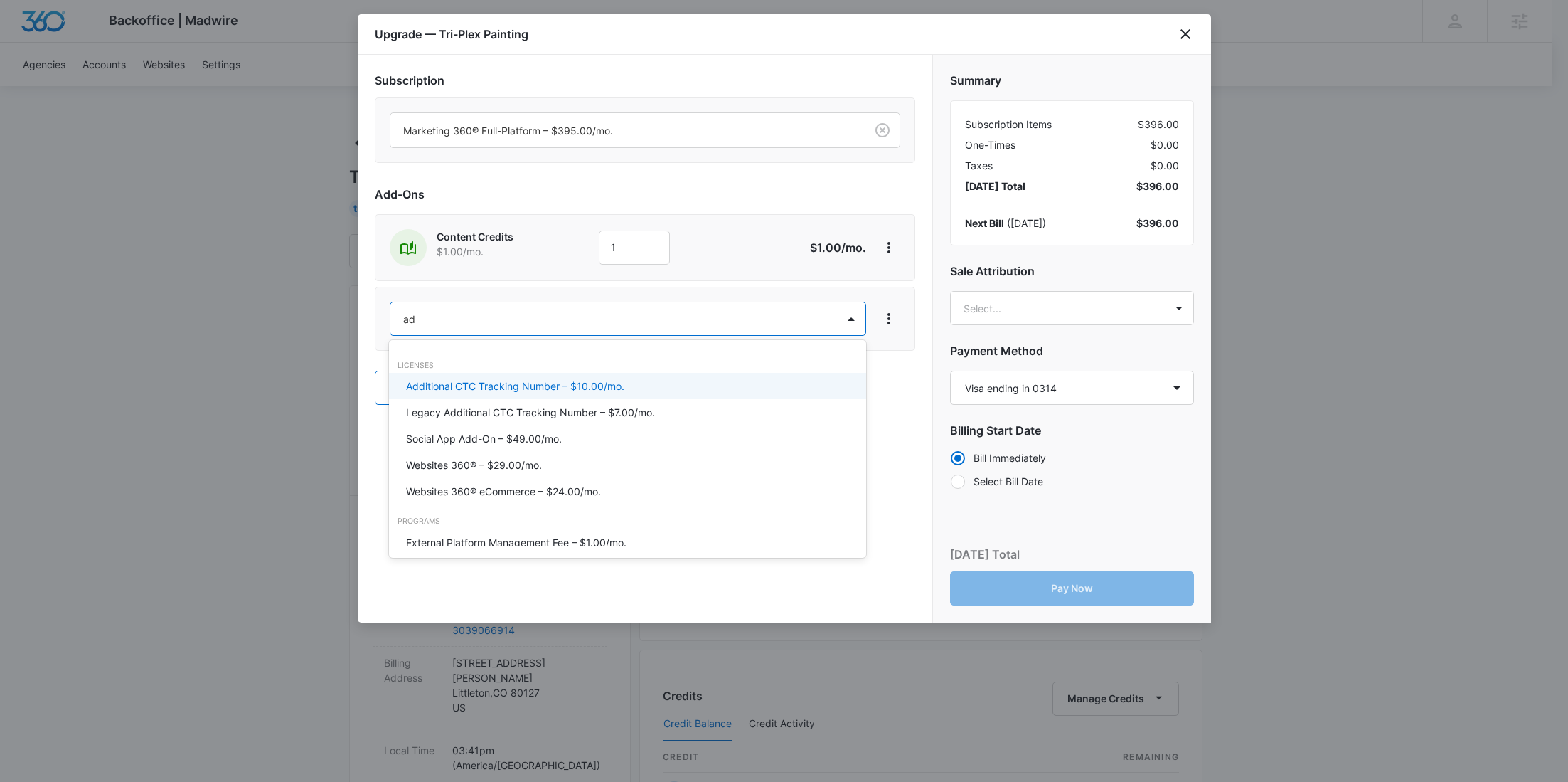
type input "ad c"
click at [459, 385] on p "Ad Credits – $1.00/mo." at bounding box center [459, 386] width 106 height 15
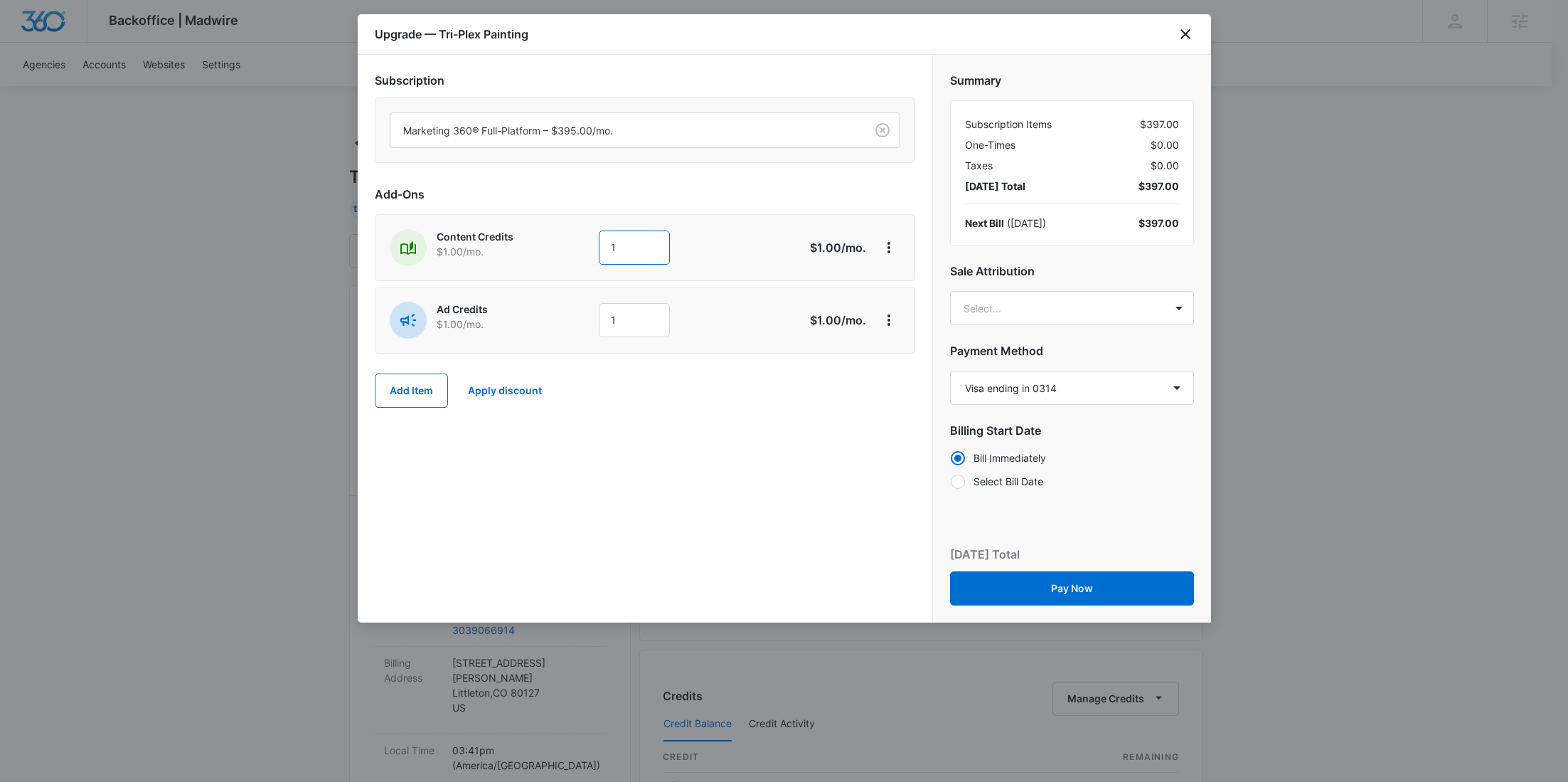
drag, startPoint x: 593, startPoint y: 251, endPoint x: 561, endPoint y: 248, distance: 32.1
click at [571, 248] on div "Content Credits $1.00 /mo. 1" at bounding box center [594, 248] width 410 height 37
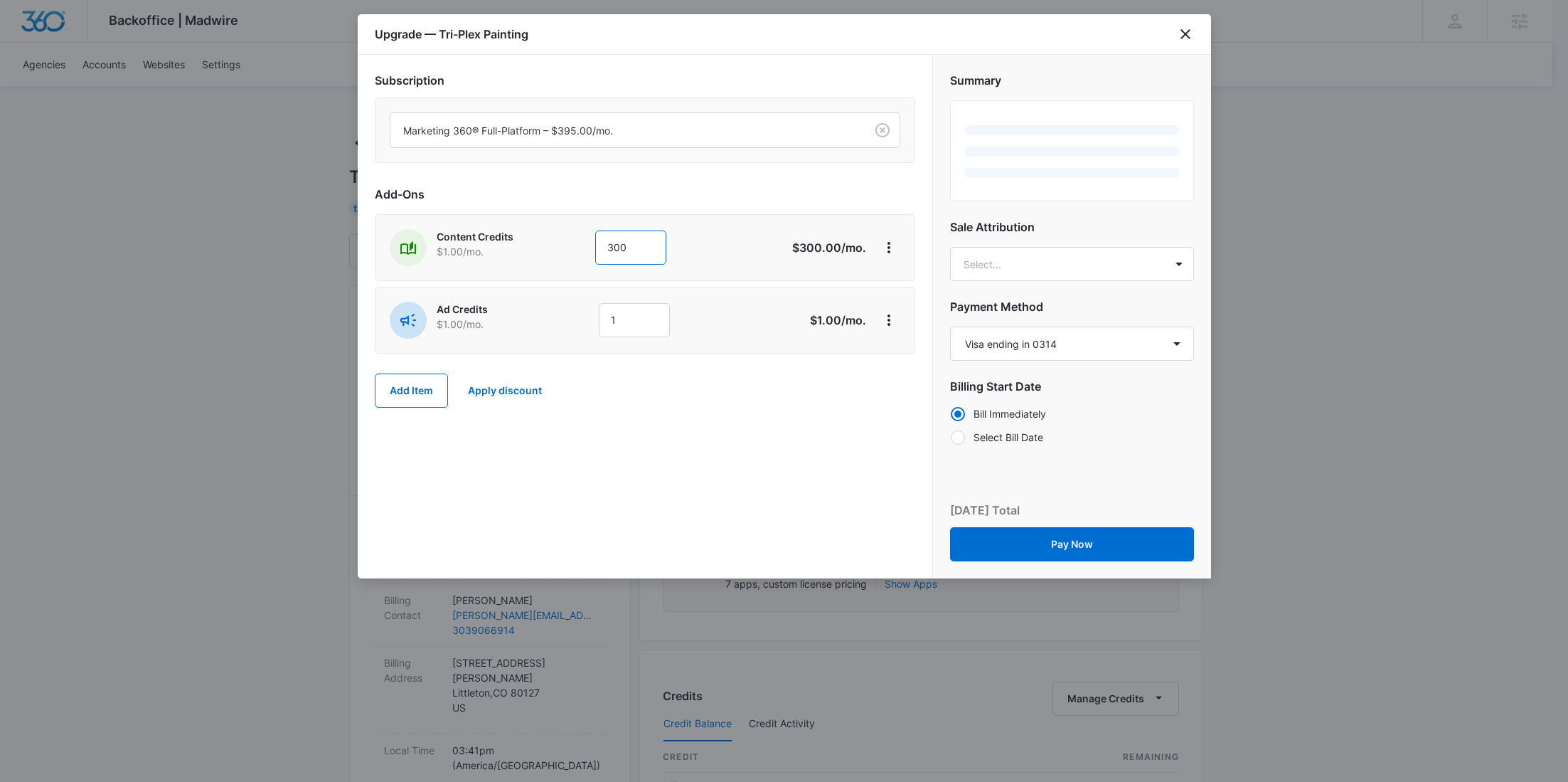
type input "300"
click at [559, 288] on div "Ad Credits $1.00 /mo. 1 $1.00 /mo." at bounding box center [645, 320] width 541 height 67
drag, startPoint x: 623, startPoint y: 319, endPoint x: 569, endPoint y: 325, distance: 54.3
click at [572, 325] on div "Ad Credits $1.00 /mo. 1" at bounding box center [594, 321] width 410 height 37
type input "600"
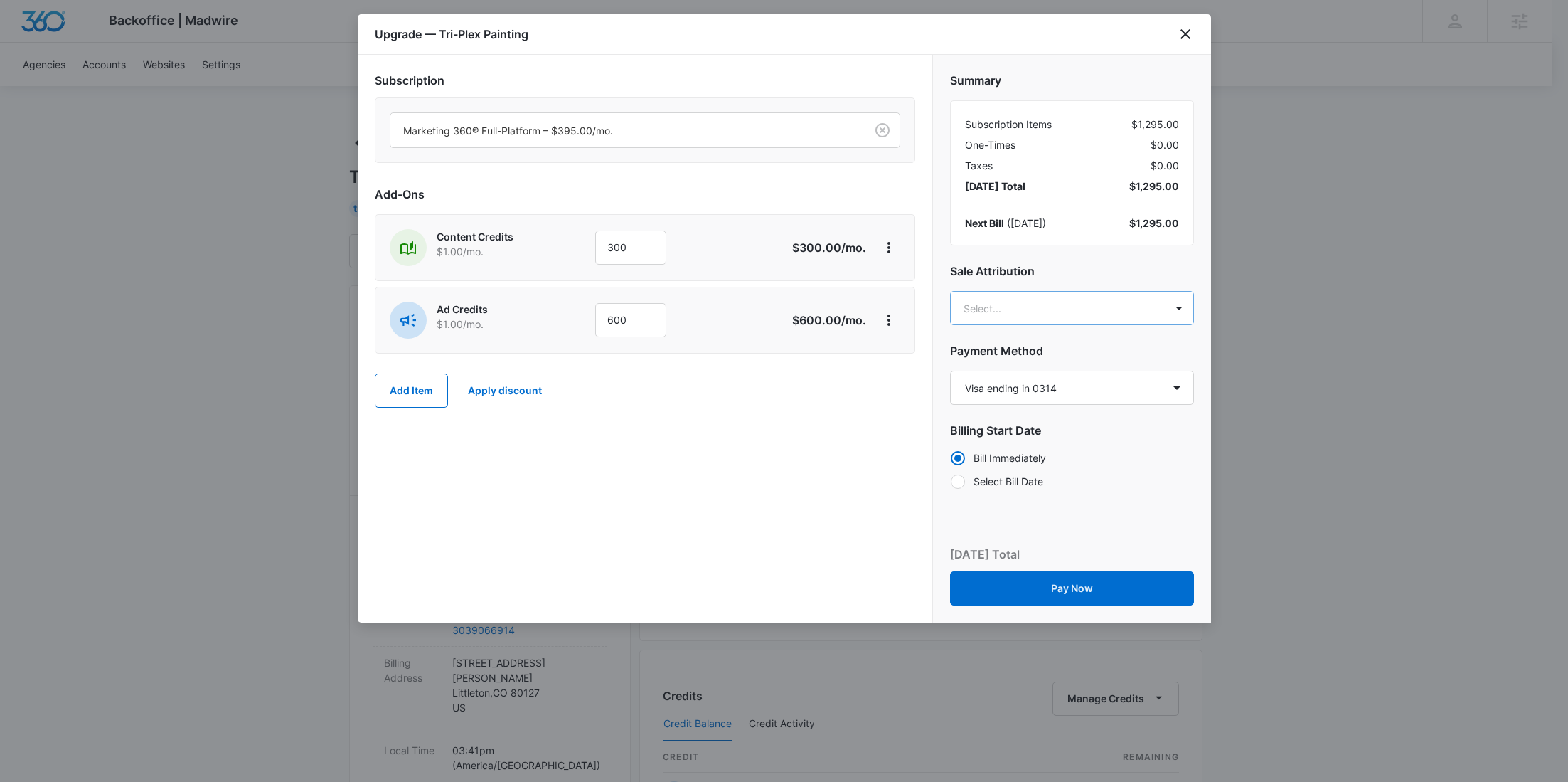
click at [1013, 320] on body "Backoffice | Madwire Apps Settings RY Rochelle Young rochelle.young@madwire.com…" at bounding box center [784, 727] width 1568 height 1455
paste input "Hatton"
type input "Hatton"
click at [1034, 377] on p "tyler.hatton@madwire.com" at bounding box center [1070, 380] width 206 height 30
paste input "Haessler"
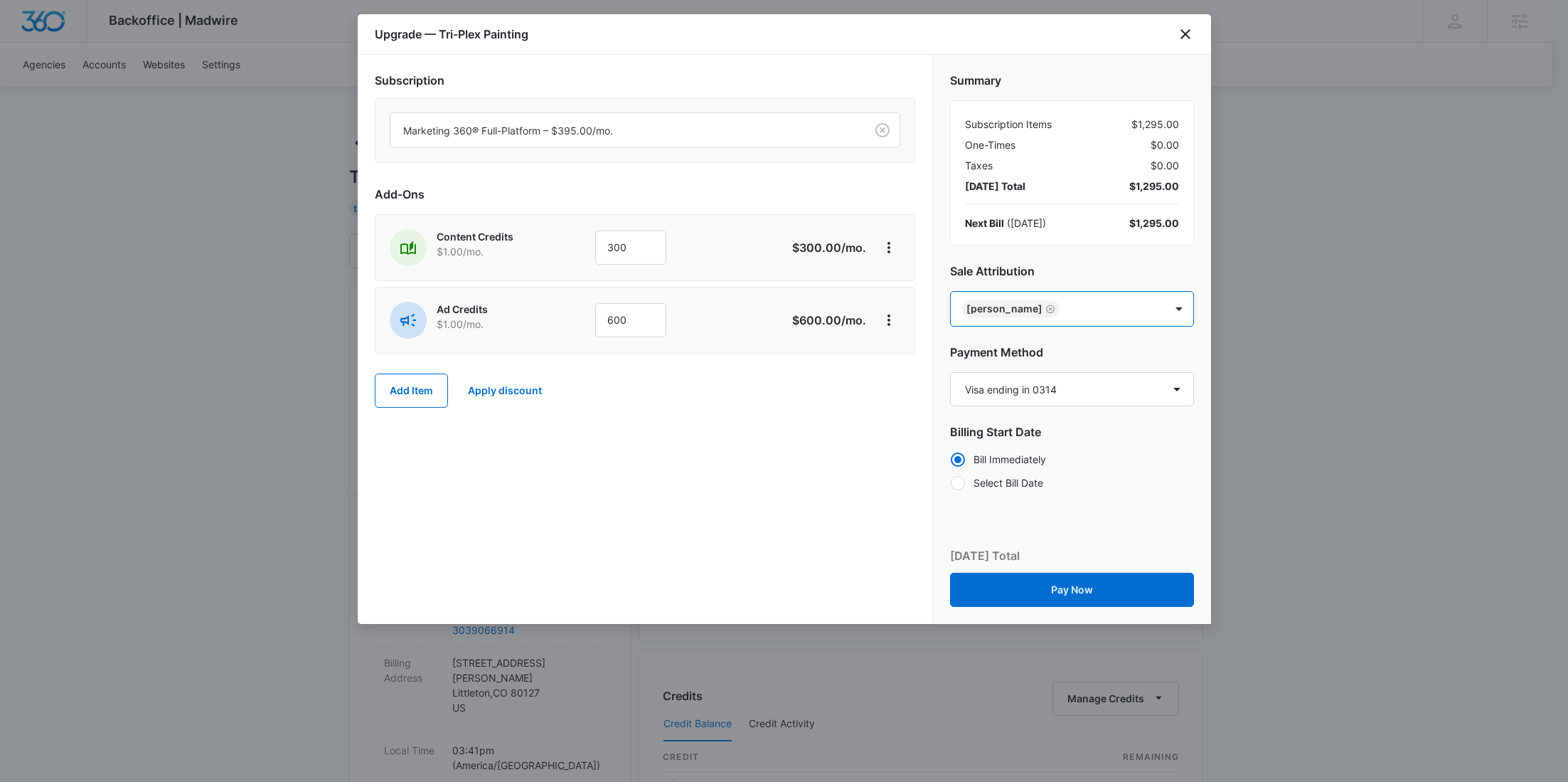
type input "Haessler"
click at [1056, 360] on p "Jennifer Haessler" at bounding box center [1070, 358] width 206 height 15
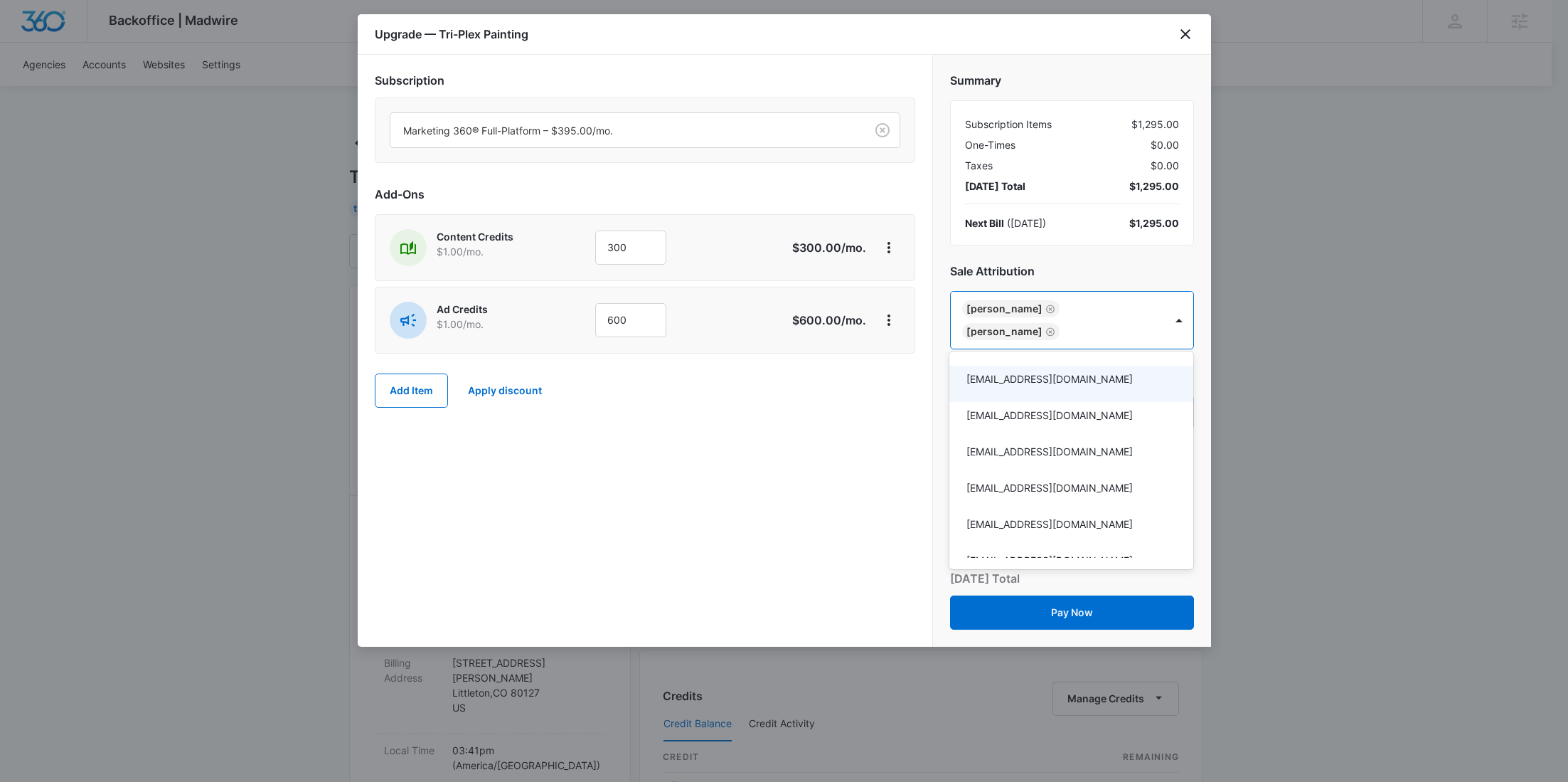
click at [836, 392] on div at bounding box center [784, 391] width 1568 height 782
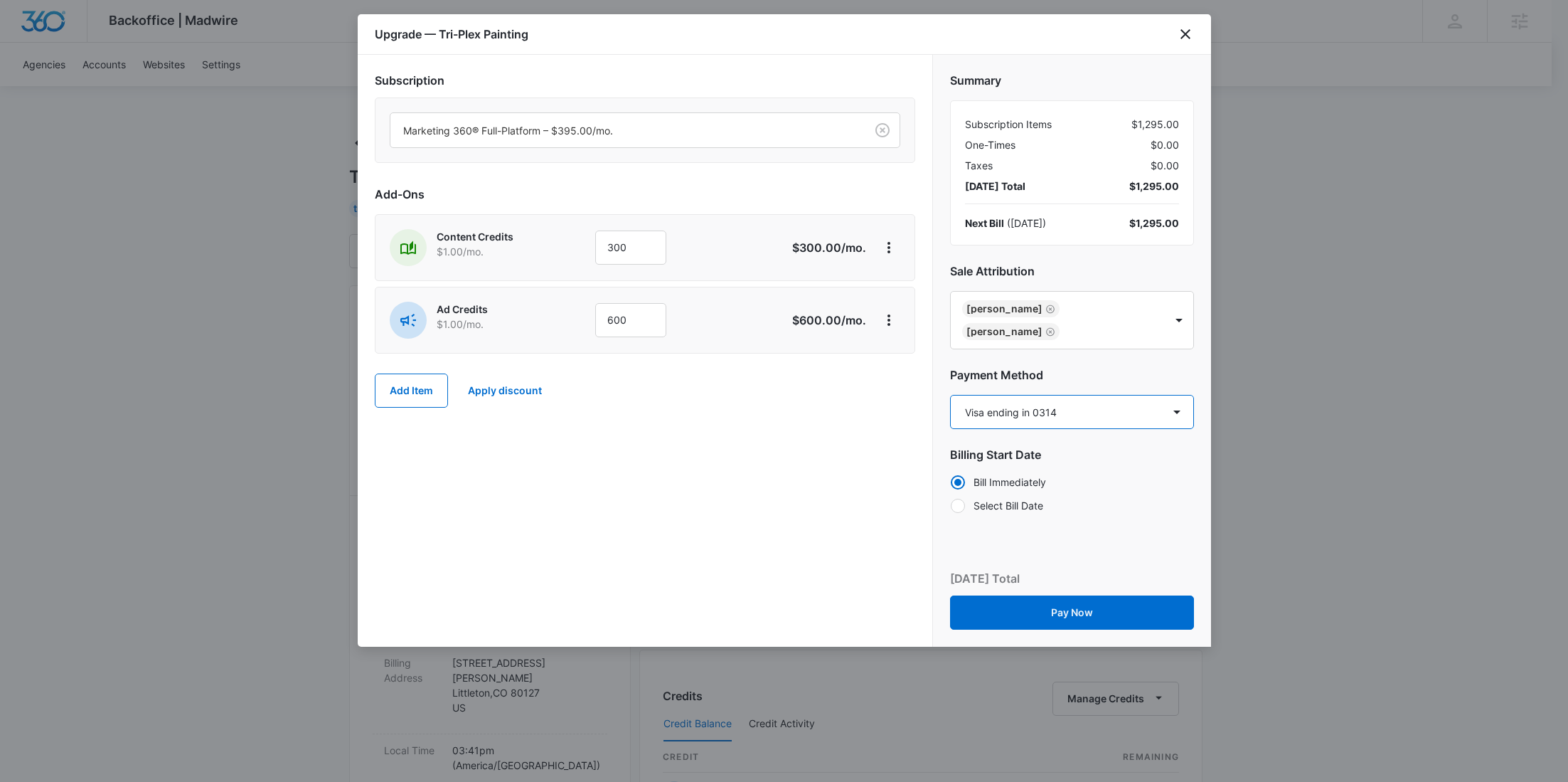
click at [1037, 394] on select "Select a payment method Visa ending in 0314 New payment method Monthly invoice" at bounding box center [1072, 411] width 244 height 34
click at [1116, 606] on button "Pay Now" at bounding box center [1072, 612] width 244 height 34
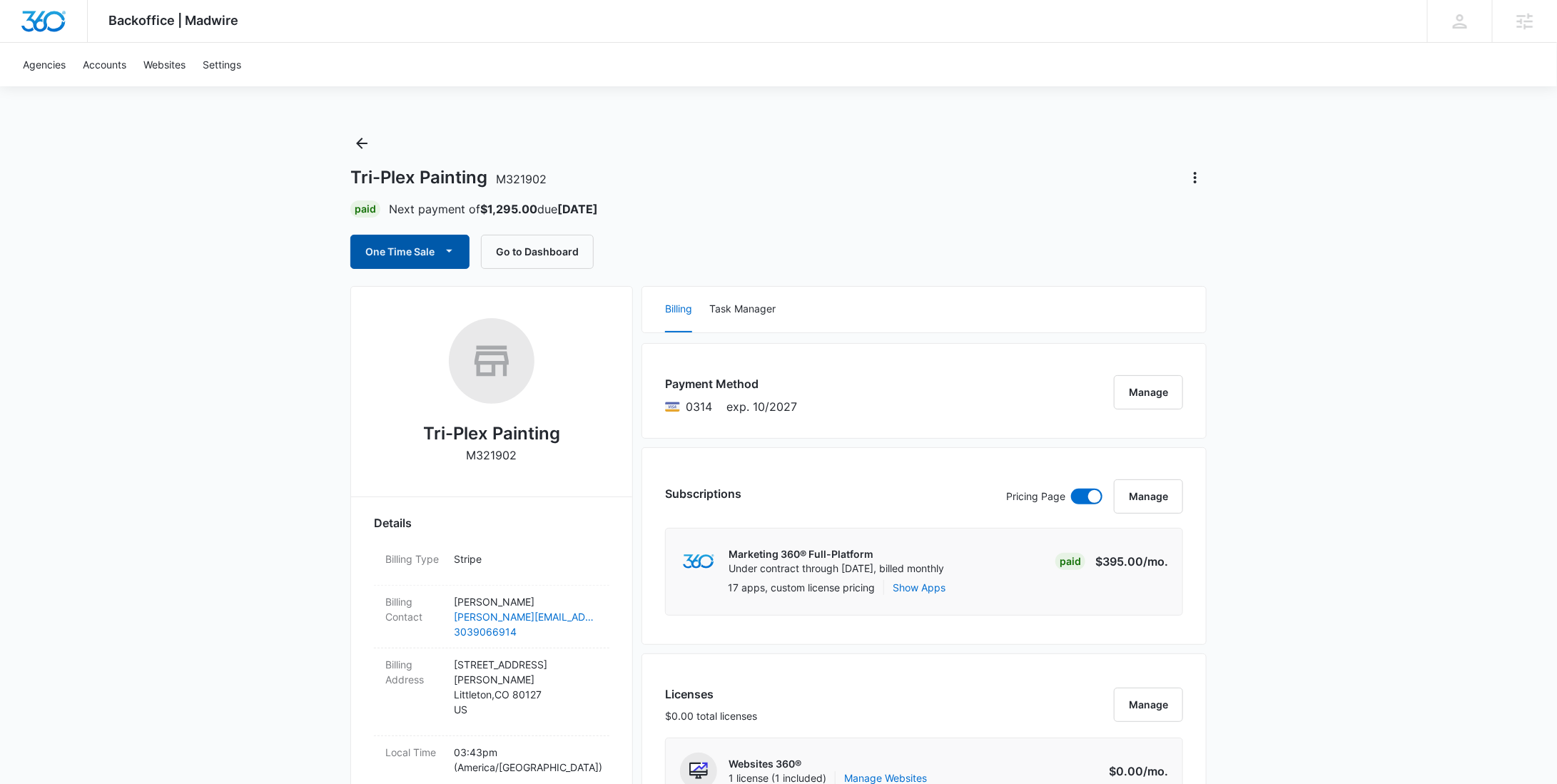
click at [412, 256] on button "One Time Sale" at bounding box center [409, 251] width 119 height 35
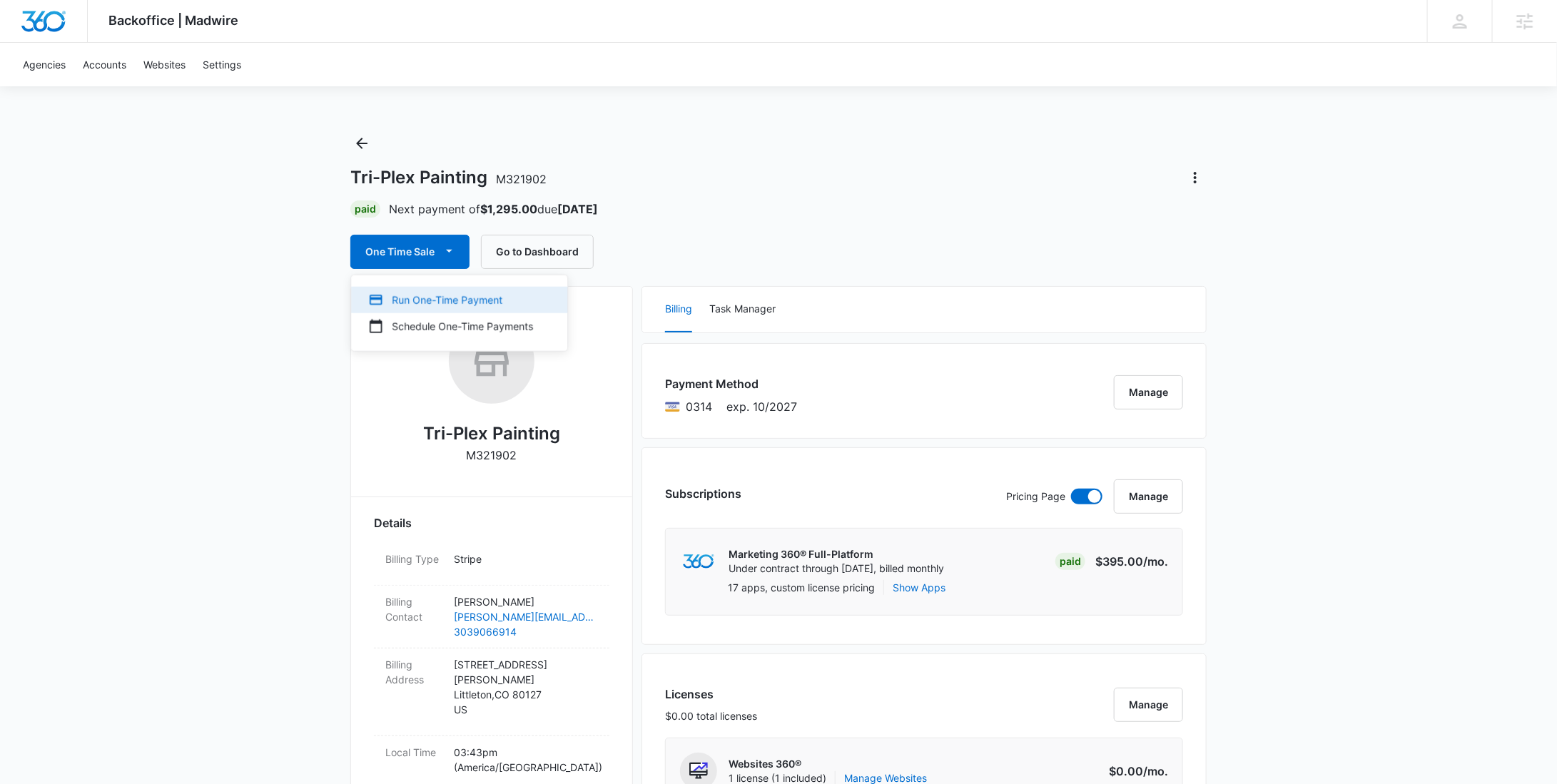
click at [426, 293] on div "Run One-Time Payment" at bounding box center [450, 300] width 165 height 15
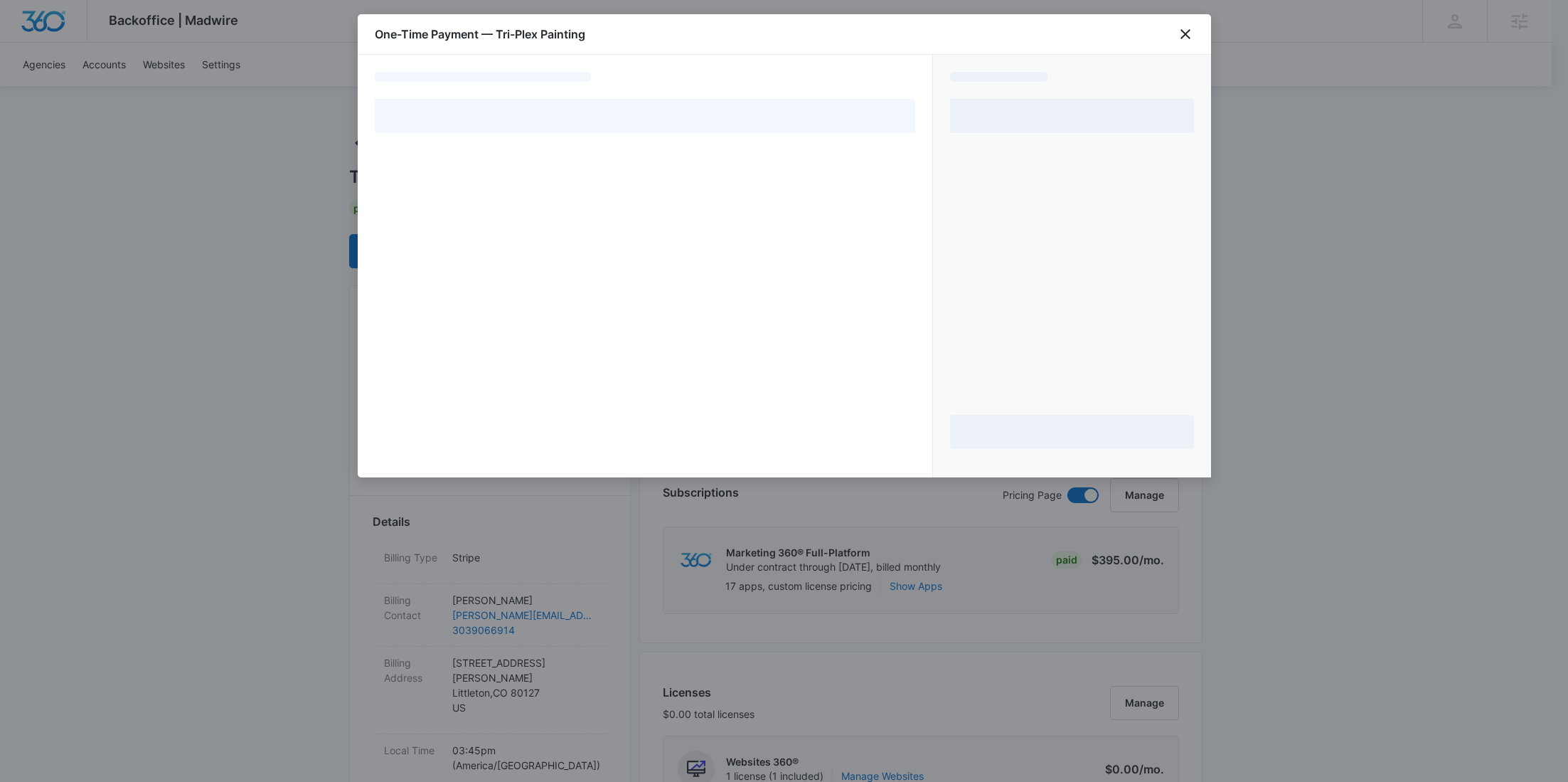
select select "pm_1Rv3LMA4n8RTgNjUIMPrsNfC"
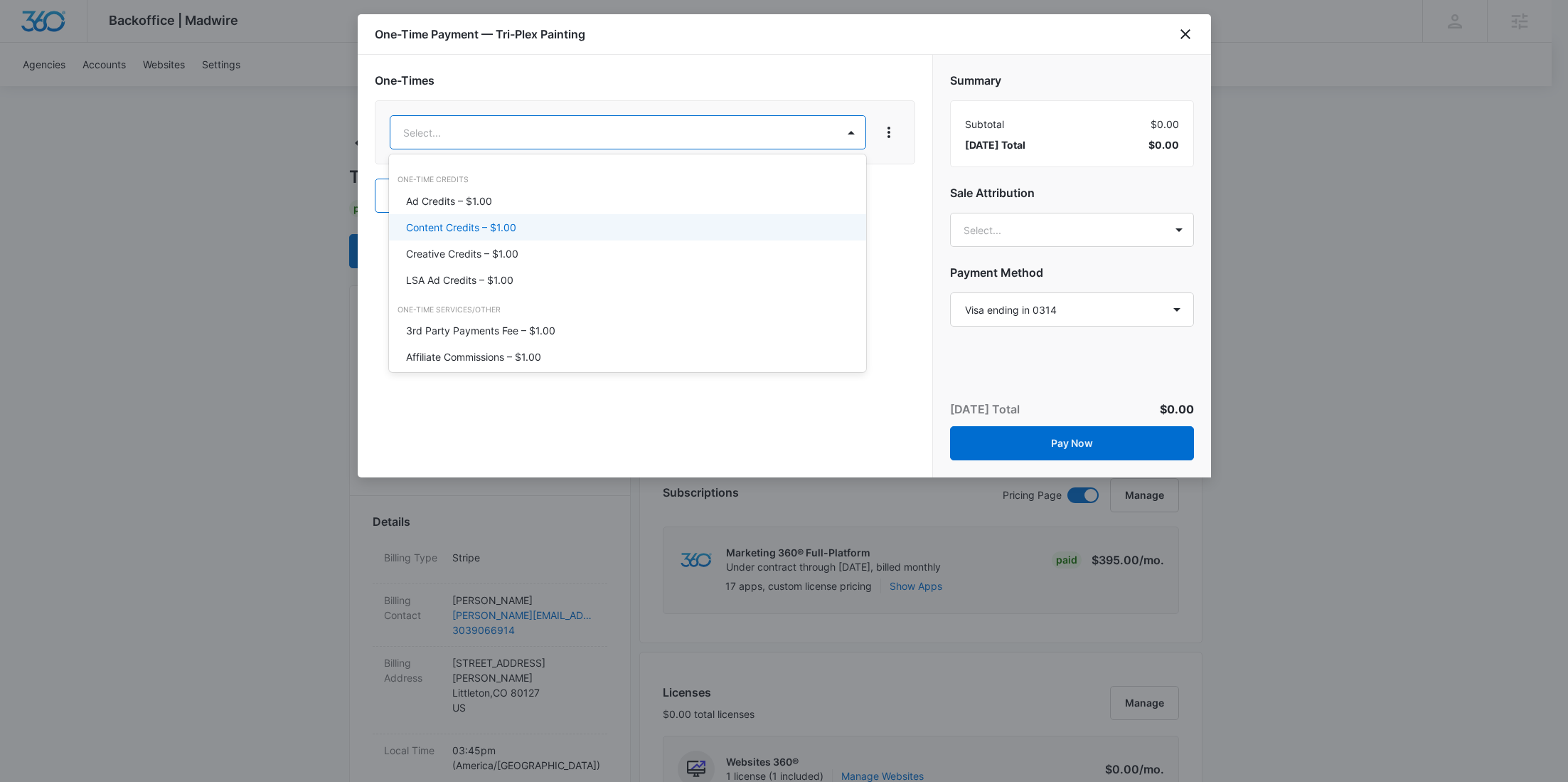
click at [499, 218] on div "Content Credits – $1.00" at bounding box center [627, 227] width 477 height 27
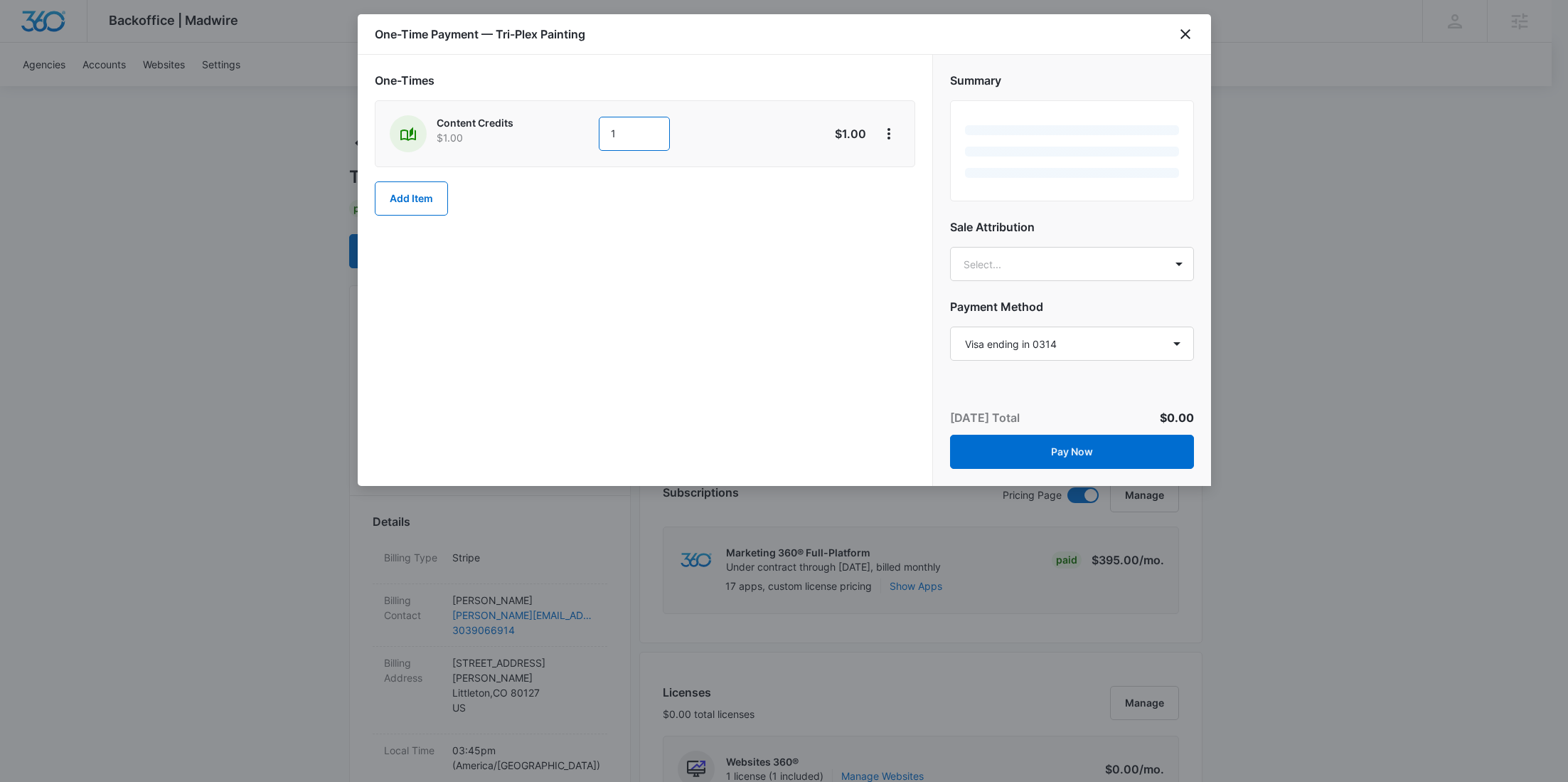
drag, startPoint x: 652, startPoint y: 122, endPoint x: 549, endPoint y: 138, distance: 104.2
click at [550, 138] on div "Content Credits $1.00 1" at bounding box center [594, 134] width 410 height 37
type input "400"
click at [893, 132] on icon "View More" at bounding box center [888, 133] width 17 height 17
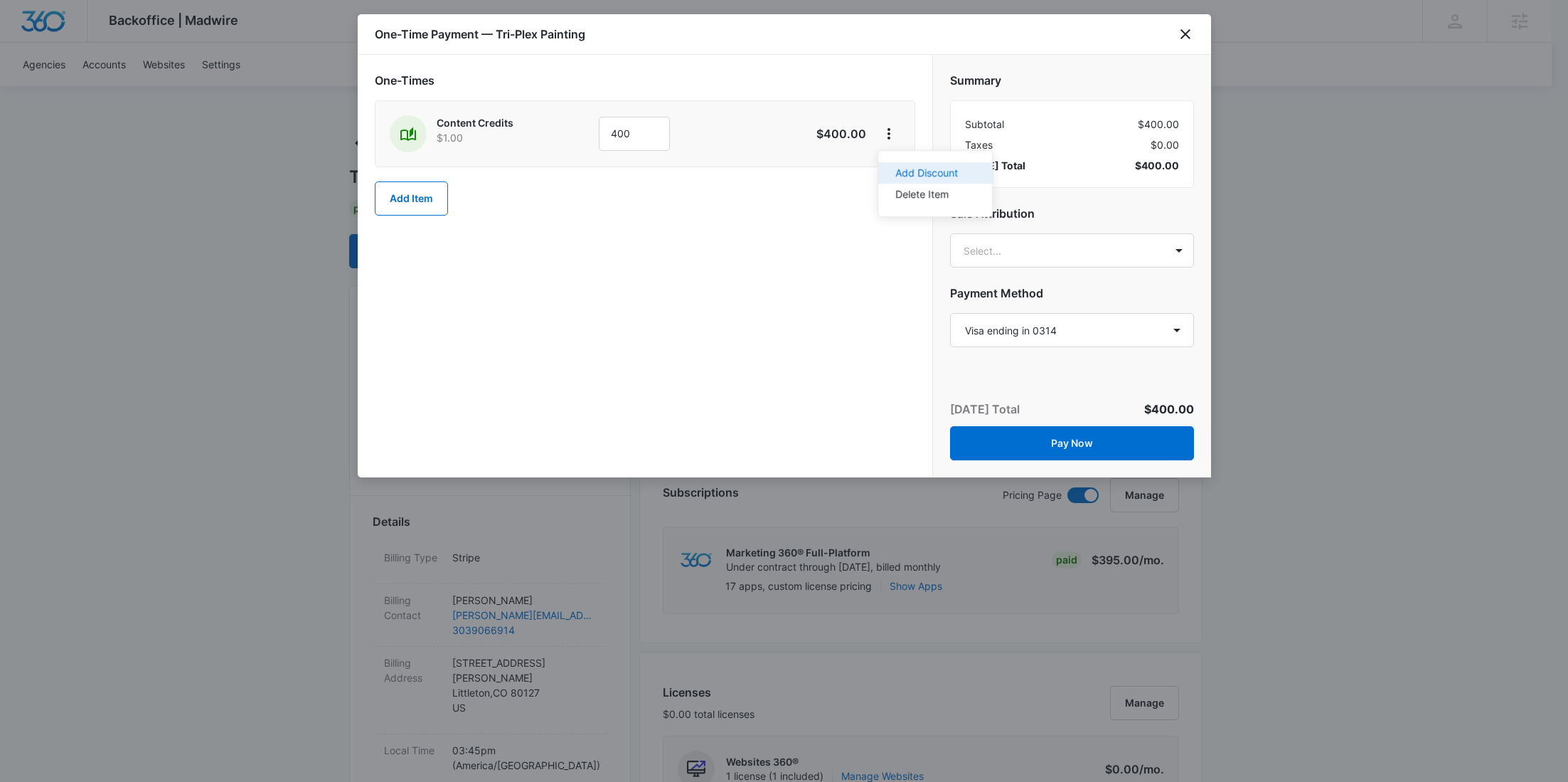
click at [897, 178] on div "Add Discount" at bounding box center [927, 173] width 63 height 10
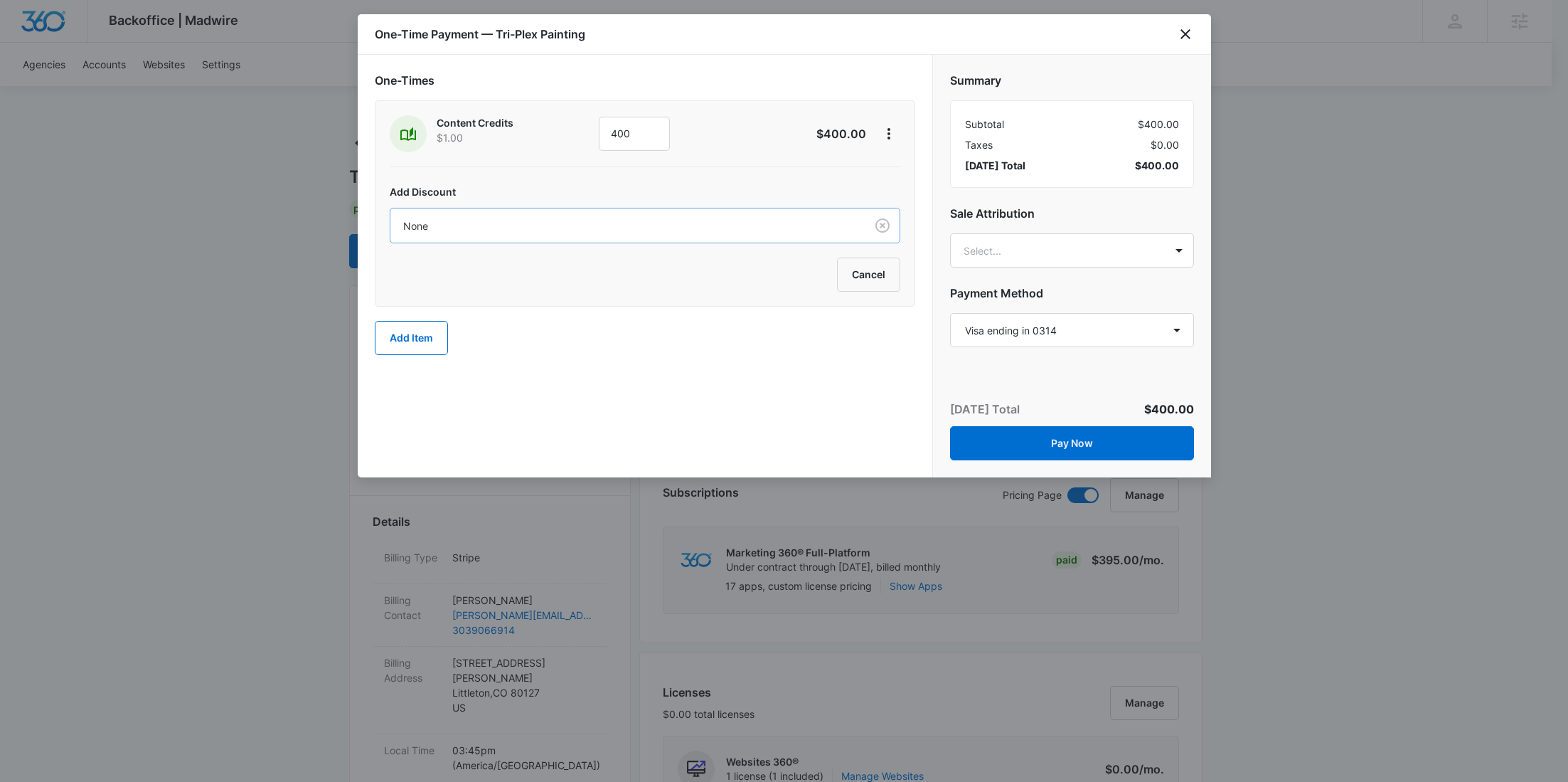
click at [703, 222] on div at bounding box center [624, 226] width 443 height 18
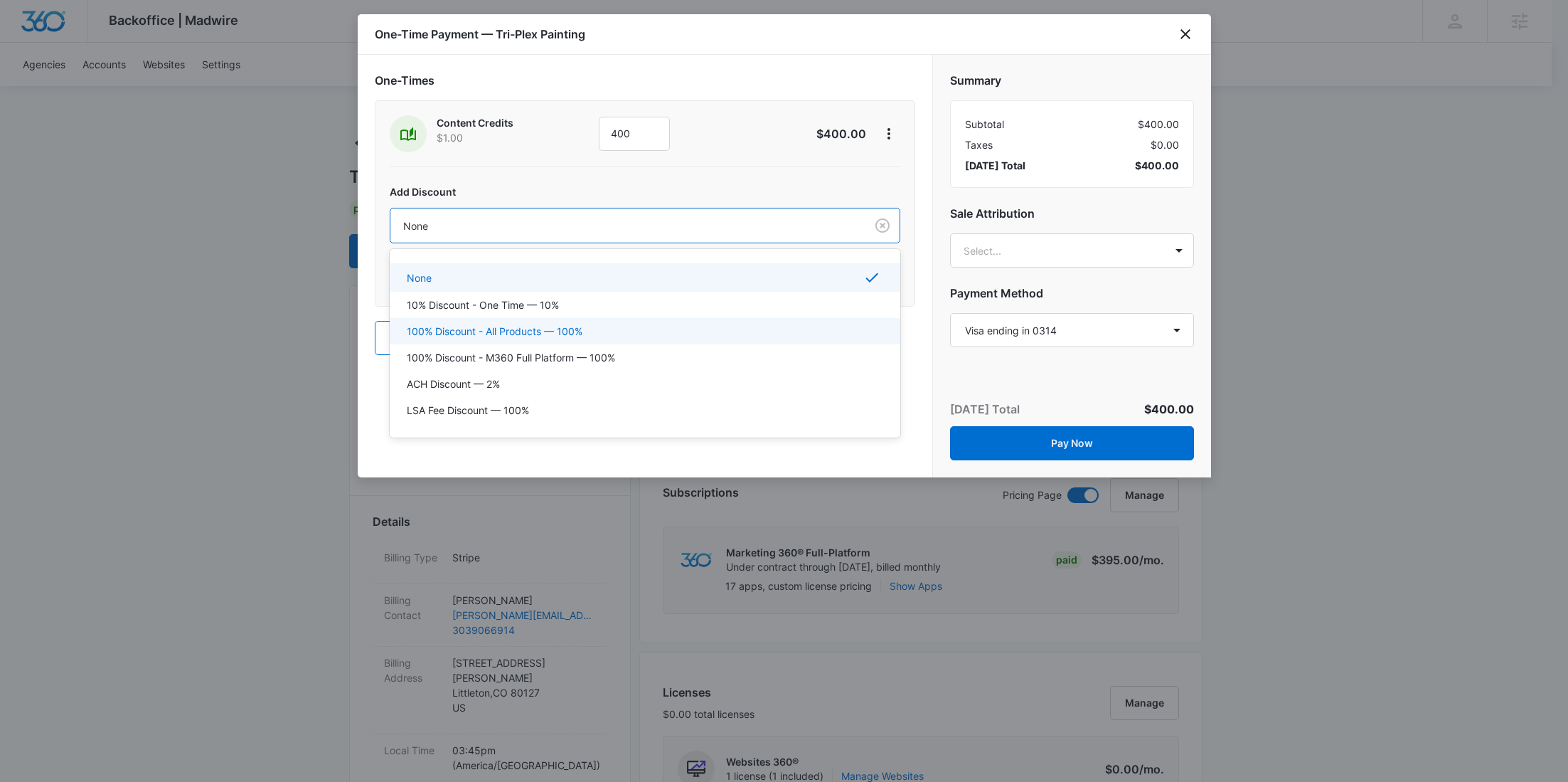
click at [539, 326] on p "100% Discount - All Products — 100%" at bounding box center [494, 331] width 176 height 15
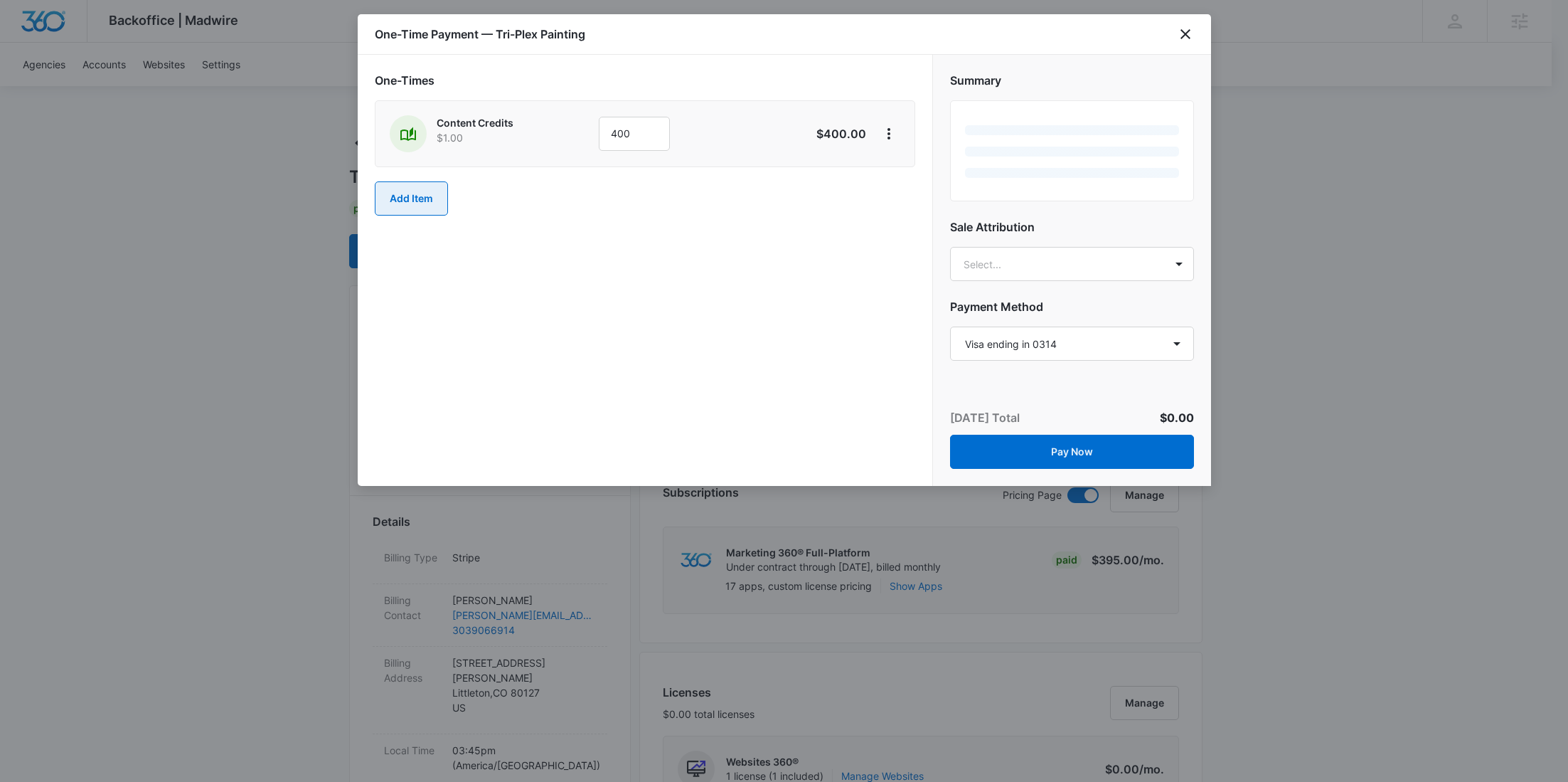
click at [425, 195] on button "Add Item" at bounding box center [411, 198] width 74 height 34
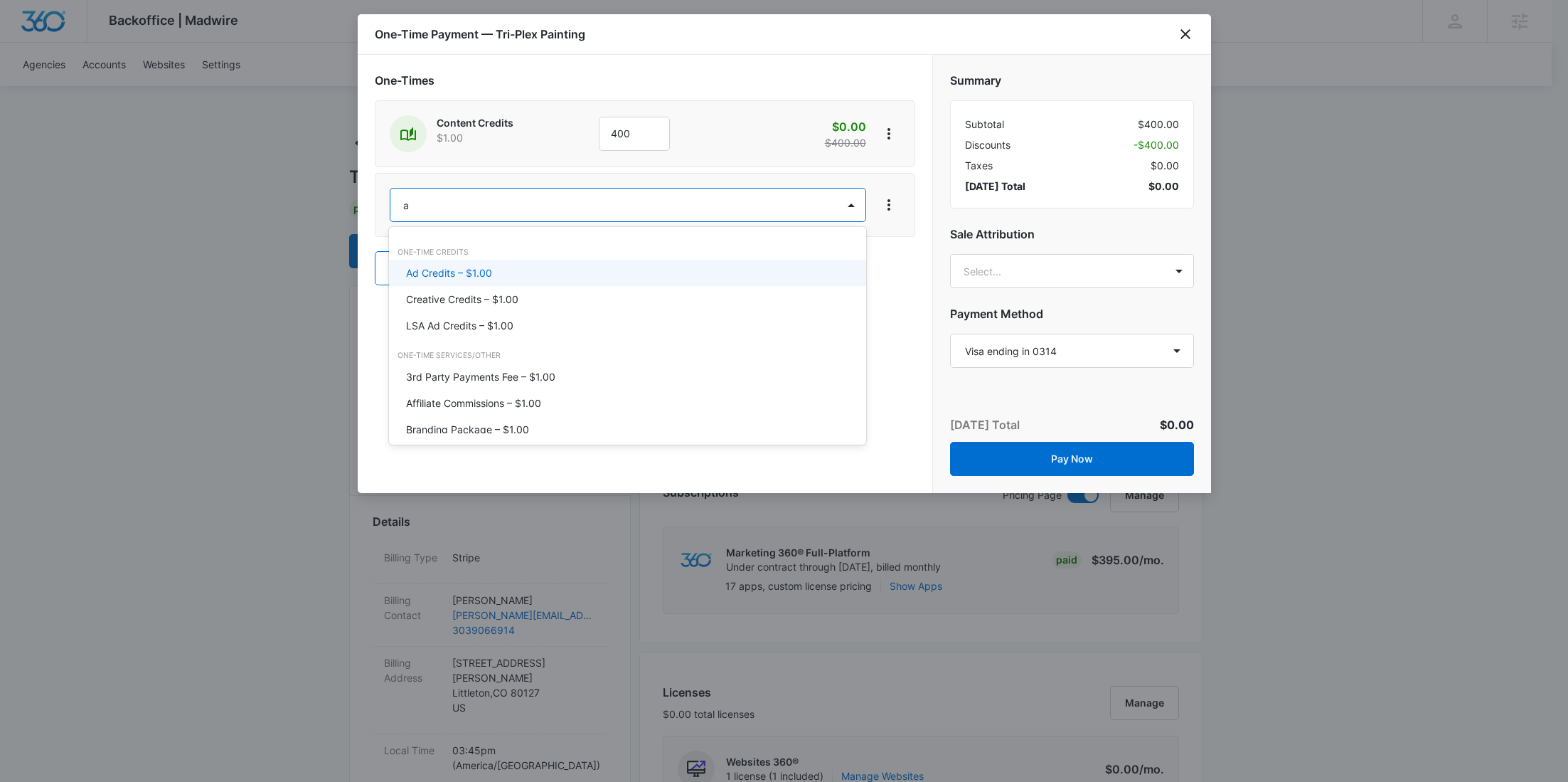
type input "ad"
click at [456, 271] on p "Ad Credits – $1.00" at bounding box center [449, 272] width 87 height 15
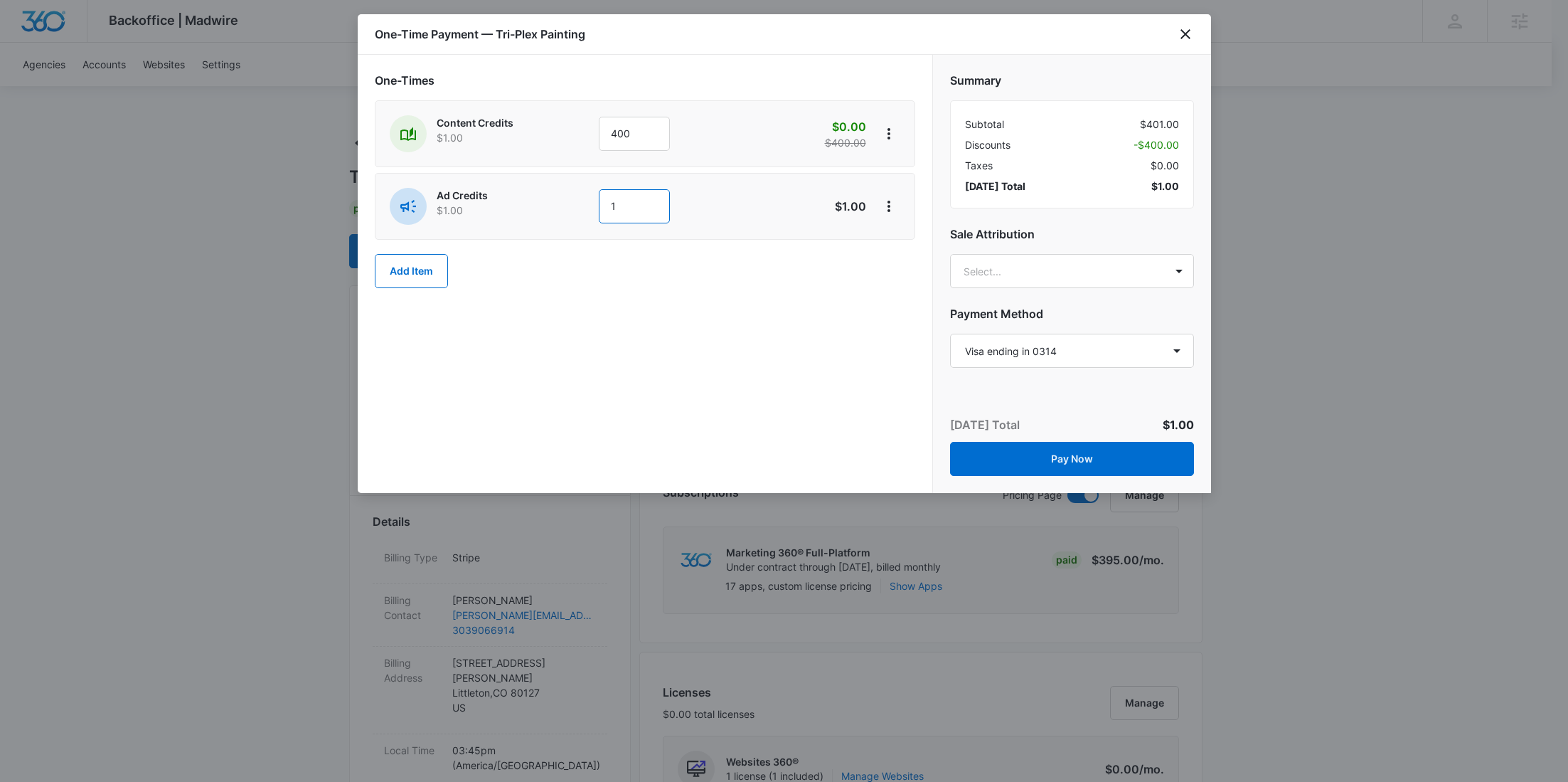
drag, startPoint x: 628, startPoint y: 216, endPoint x: 552, endPoint y: 213, distance: 76.1
click at [553, 214] on div "Ad Credits $1.00 1" at bounding box center [594, 207] width 410 height 37
type input "300"
click at [881, 207] on icon "View More" at bounding box center [888, 206] width 17 height 17
click at [896, 240] on div "Add Discount" at bounding box center [927, 245] width 63 height 10
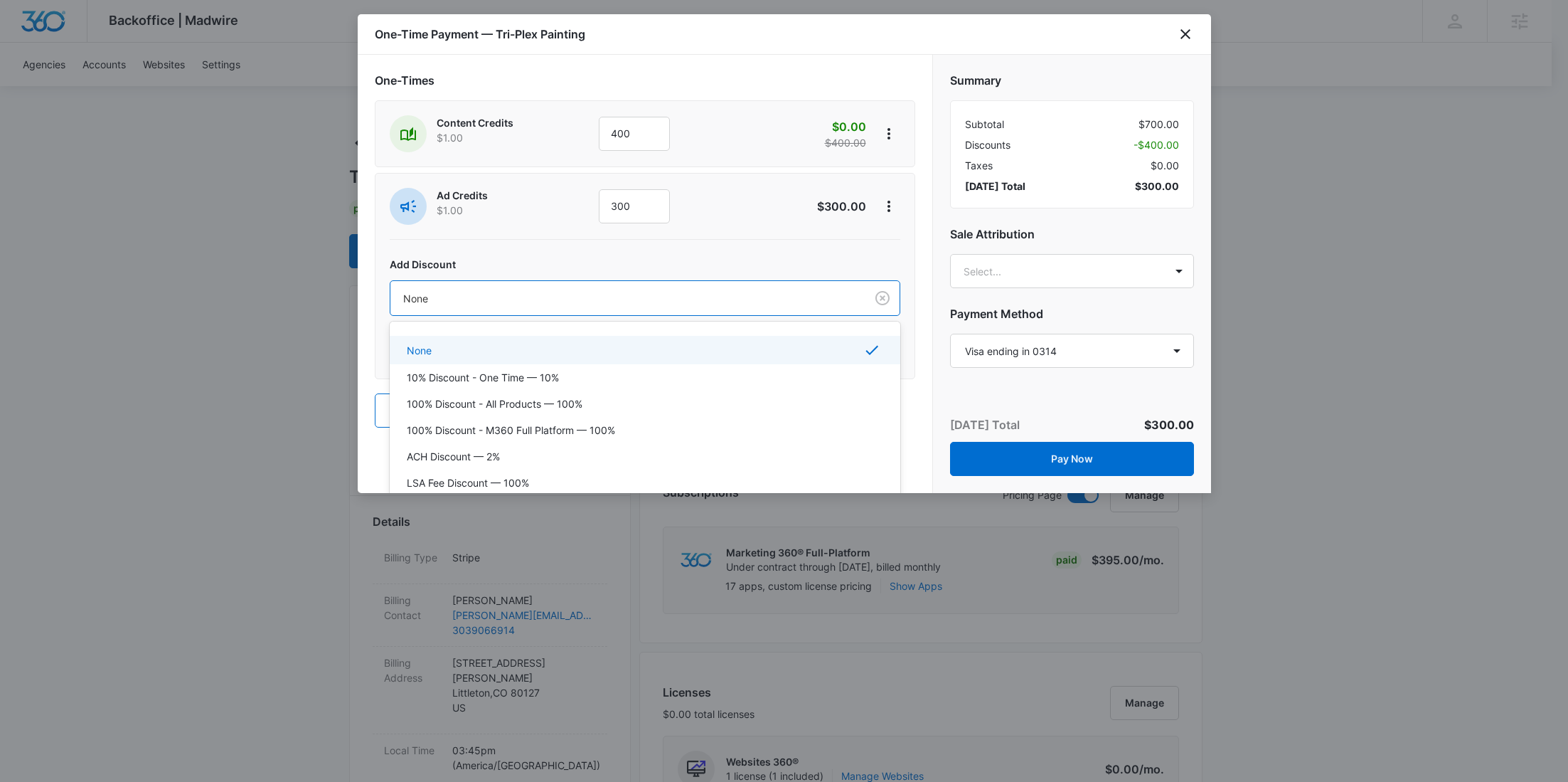
click at [690, 295] on div at bounding box center [624, 298] width 443 height 18
click at [523, 396] on p "100% Discount - All Products — 100%" at bounding box center [494, 403] width 176 height 15
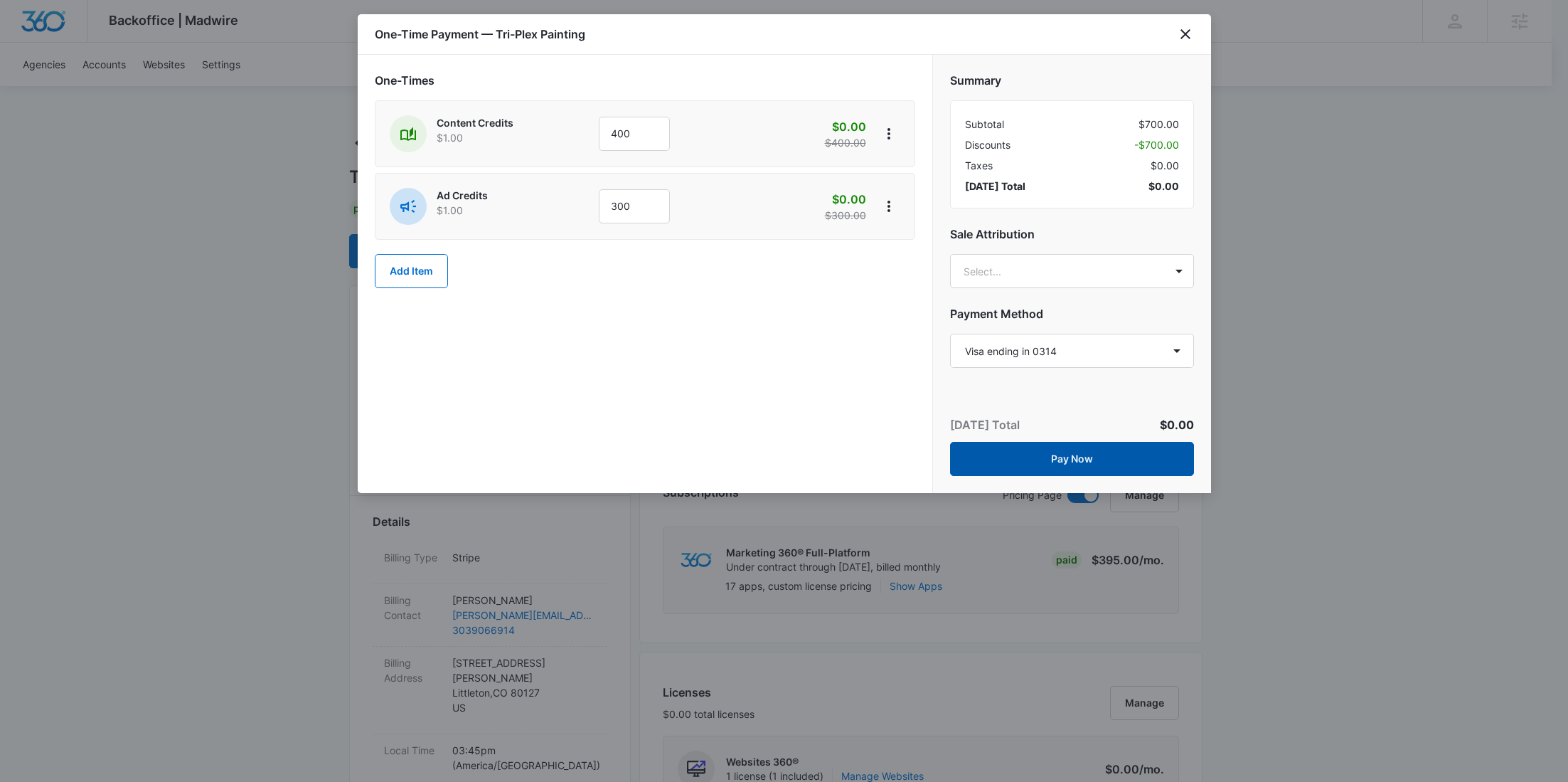
click at [1109, 451] on button "Pay Now" at bounding box center [1072, 458] width 244 height 34
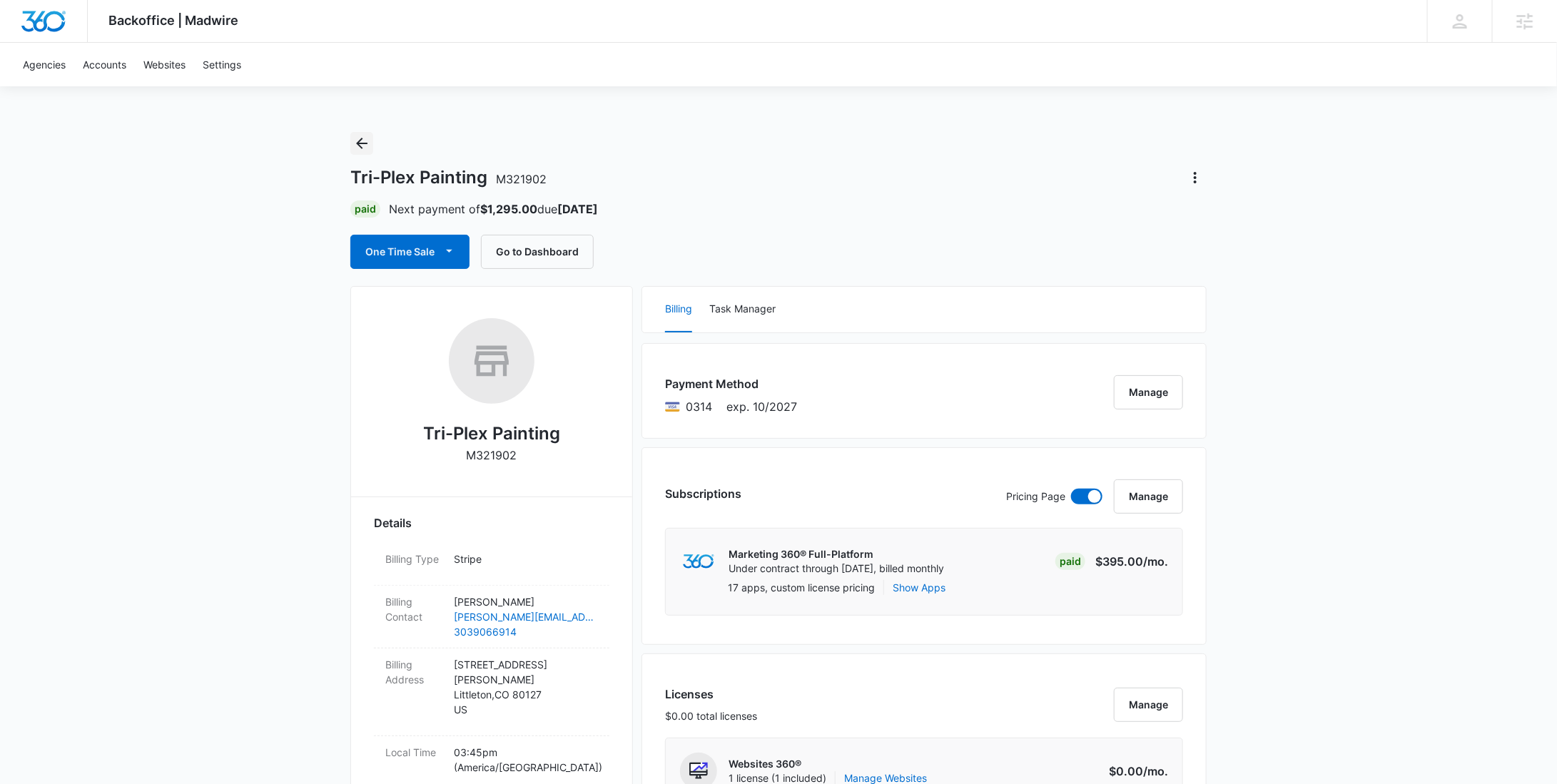
click at [365, 143] on icon "Back" at bounding box center [361, 143] width 17 height 17
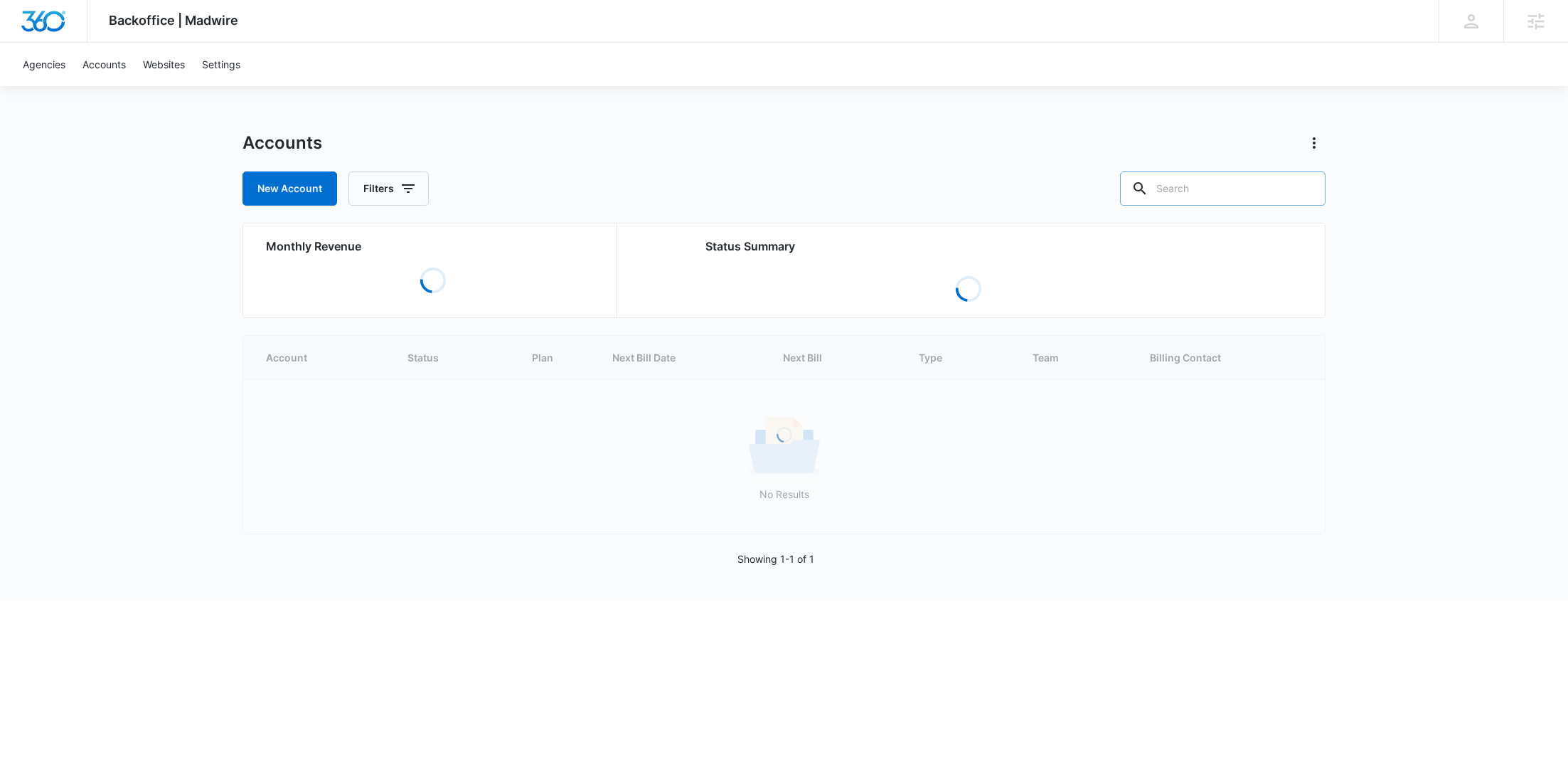
click at [1229, 193] on input "text" at bounding box center [1222, 188] width 205 height 34
paste input "M336204"
type input "M336204"
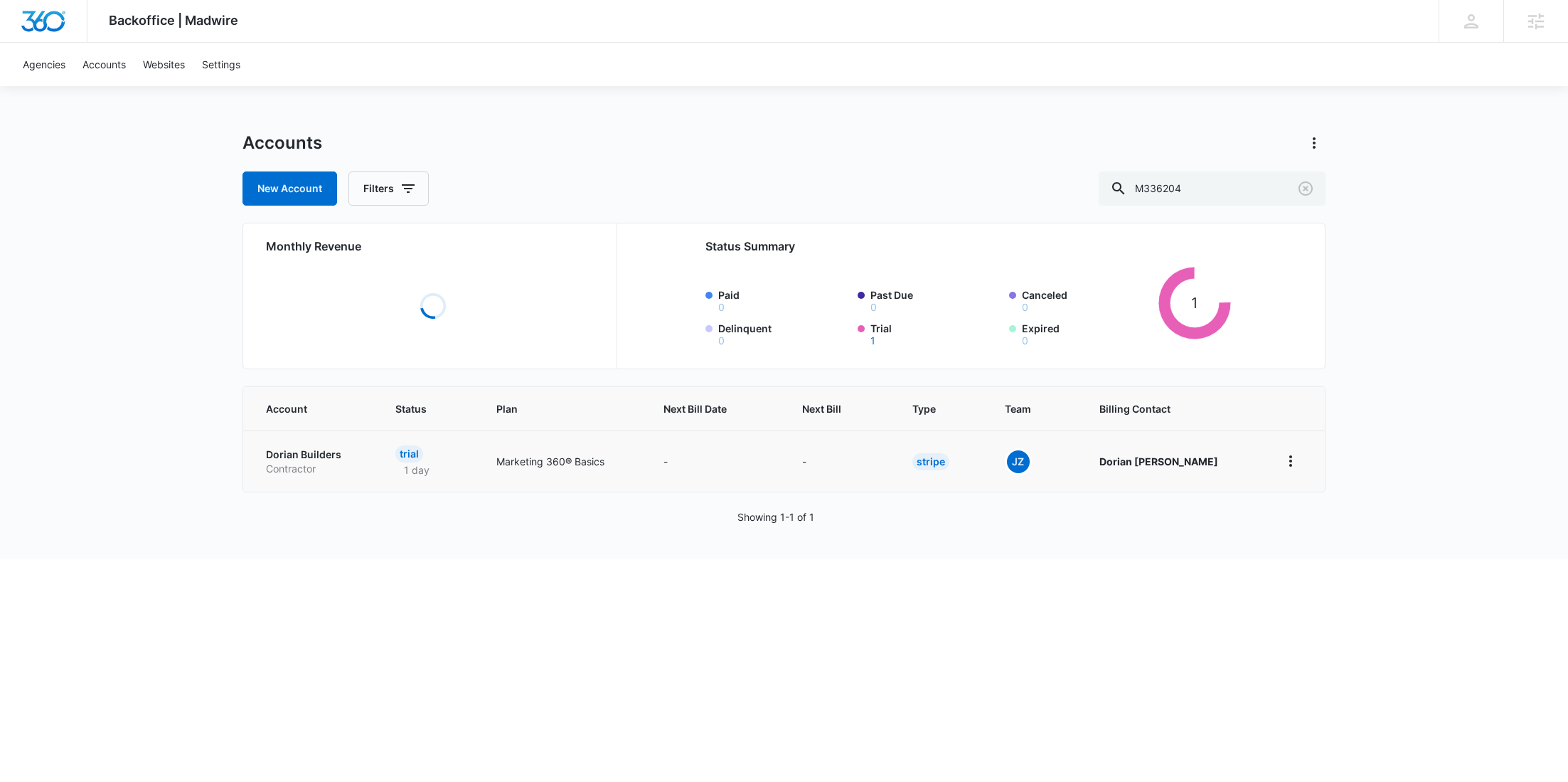
click at [318, 456] on p "Dorian Builders" at bounding box center [314, 454] width 95 height 14
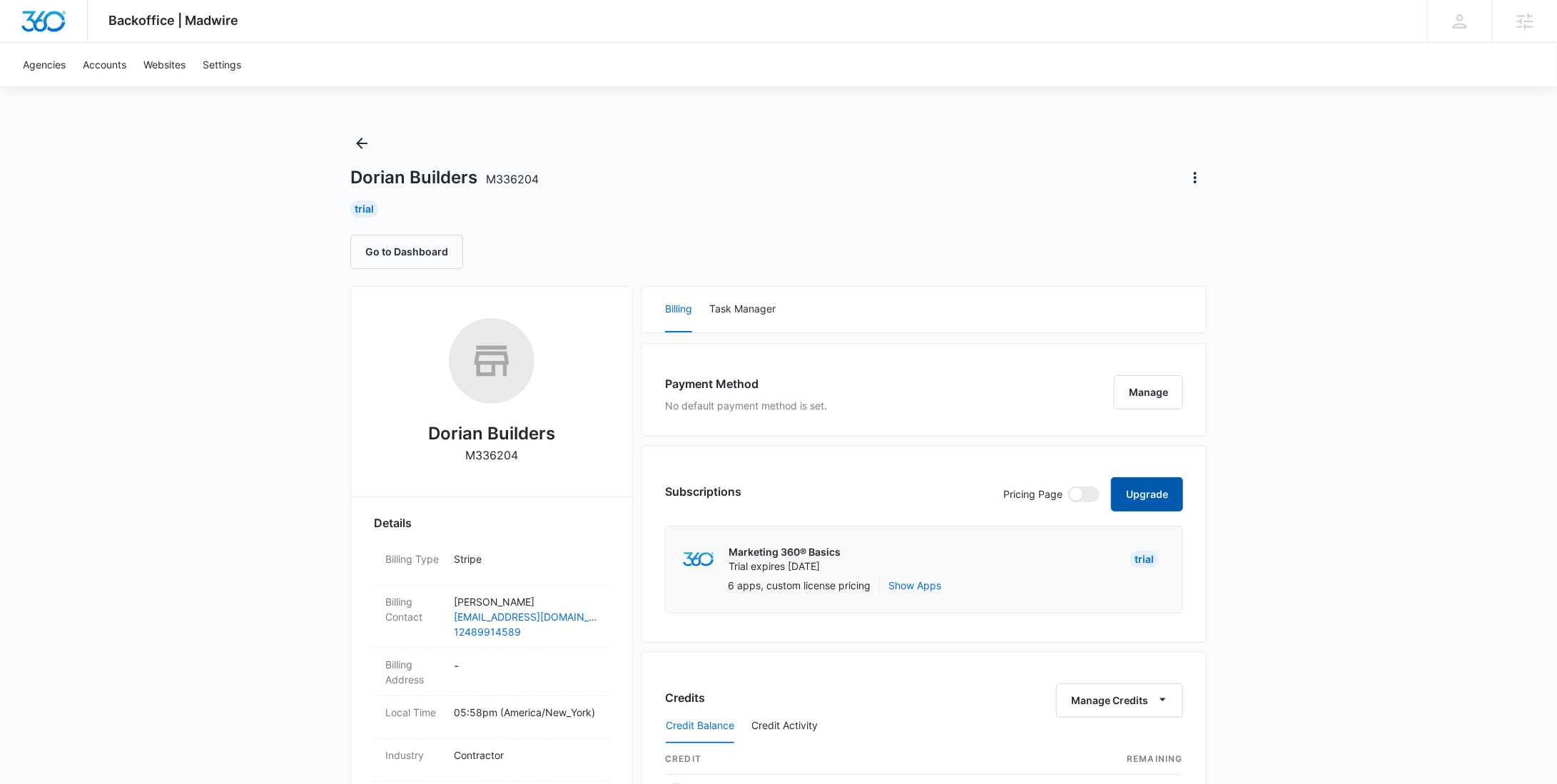
click at [1142, 494] on button "Upgrade" at bounding box center [1147, 494] width 72 height 35
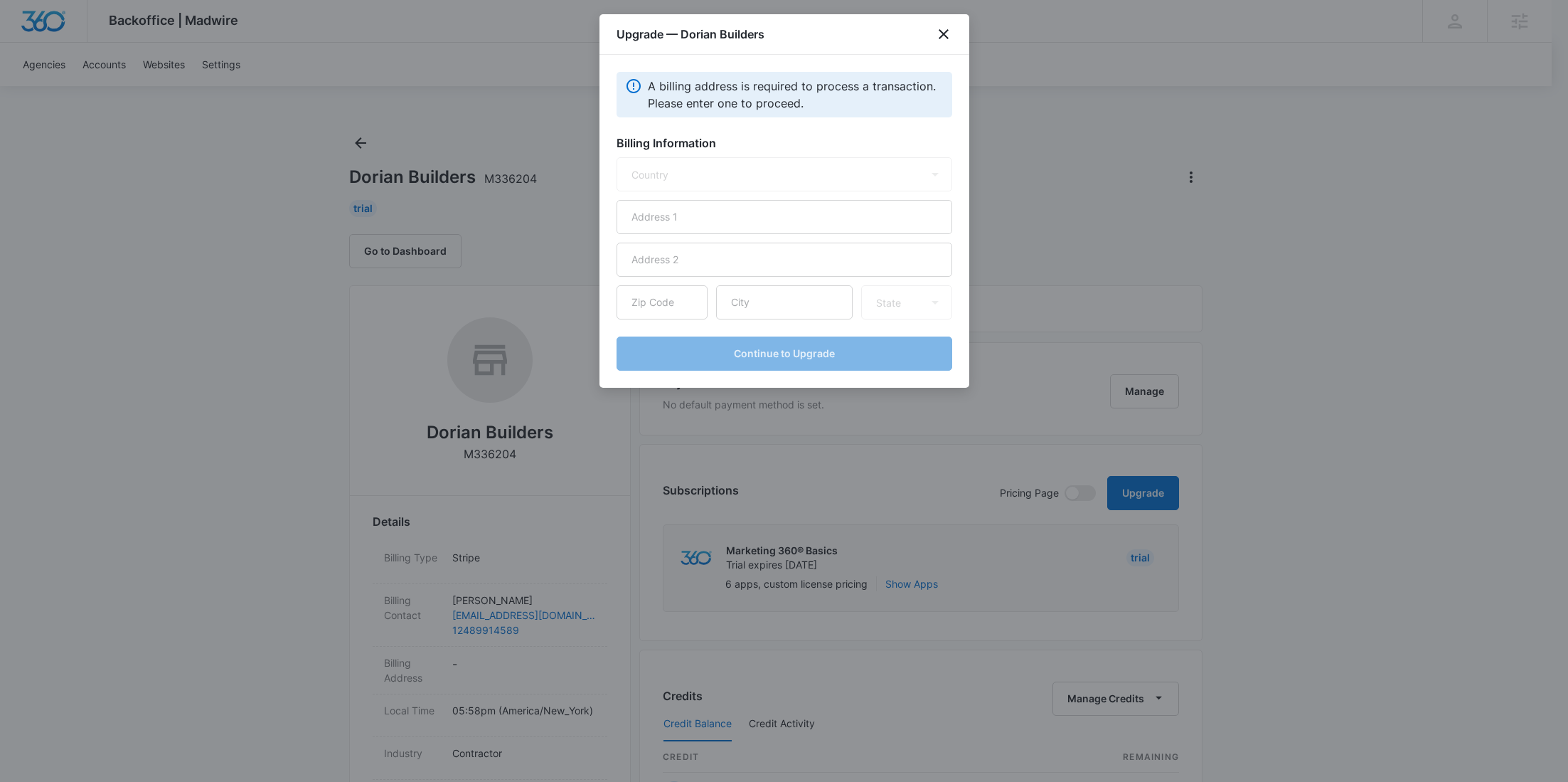
select select "US"
click at [679, 224] on input "text" at bounding box center [784, 216] width 335 height 34
paste input "366 Leota Blvd."
type input "366 Leota Blvd."
click at [769, 289] on input "text" at bounding box center [784, 302] width 137 height 34
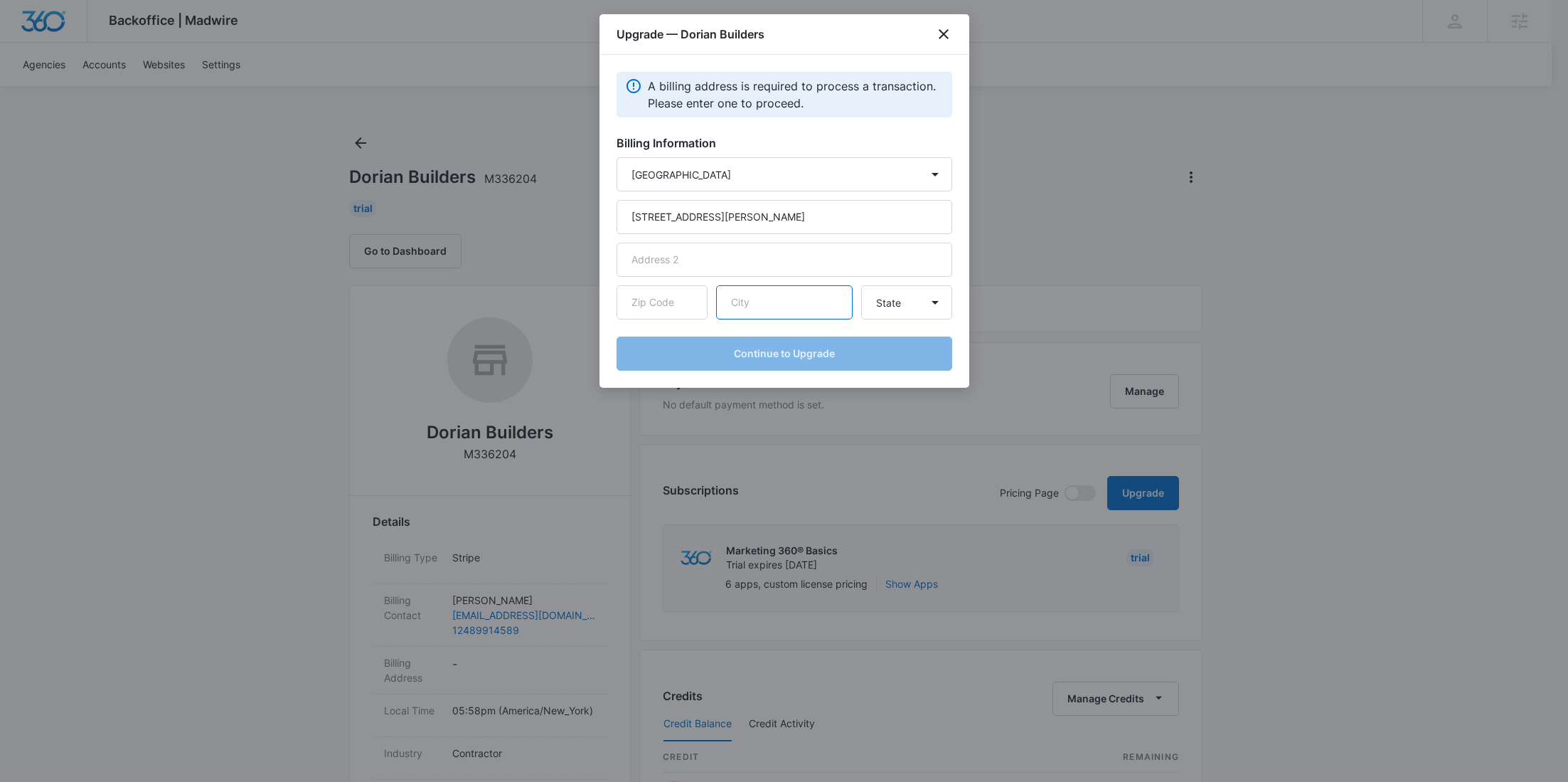
paste input "Waterford"
type input "Waterford"
click at [892, 301] on select "State [US_STATE] [US_STATE] [US_STATE] [US_STATE] [US_STATE] [US_STATE] [US_STA…" at bounding box center [906, 302] width 91 height 34
select select "MI"
click at [861, 285] on select "State [US_STATE] [US_STATE] [US_STATE] [US_STATE] [US_STATE] [US_STATE] [US_STA…" at bounding box center [906, 302] width 91 height 34
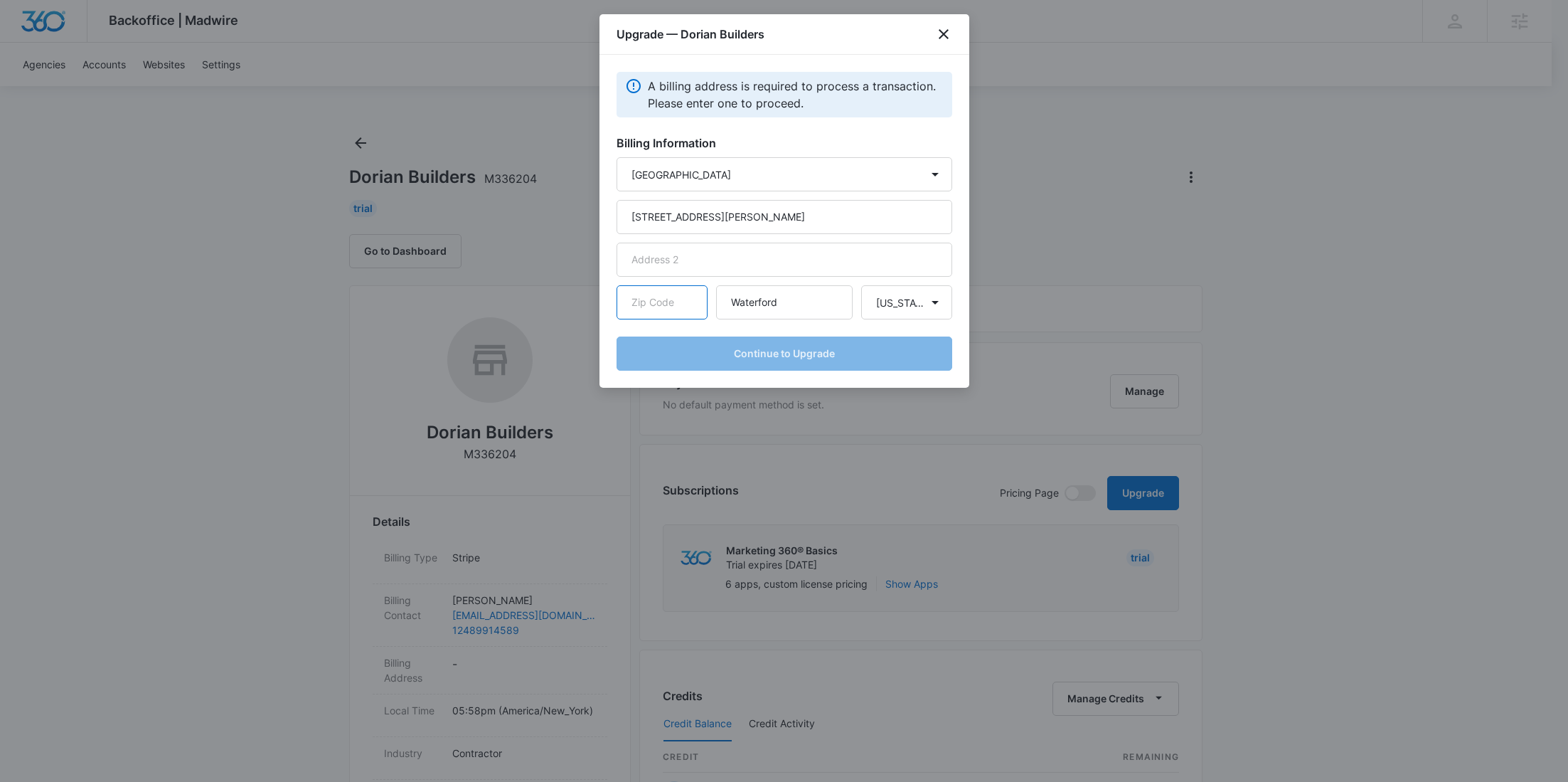
click at [687, 302] on input "text" at bounding box center [662, 302] width 91 height 34
paste input "48327"
type input "48327"
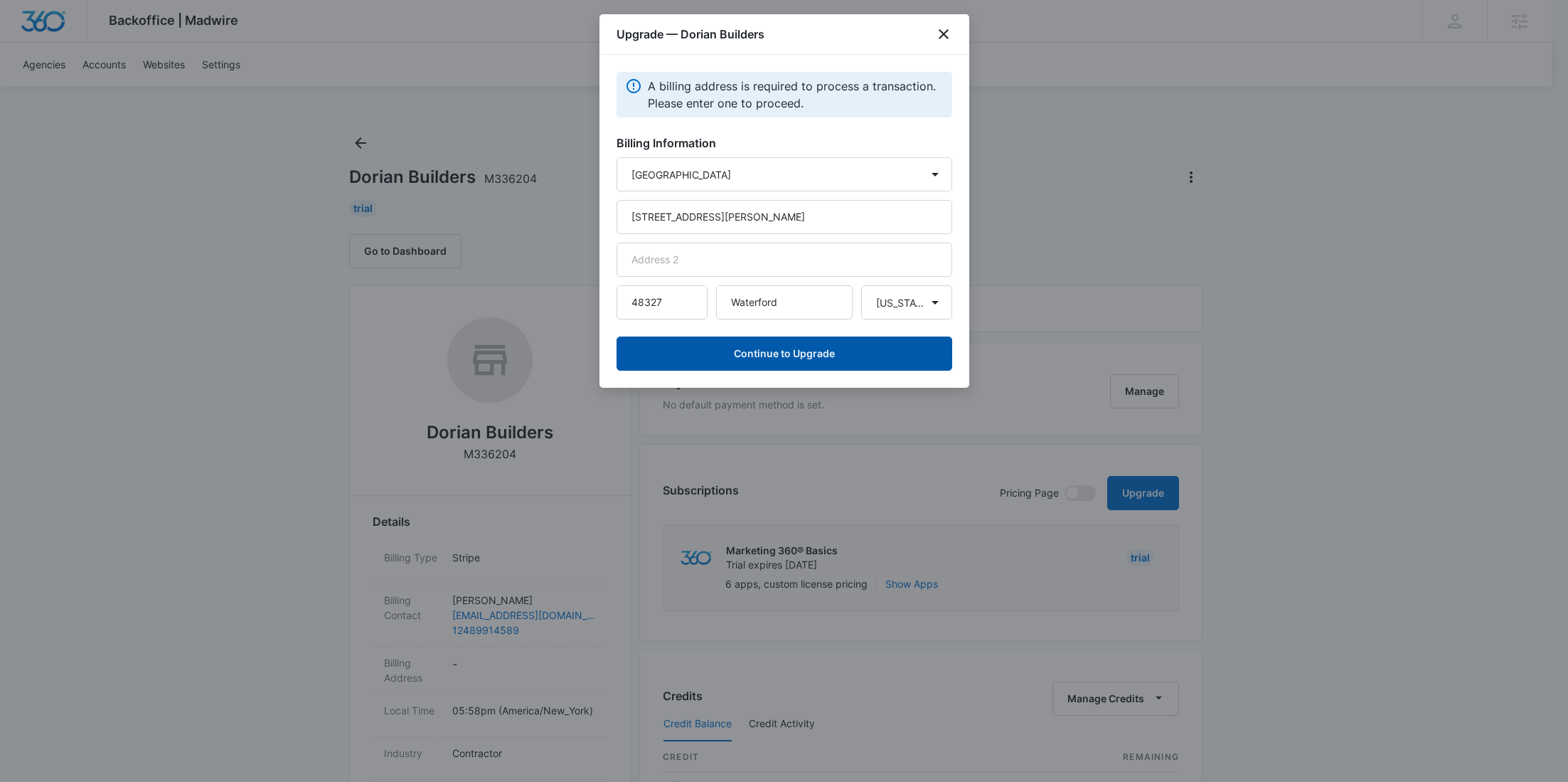
click at [863, 359] on button "Continue to Upgrade" at bounding box center [784, 353] width 335 height 34
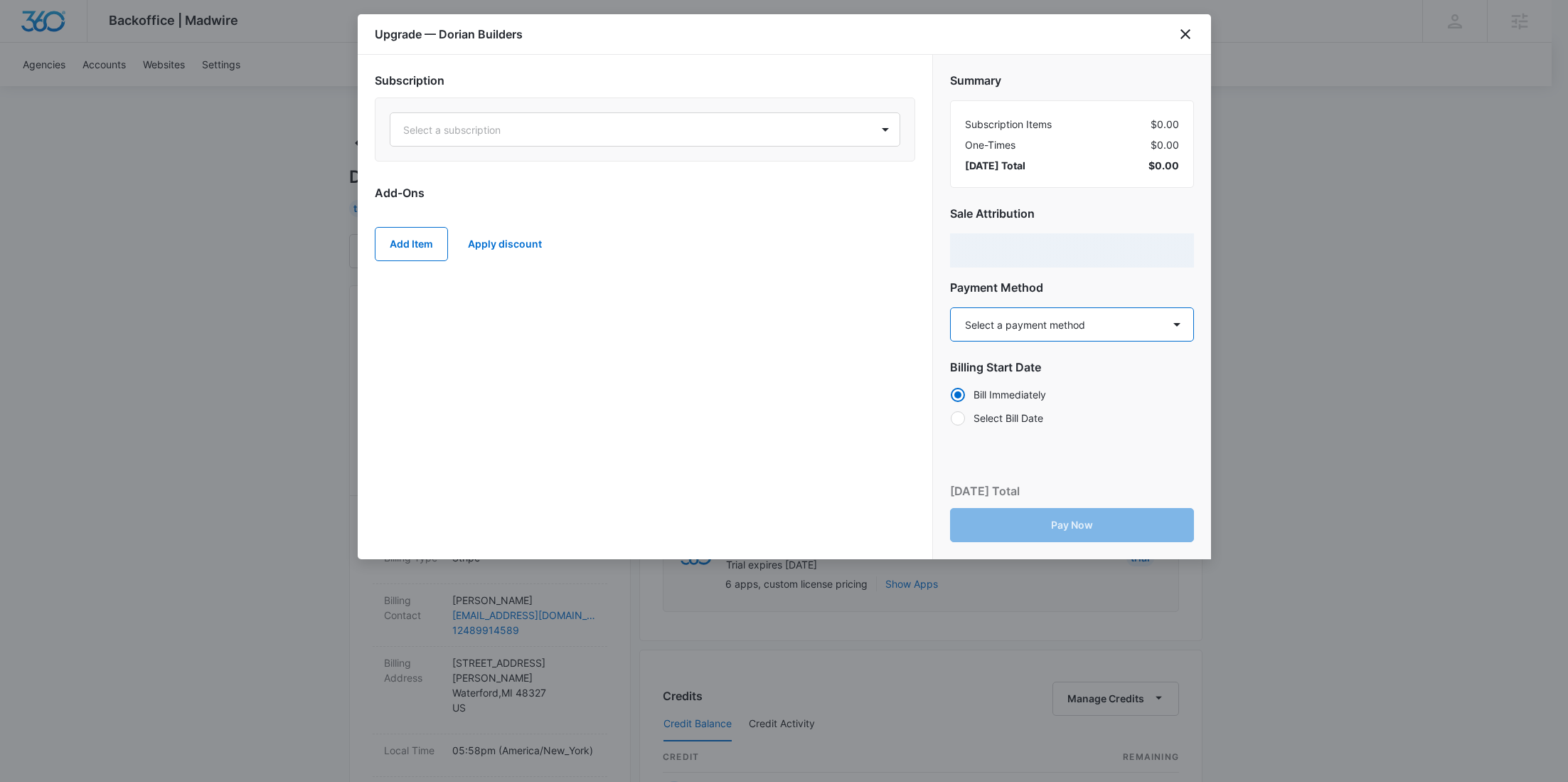
click at [1051, 323] on select "Select a payment method Mastercard ending in 5050 New payment method Monthly in…" at bounding box center [1072, 324] width 244 height 34
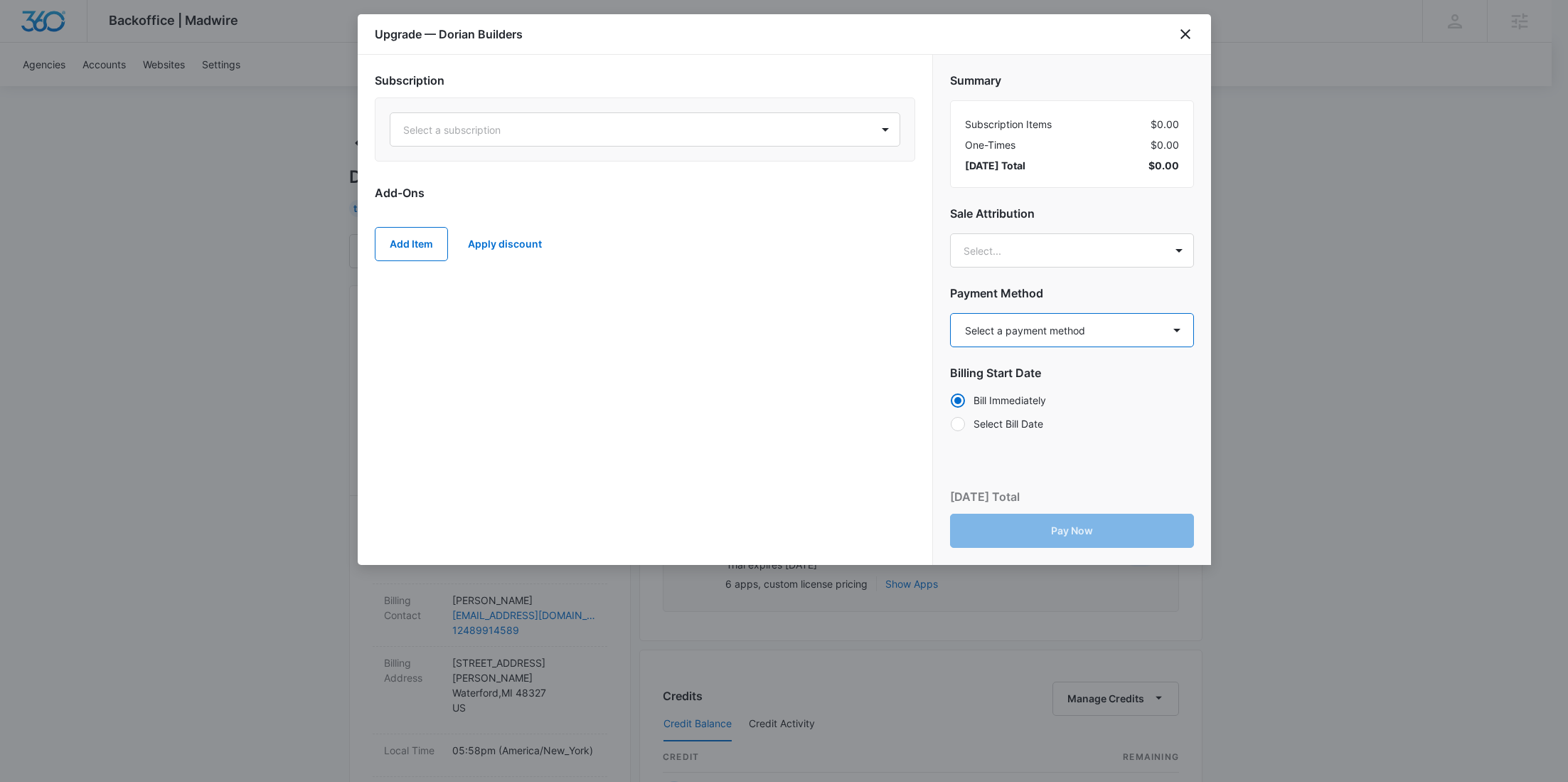
select select "pm_1Rv3fcA4n8RTgNjUmQoNDhKo"
click at [950, 313] on select "Select a payment method Mastercard ending in 5050 New payment method Monthly in…" at bounding box center [1072, 330] width 244 height 34
click at [687, 134] on div at bounding box center [627, 130] width 449 height 18
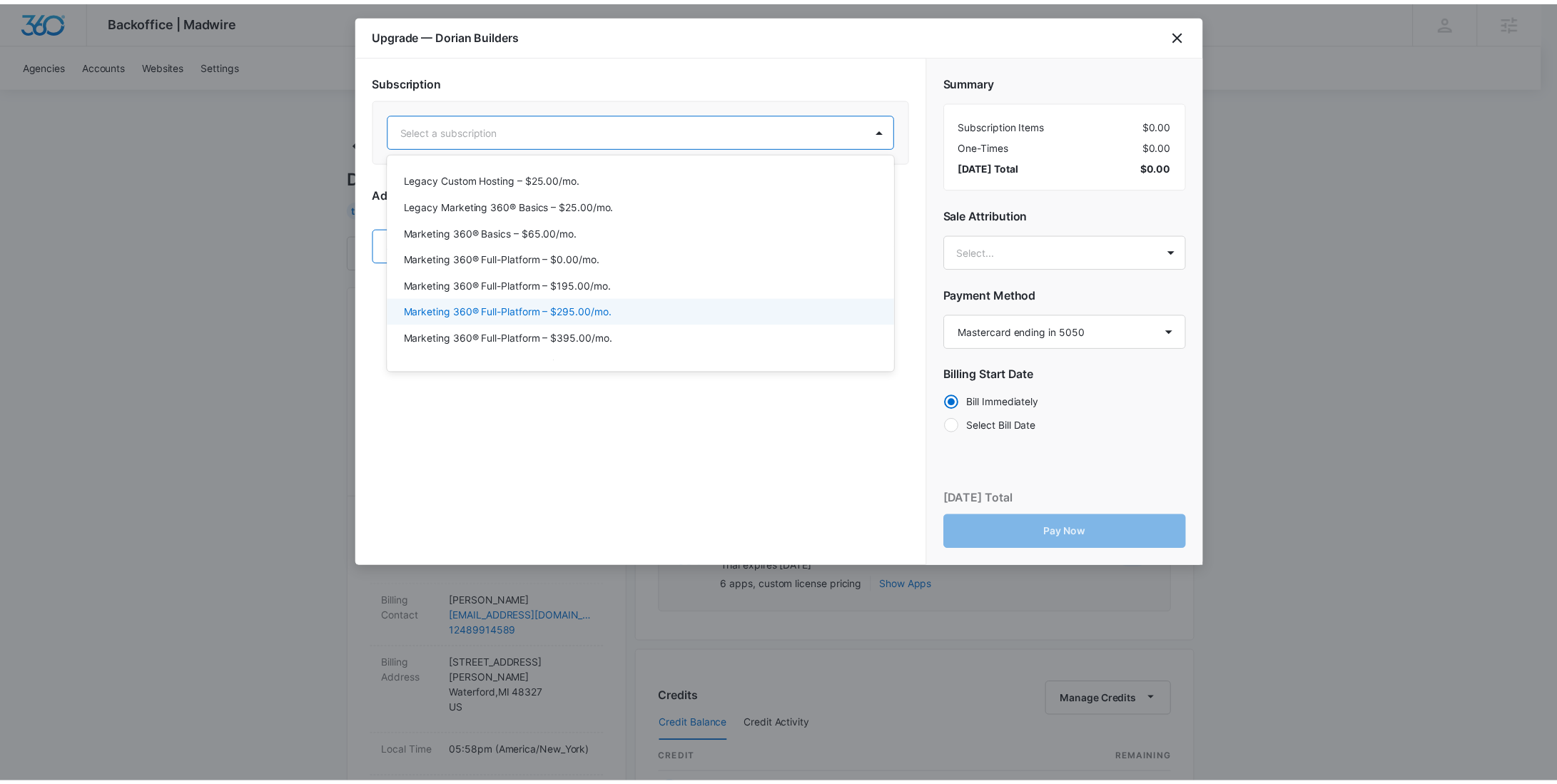
scroll to position [48, 0]
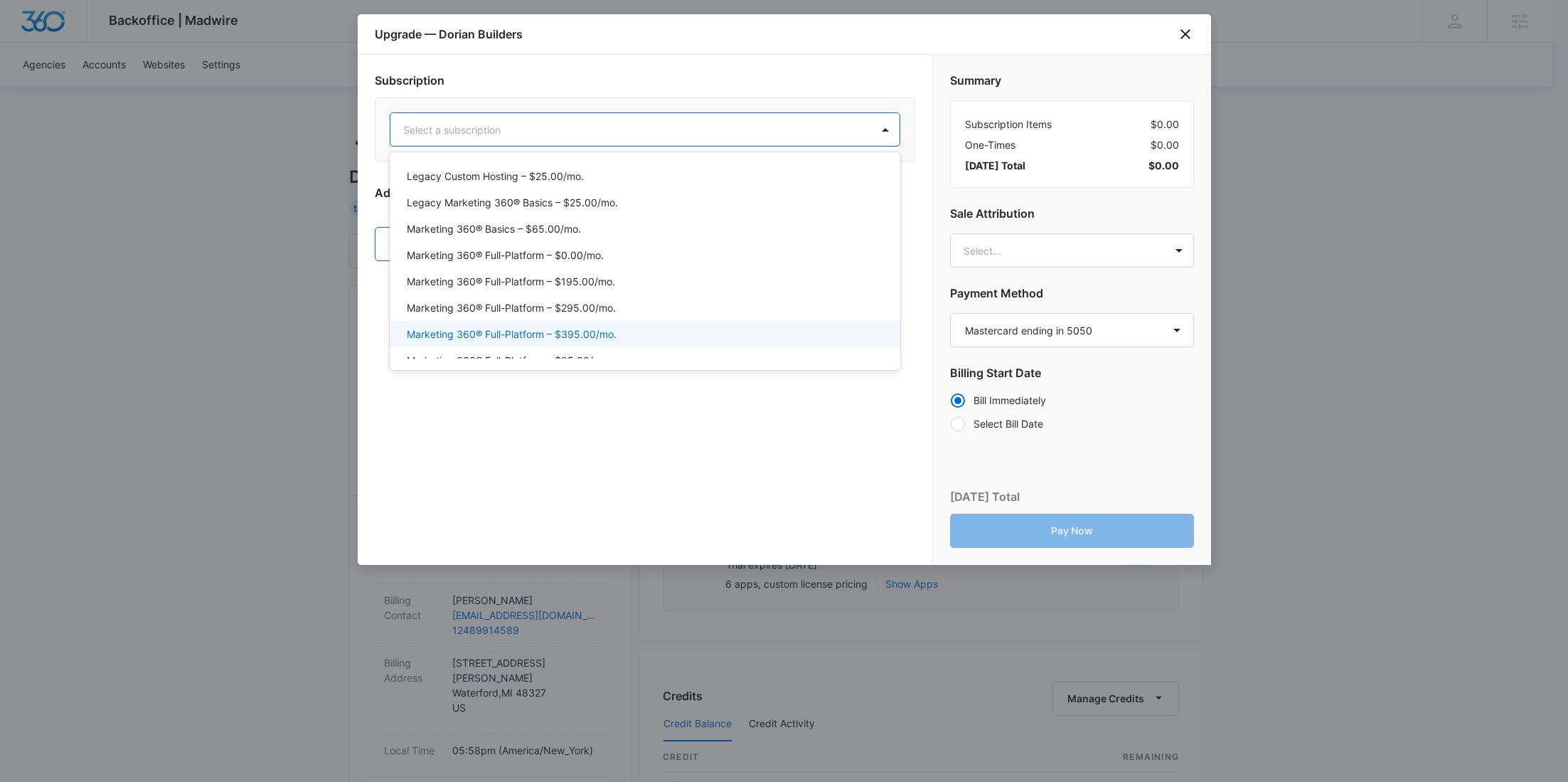
click at [596, 331] on p "Marketing 360® Full-Platform – $395.00/mo." at bounding box center [511, 333] width 209 height 15
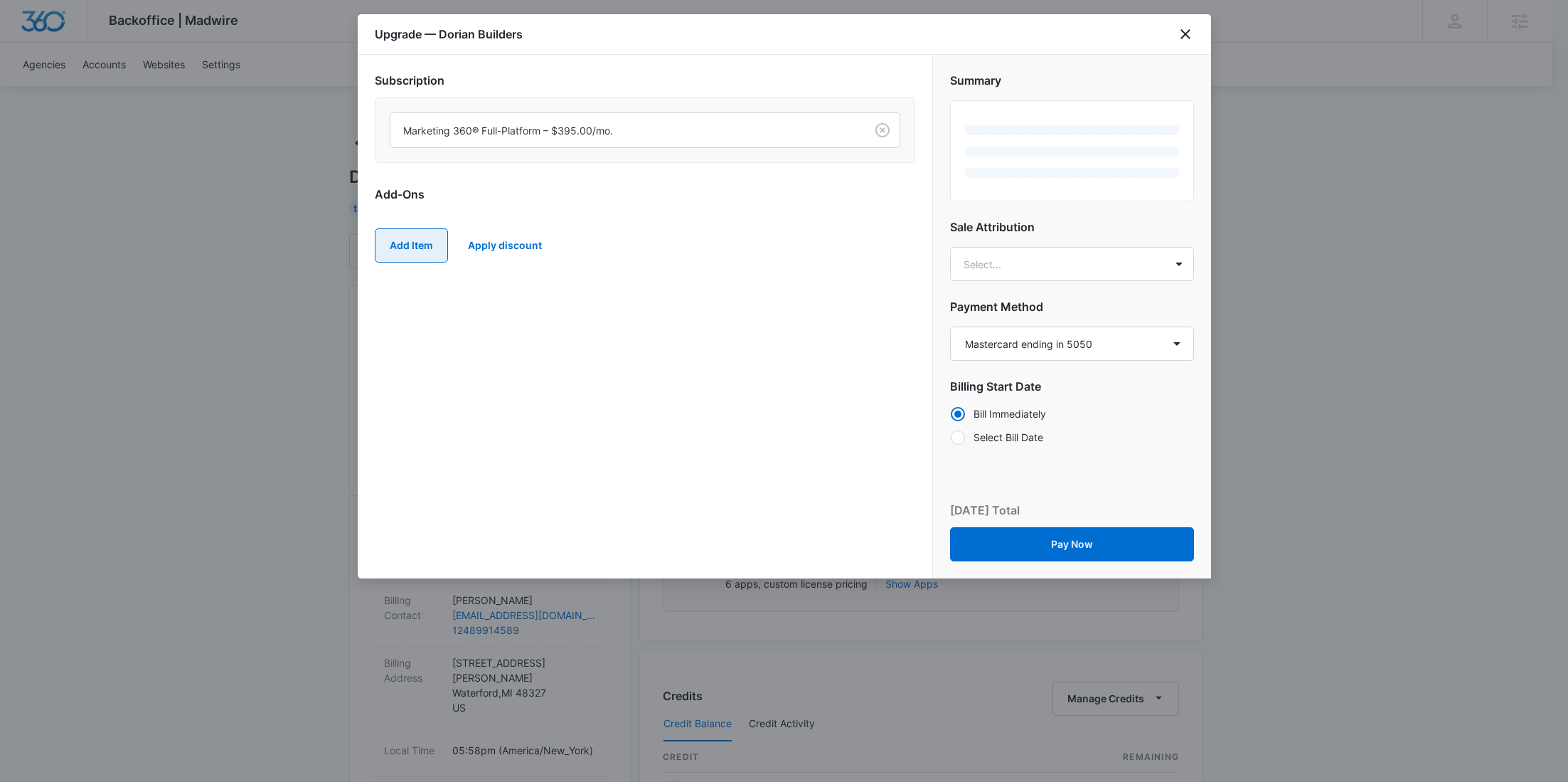
click at [414, 235] on button "Add Item" at bounding box center [411, 245] width 74 height 34
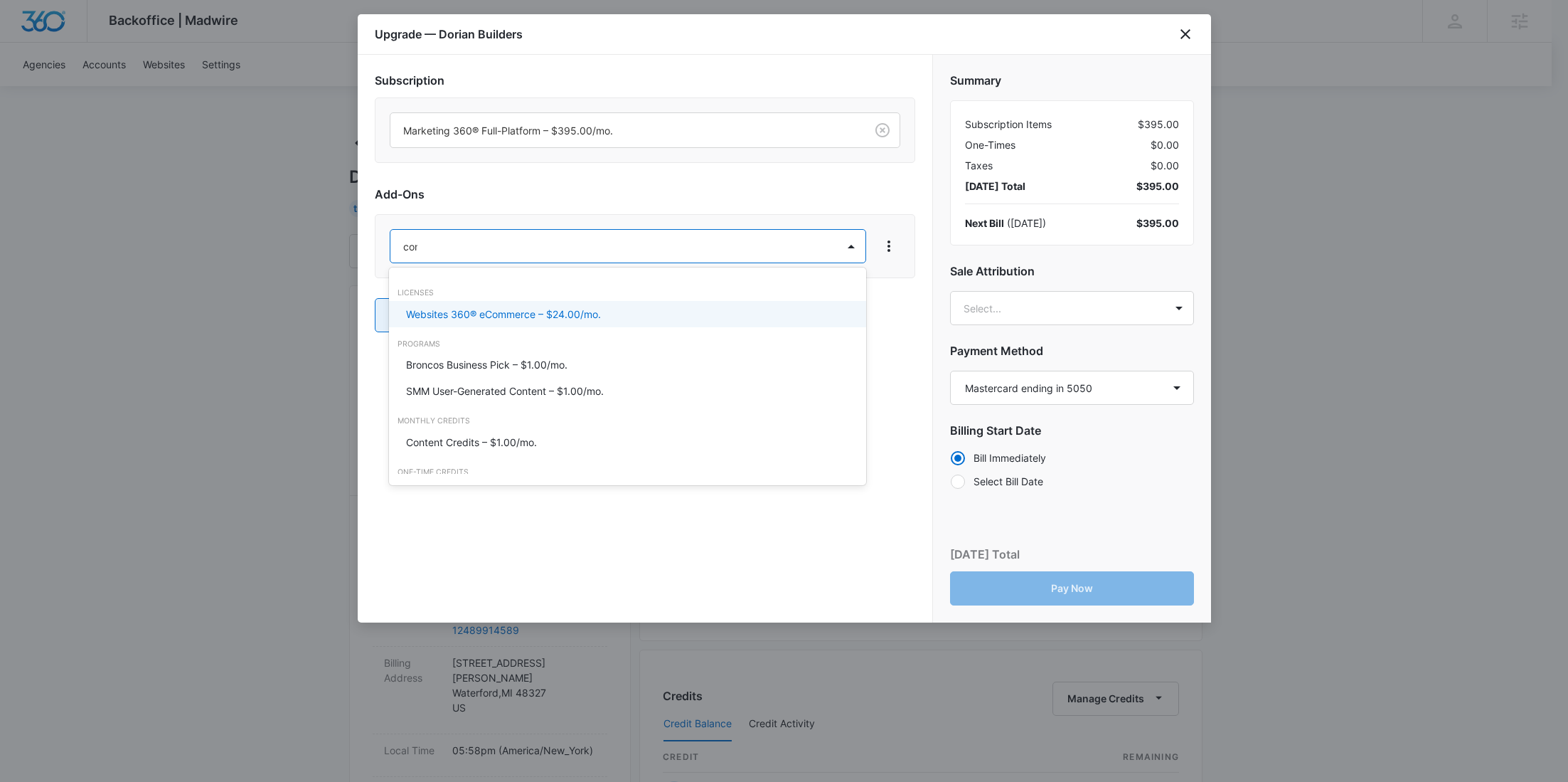
type input "cont"
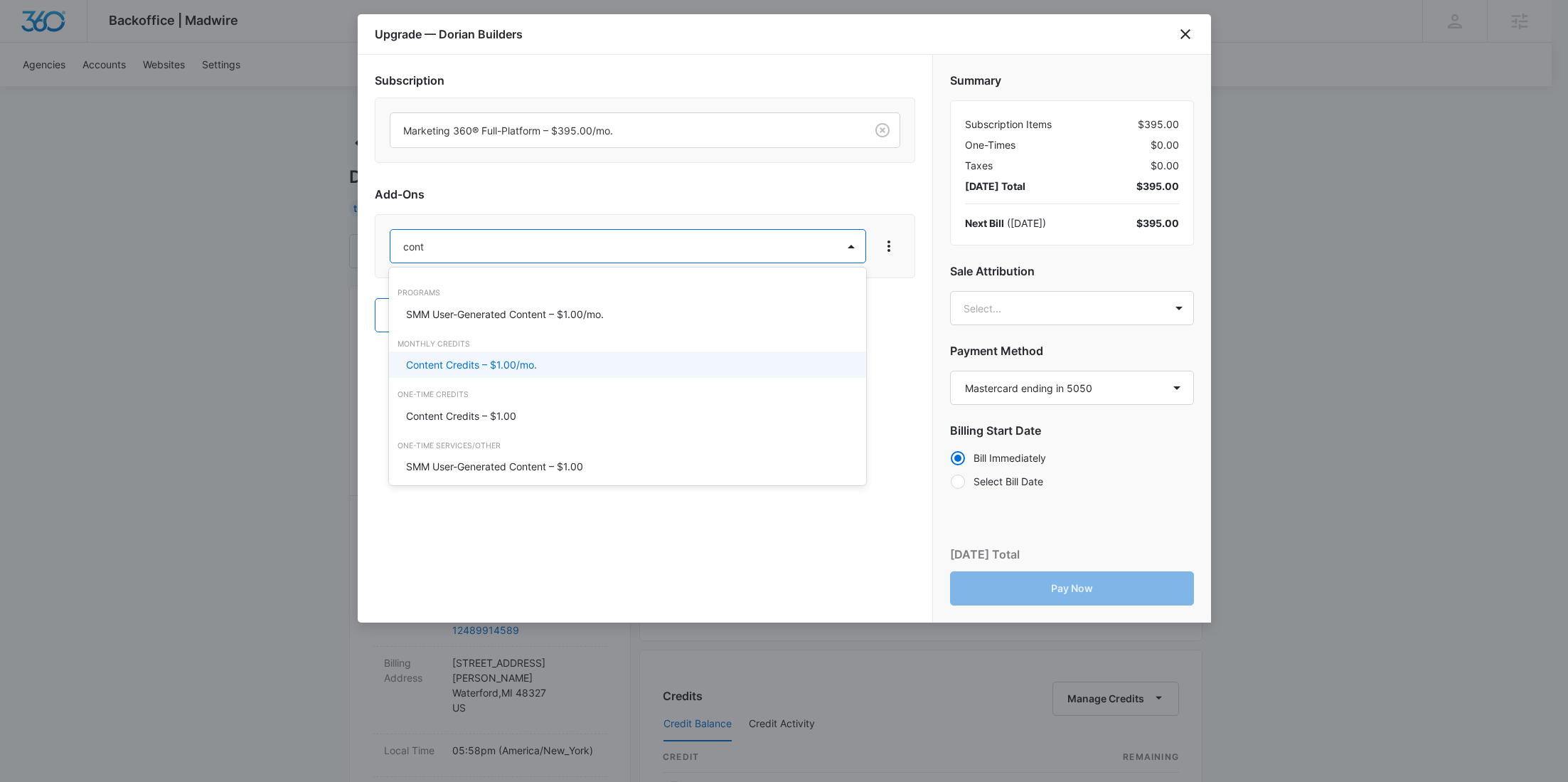
click at [451, 356] on div "Content Credits – $1.00/mo." at bounding box center [627, 364] width 477 height 27
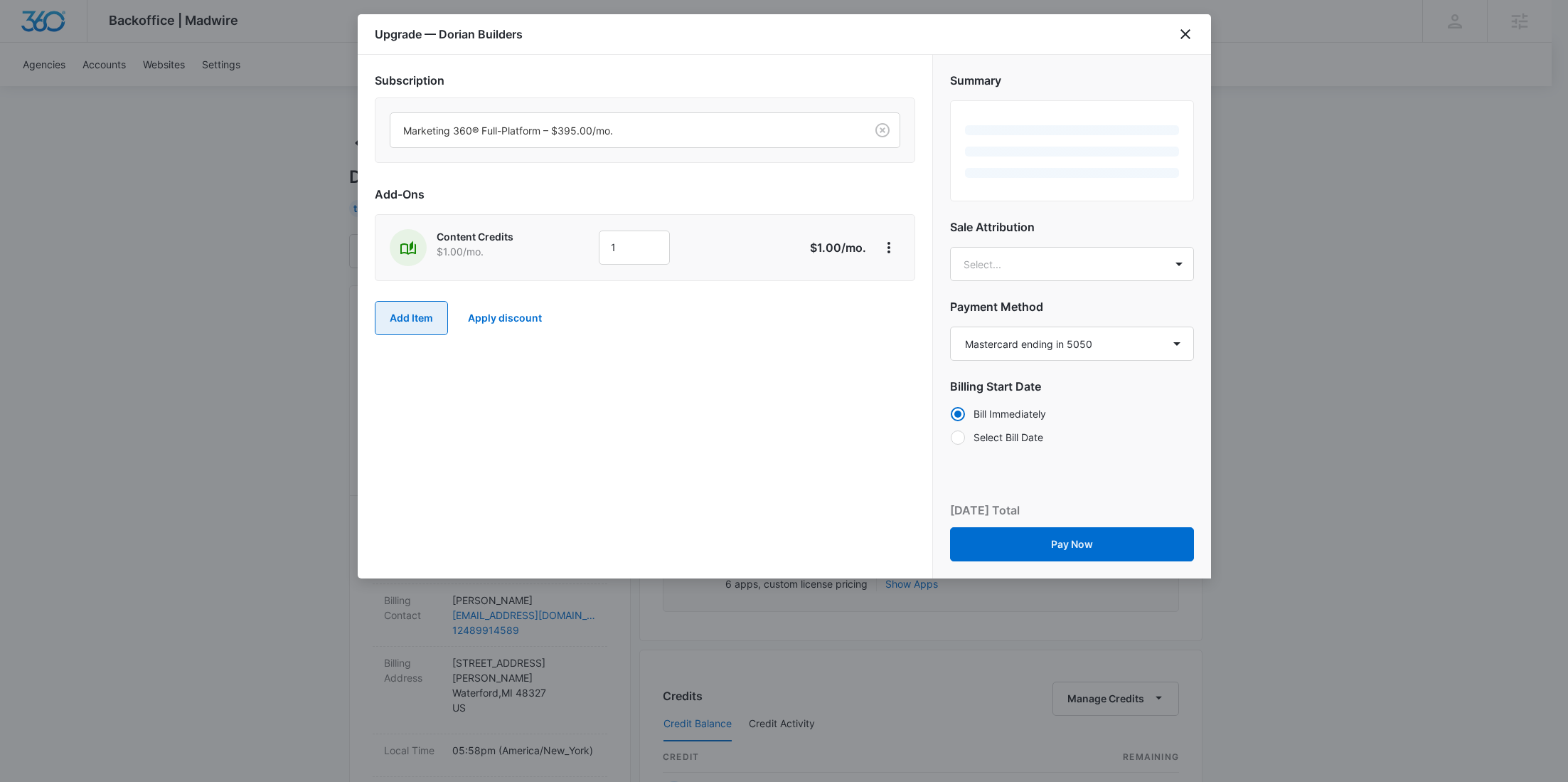
click at [420, 320] on button "Add Item" at bounding box center [411, 318] width 74 height 34
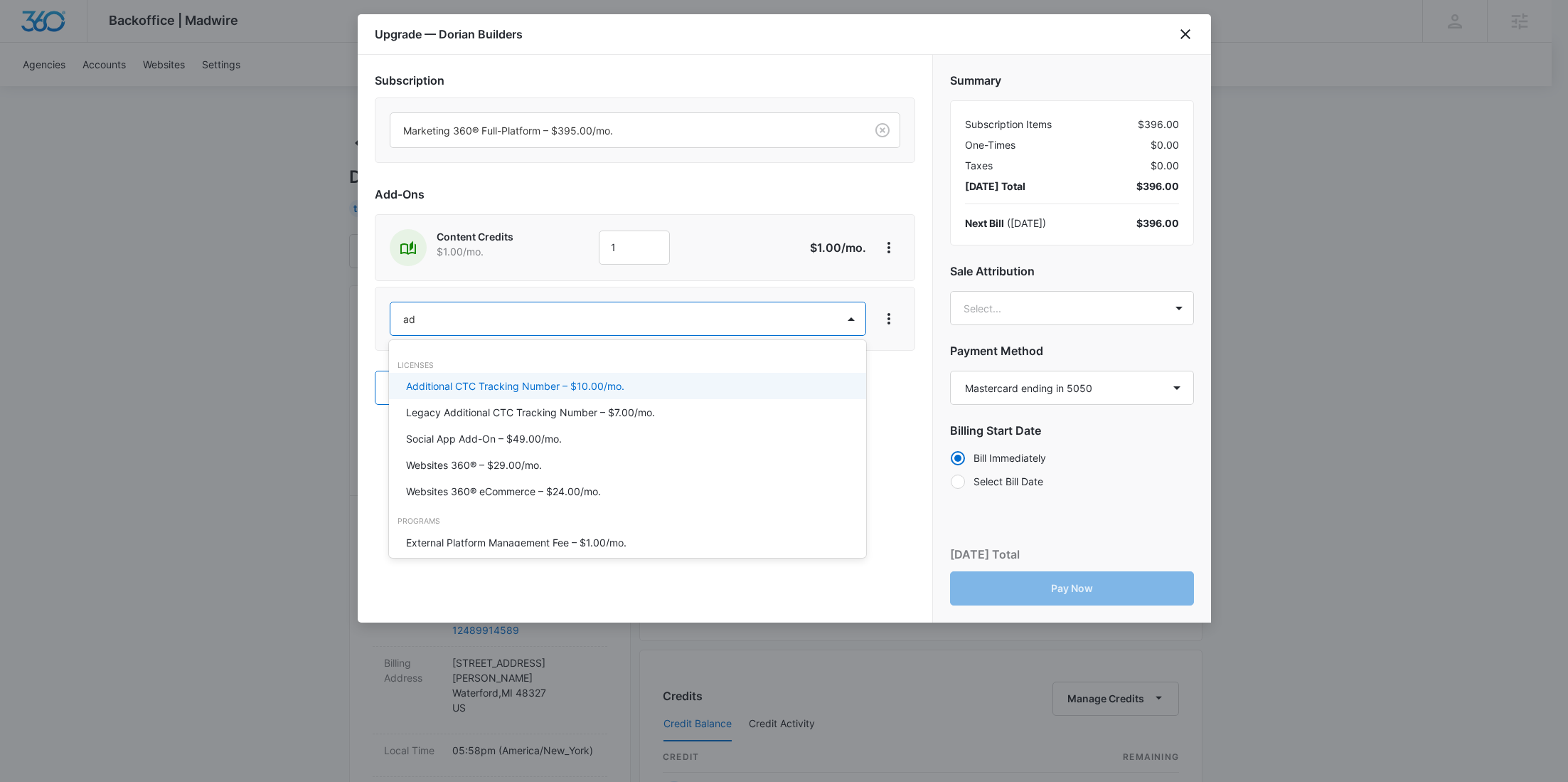
type input "ad c"
click at [446, 382] on p "Ad Credits – $1.00/mo." at bounding box center [459, 386] width 106 height 15
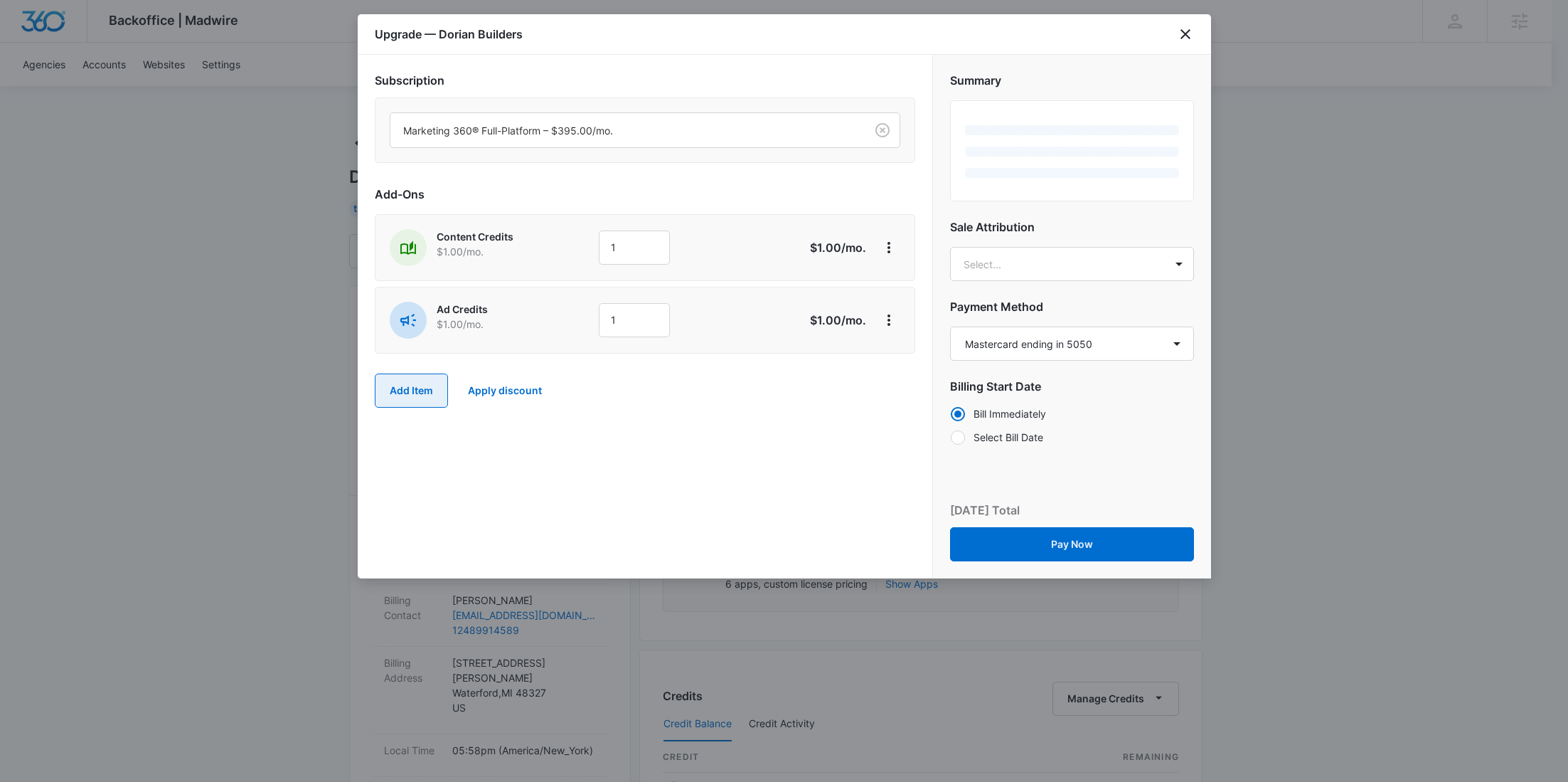
click at [417, 384] on button "Add Item" at bounding box center [411, 391] width 74 height 34
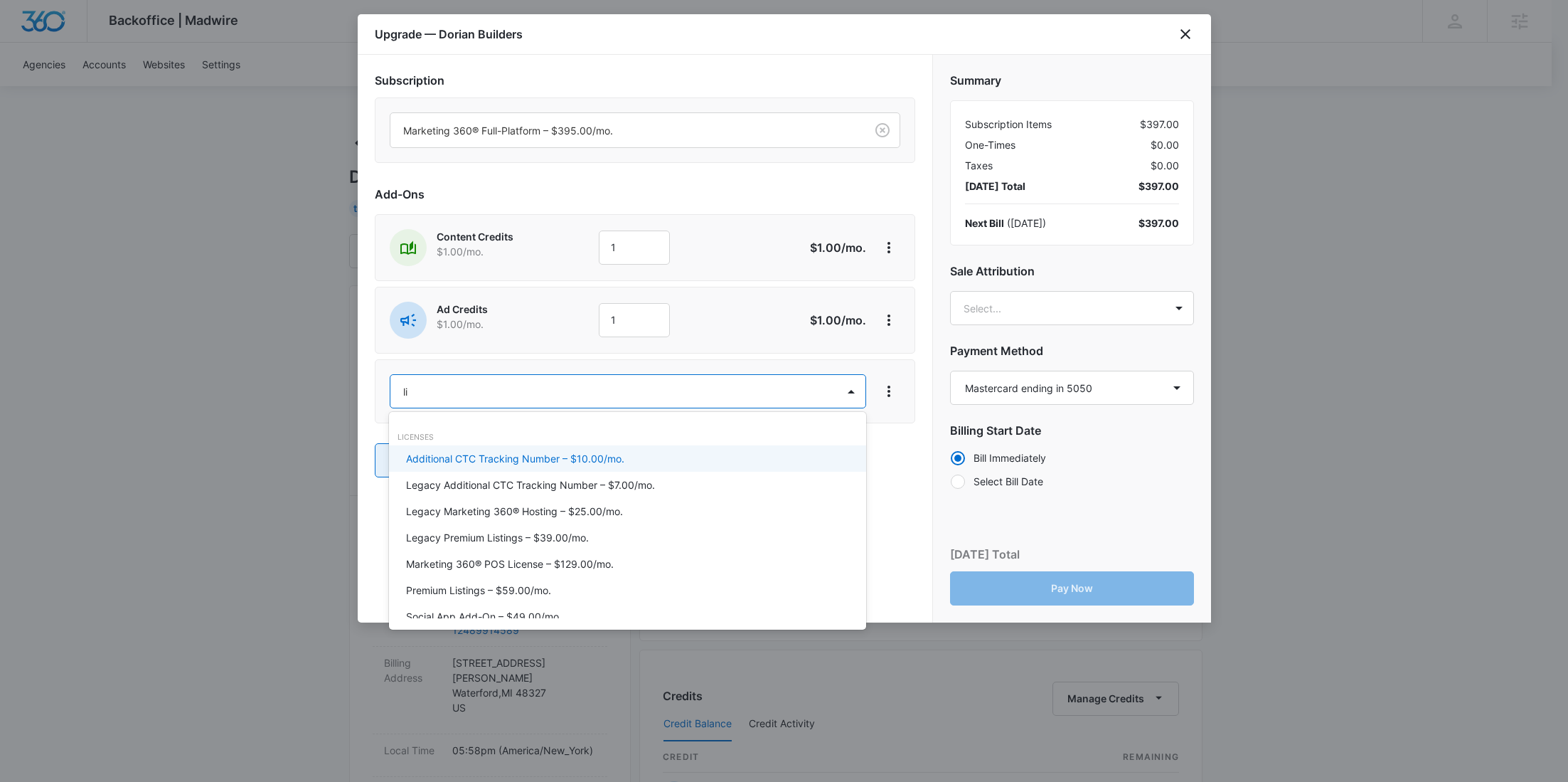
type input "lis"
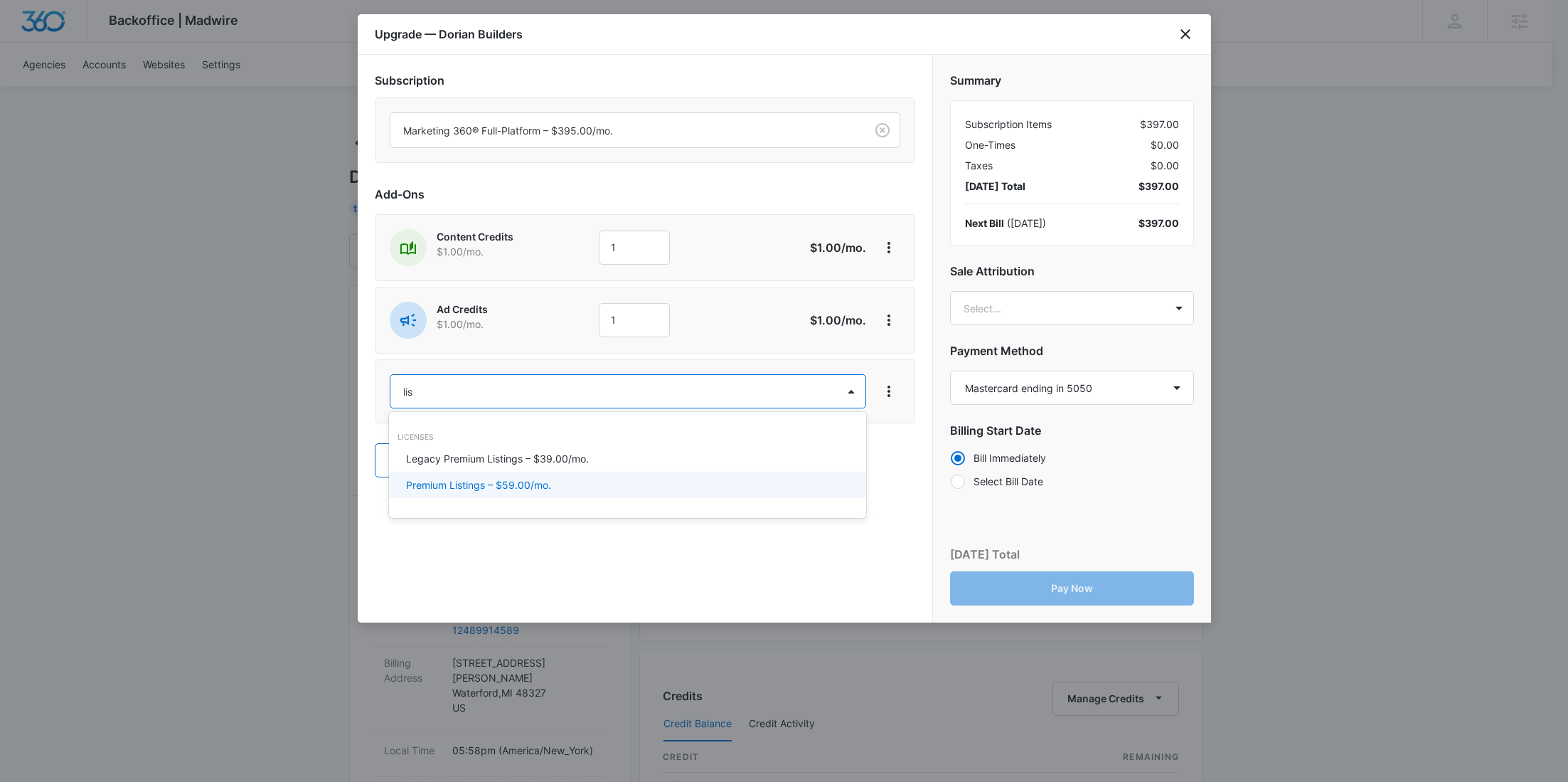
click at [487, 480] on p "Premium Listings – $59.00/mo." at bounding box center [479, 484] width 145 height 15
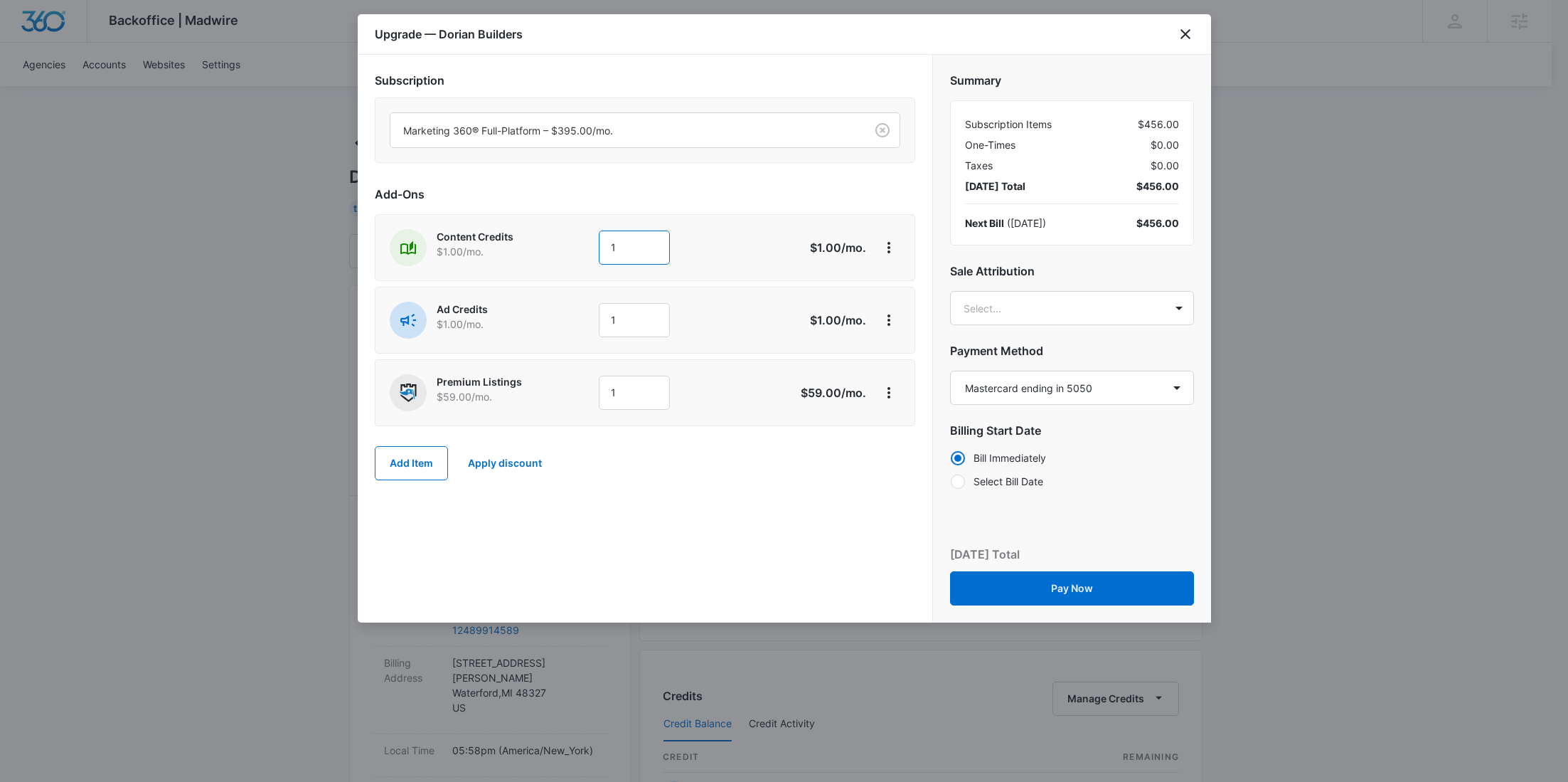
drag, startPoint x: 615, startPoint y: 254, endPoint x: 561, endPoint y: 254, distance: 54.0
click at [561, 255] on div "Content Credits $1.00 /mo. 1" at bounding box center [594, 248] width 410 height 37
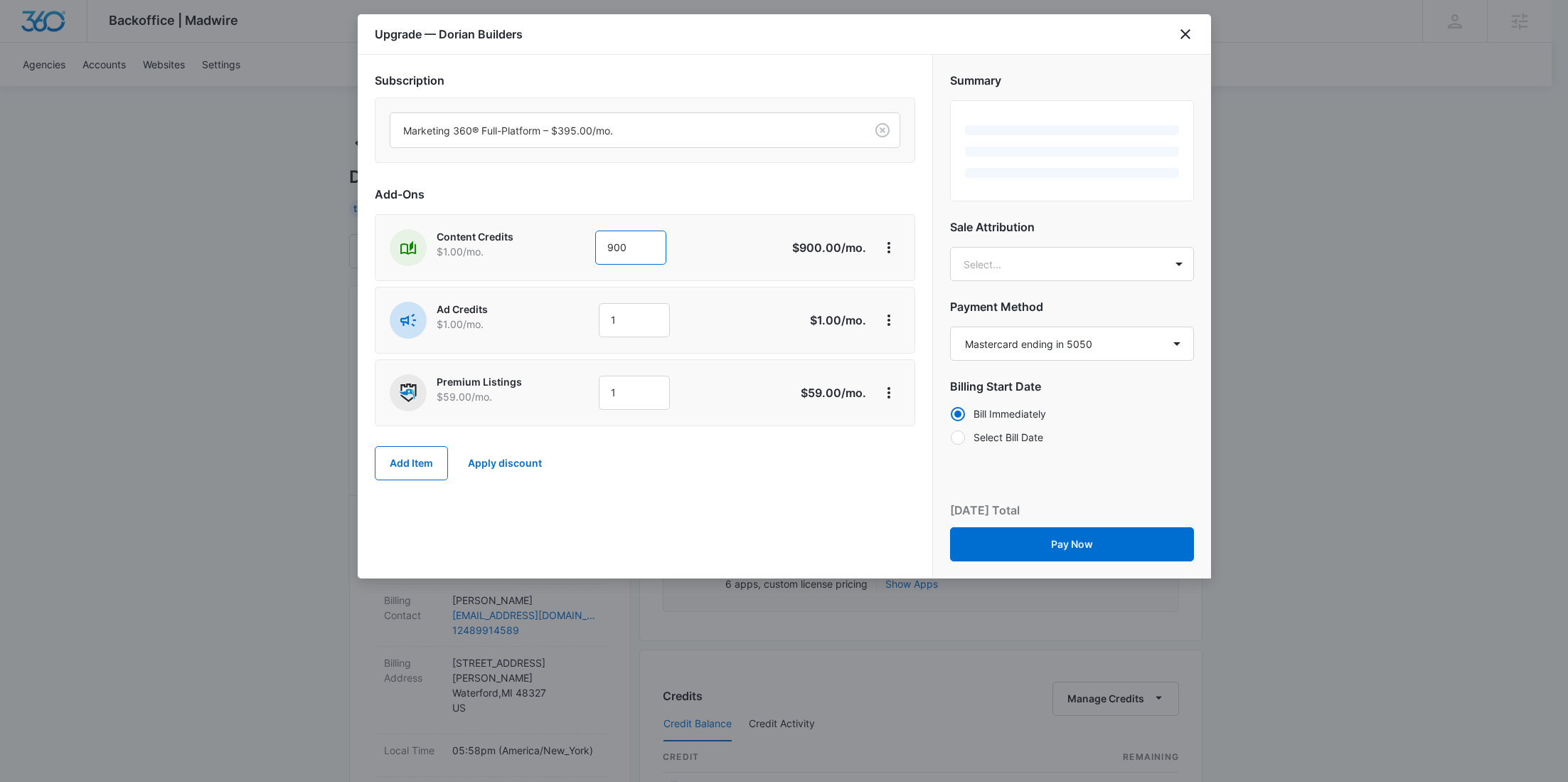
type input "900"
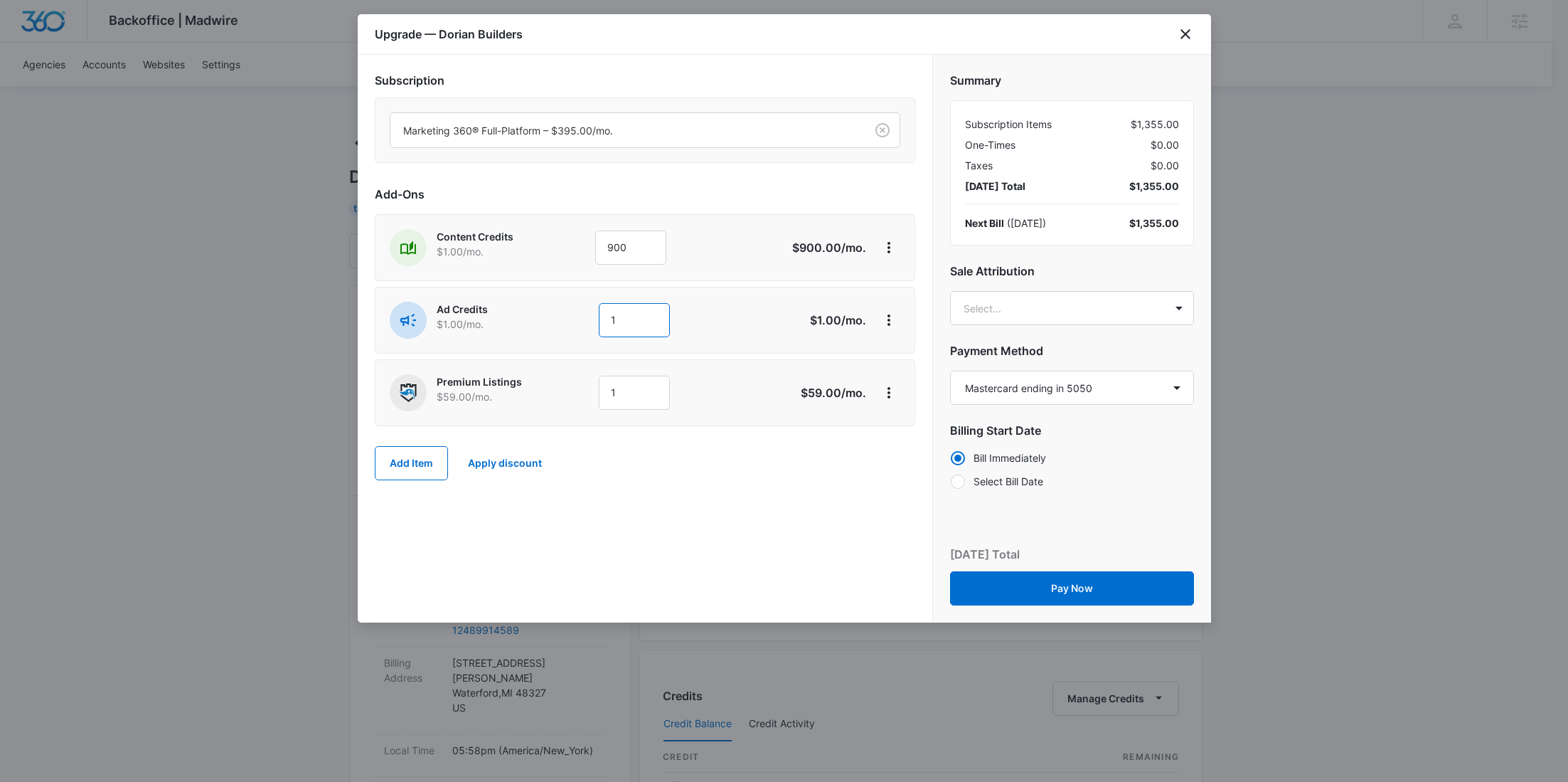
drag, startPoint x: 626, startPoint y: 325, endPoint x: 566, endPoint y: 321, distance: 60.1
click at [566, 322] on div "Ad Credits $1.00 /mo. 1" at bounding box center [594, 321] width 410 height 37
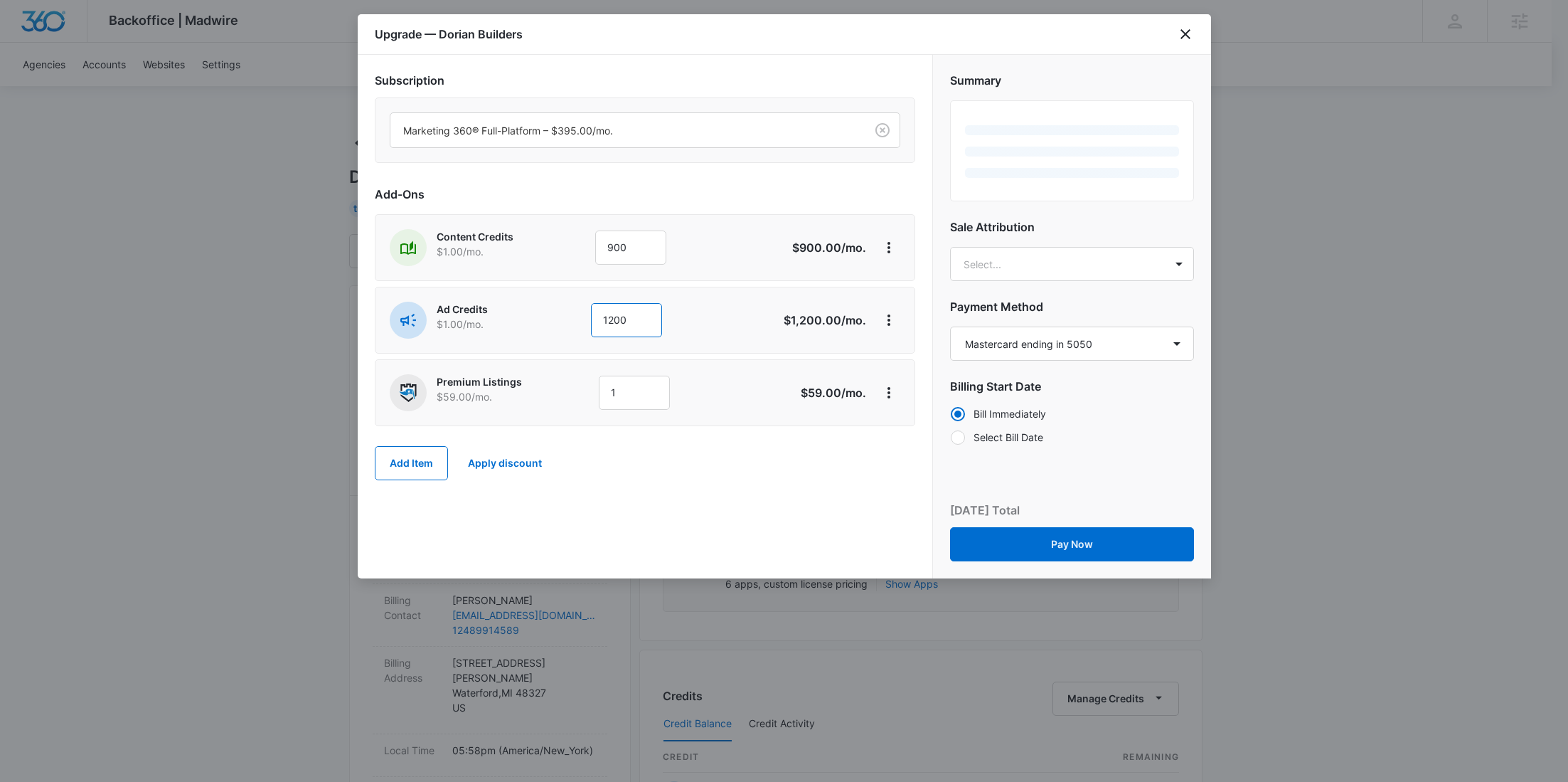
type input "1200"
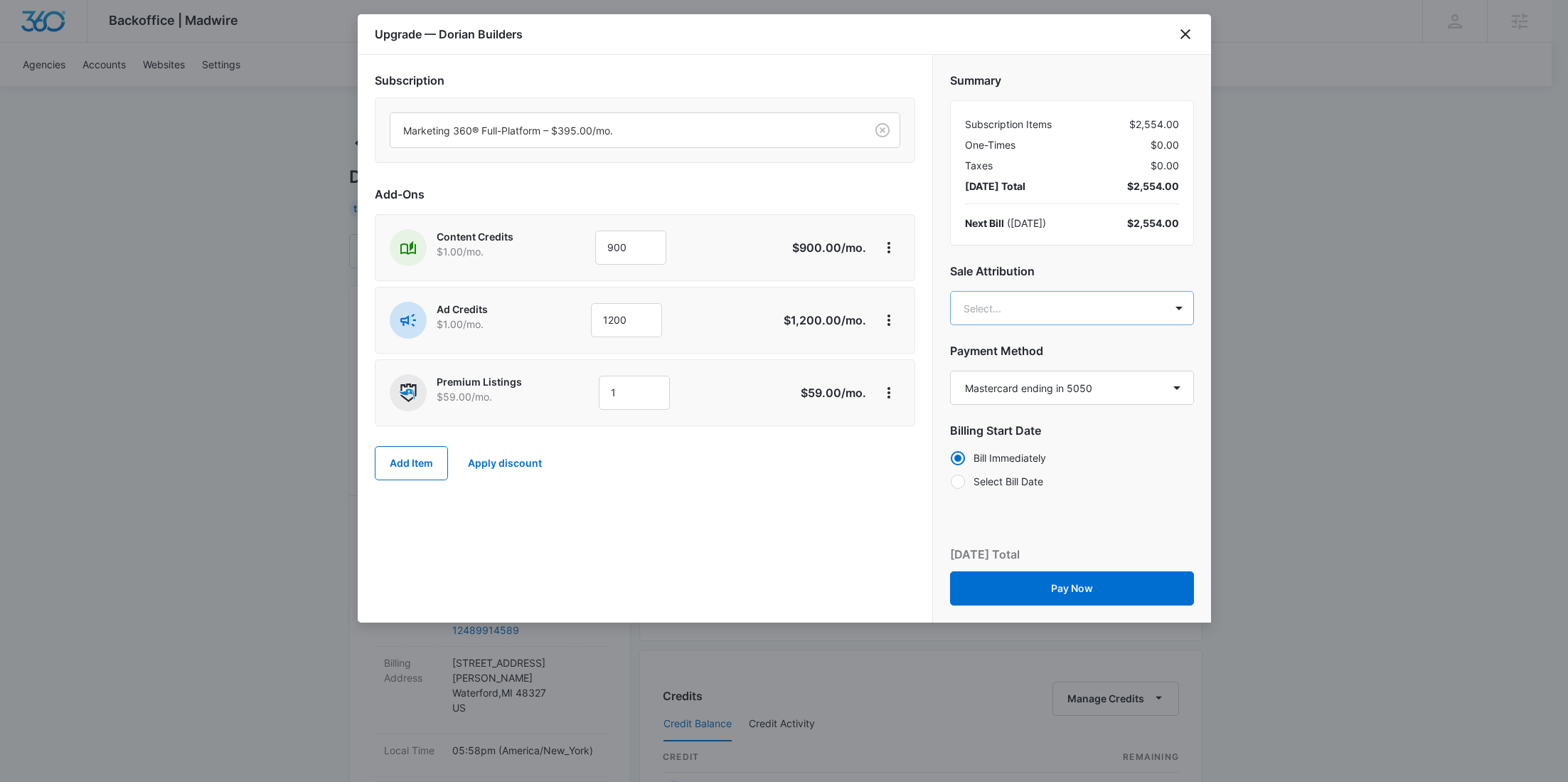
click at [1030, 320] on body "Backoffice | Madwire Apps Settings RY Rochelle Young rochelle.young@madwire.com…" at bounding box center [784, 727] width 1568 height 1455
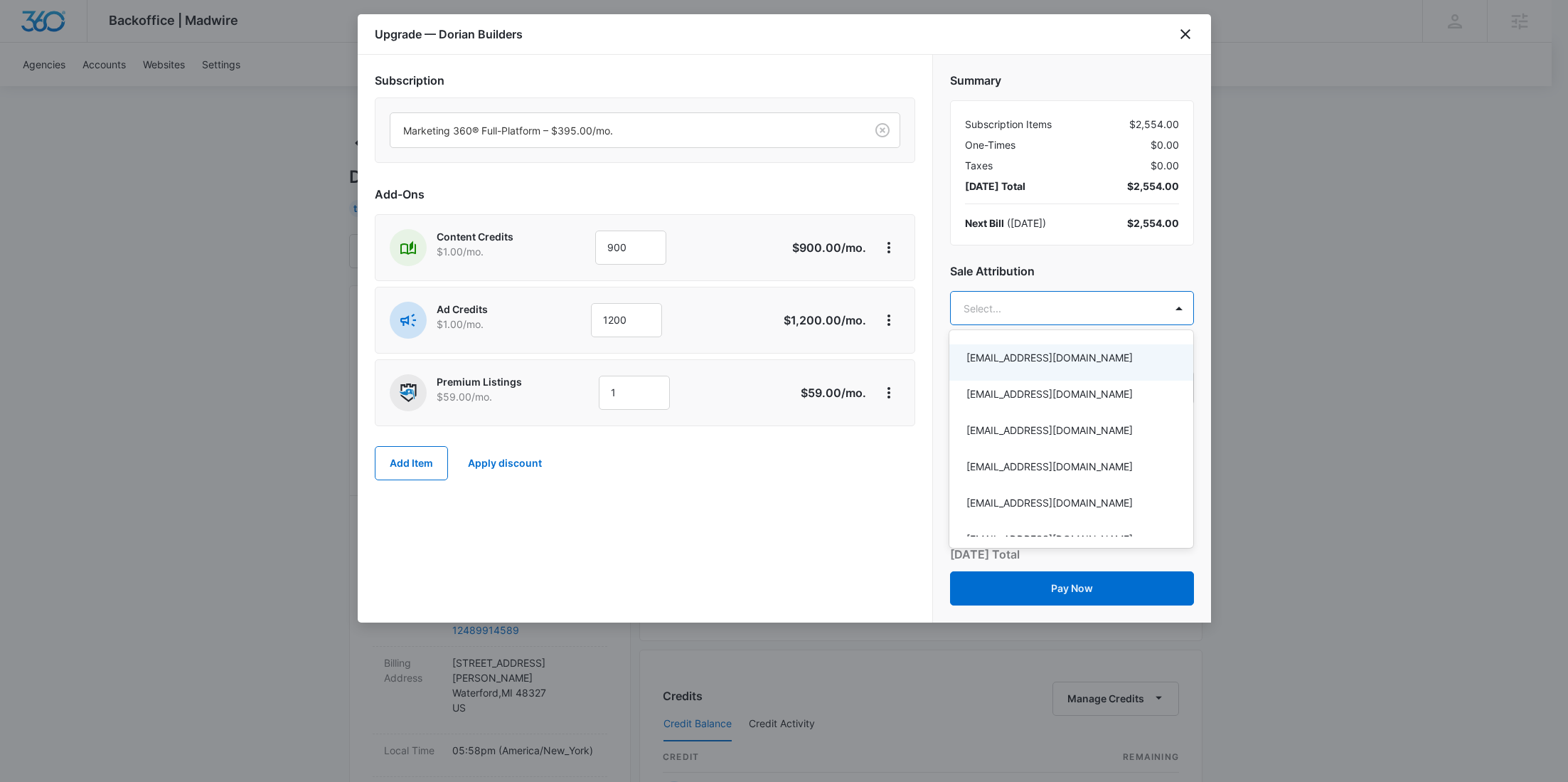
paste input "Zochniak"
type input "Zochniak"
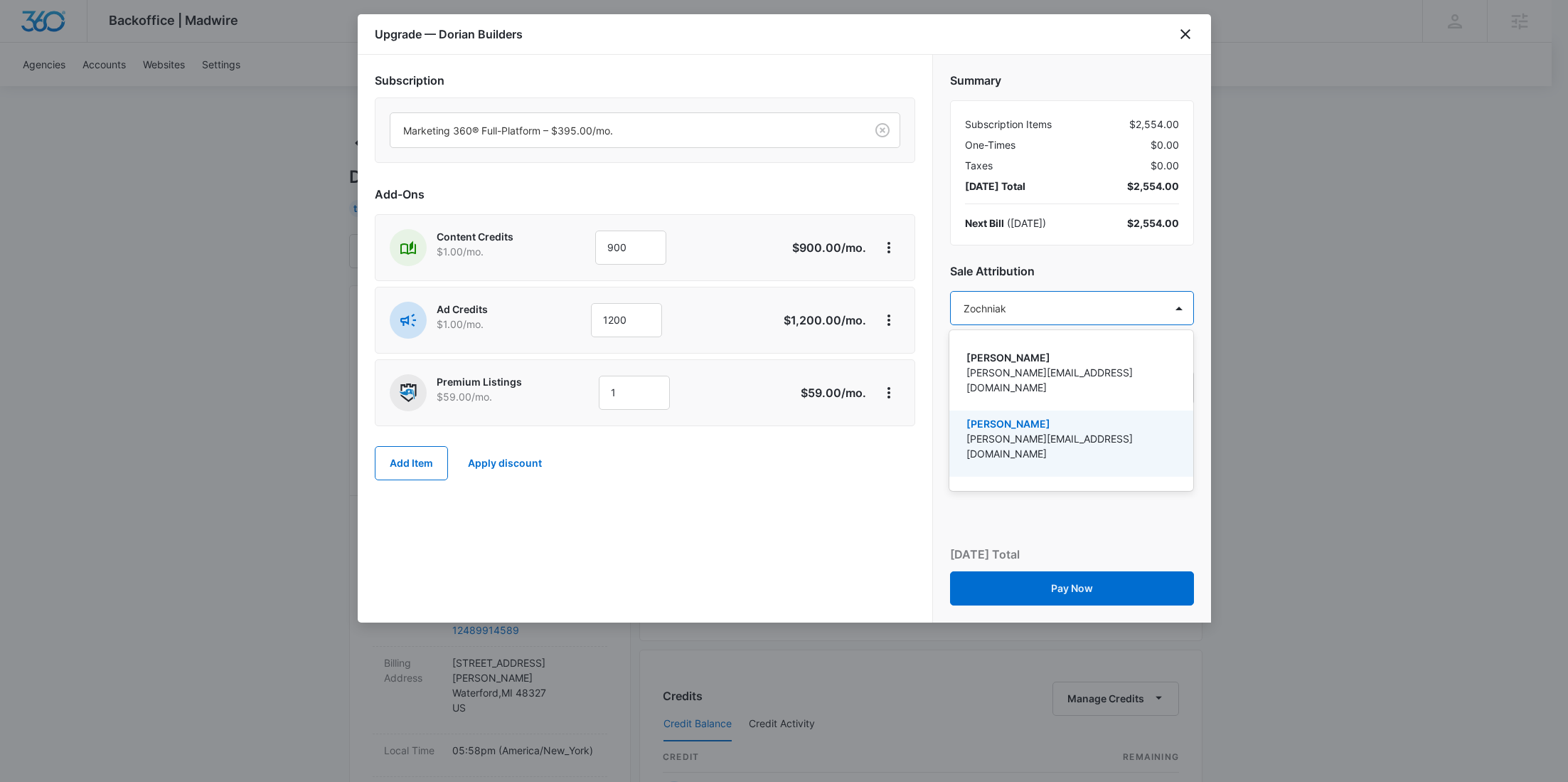
click at [1032, 416] on p "[PERSON_NAME]" at bounding box center [1070, 423] width 206 height 15
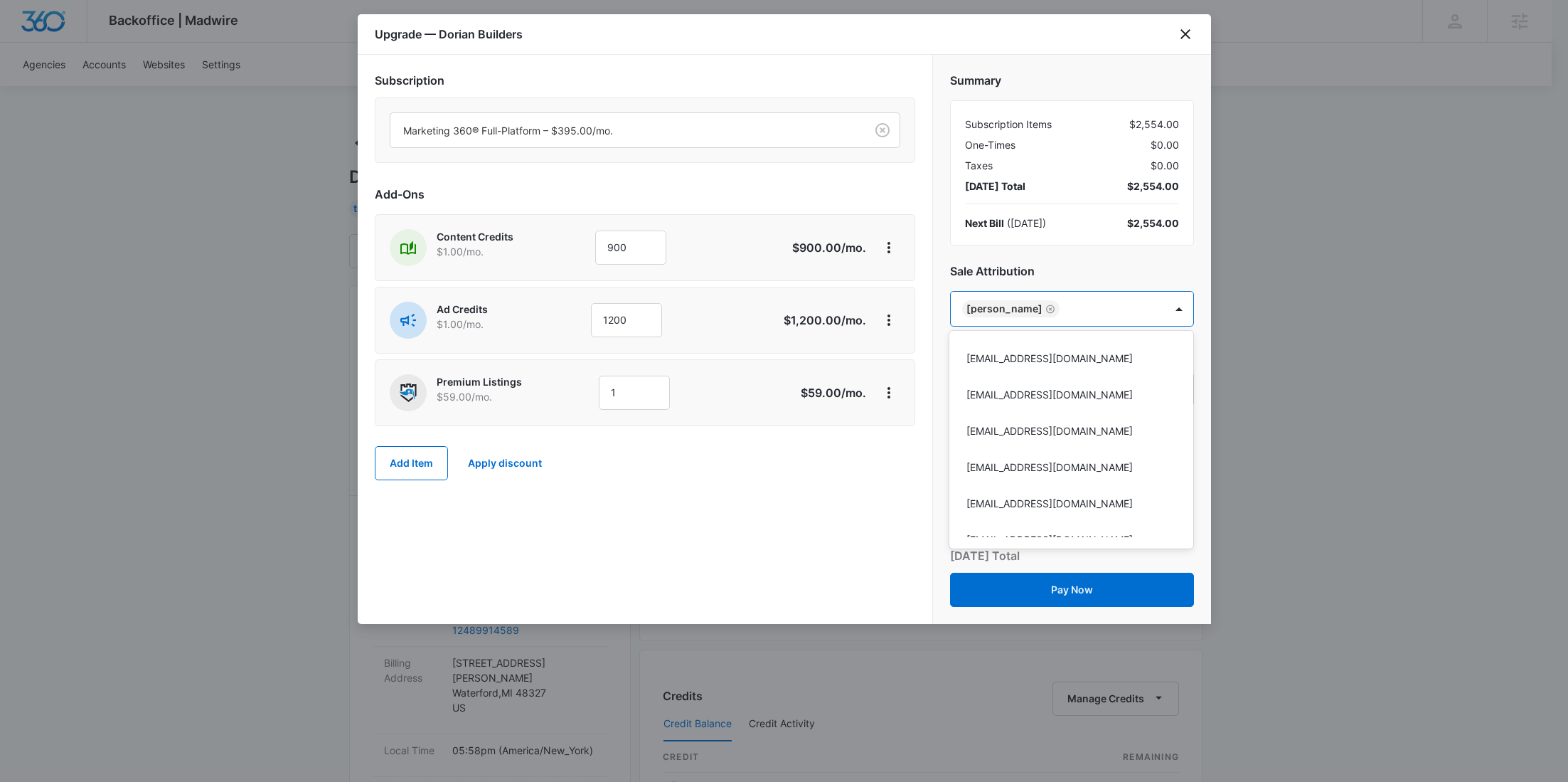
click at [840, 484] on div at bounding box center [784, 391] width 1568 height 782
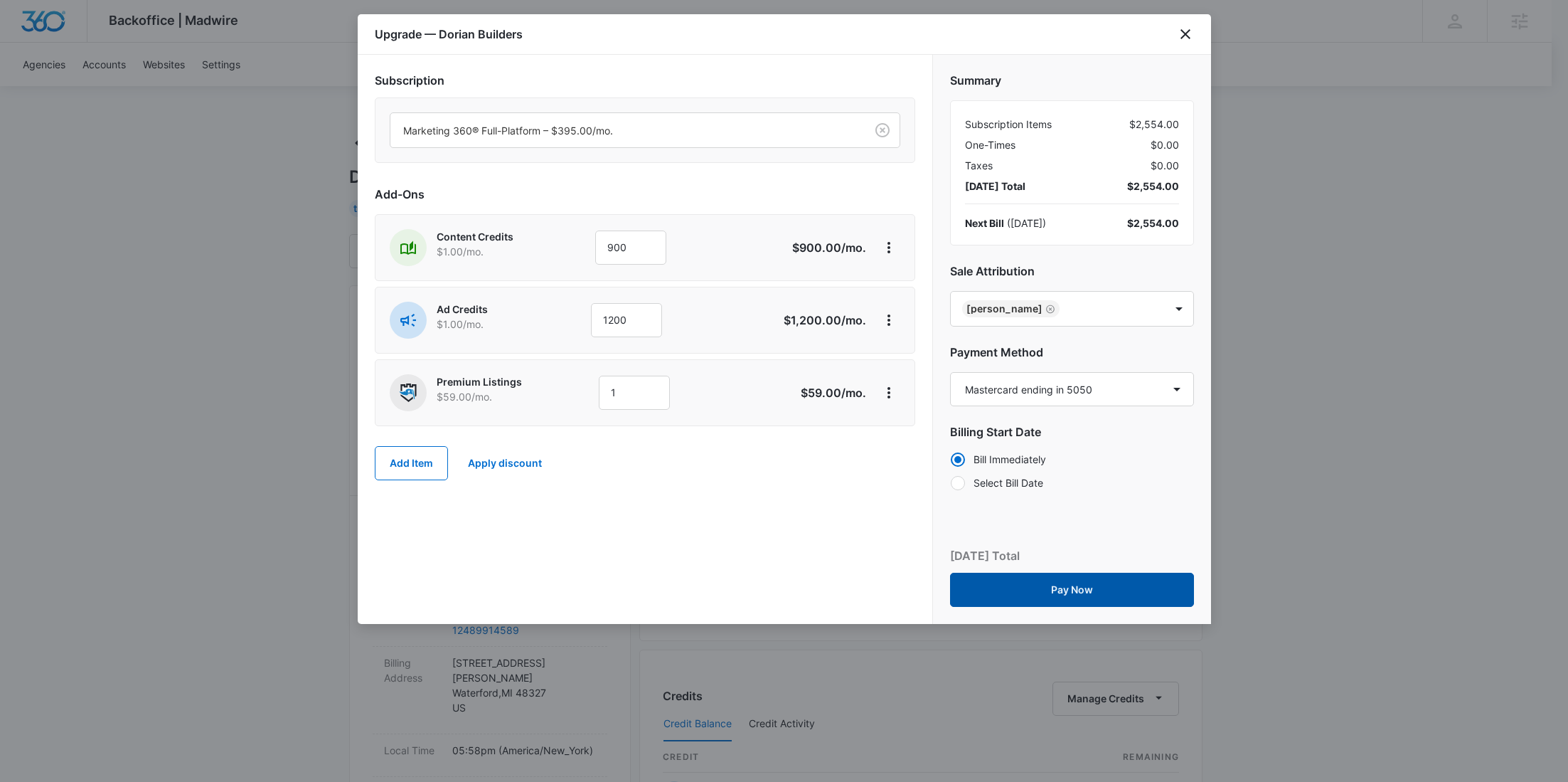
click at [1090, 590] on button "Pay Now" at bounding box center [1072, 589] width 244 height 34
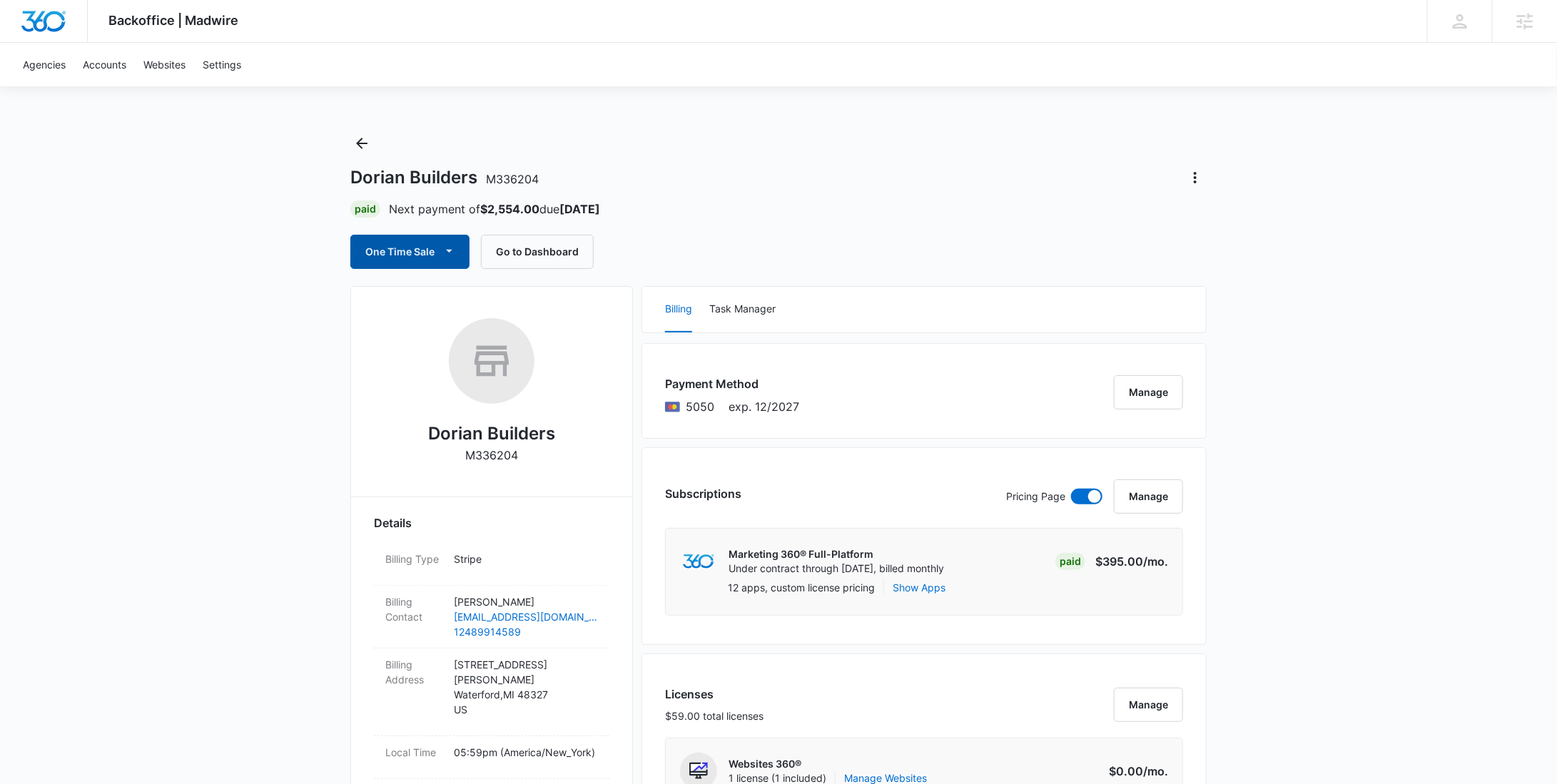
click at [432, 257] on button "One Time Sale" at bounding box center [409, 251] width 119 height 35
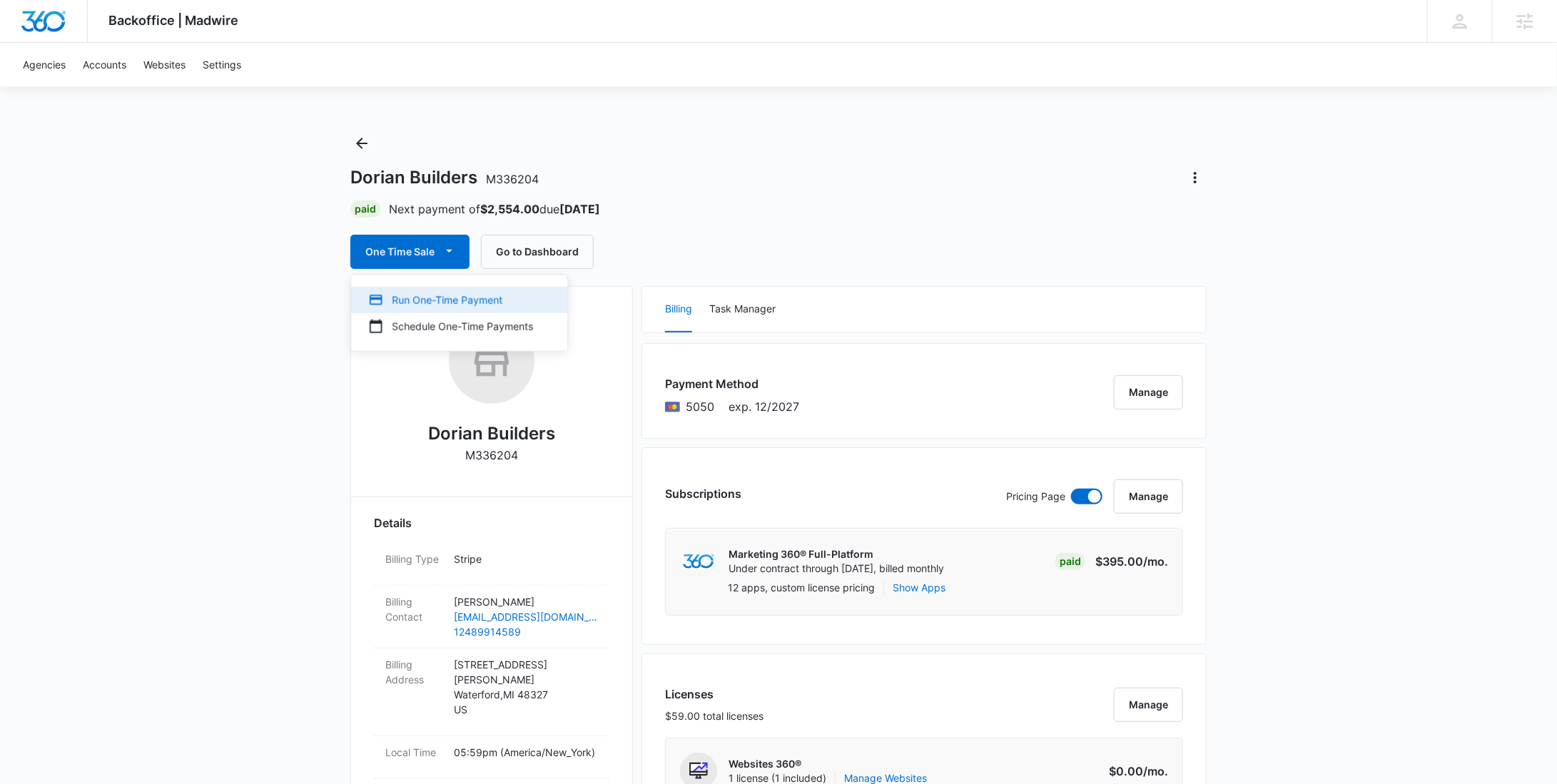
click at [448, 294] on div "Run One-Time Payment" at bounding box center [450, 300] width 165 height 15
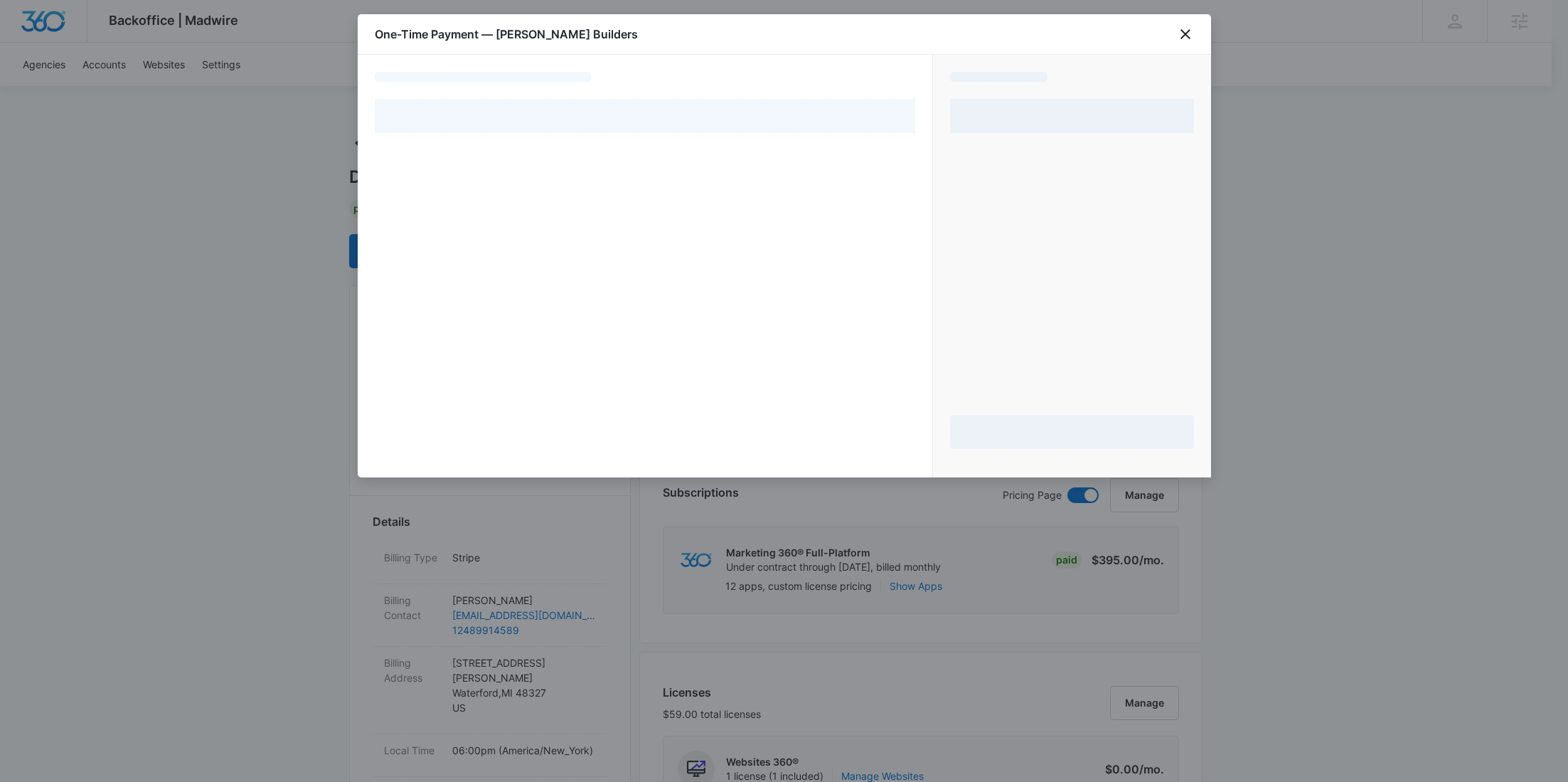
select select "pm_1Rv3fcA4n8RTgNjUmQoNDhKo"
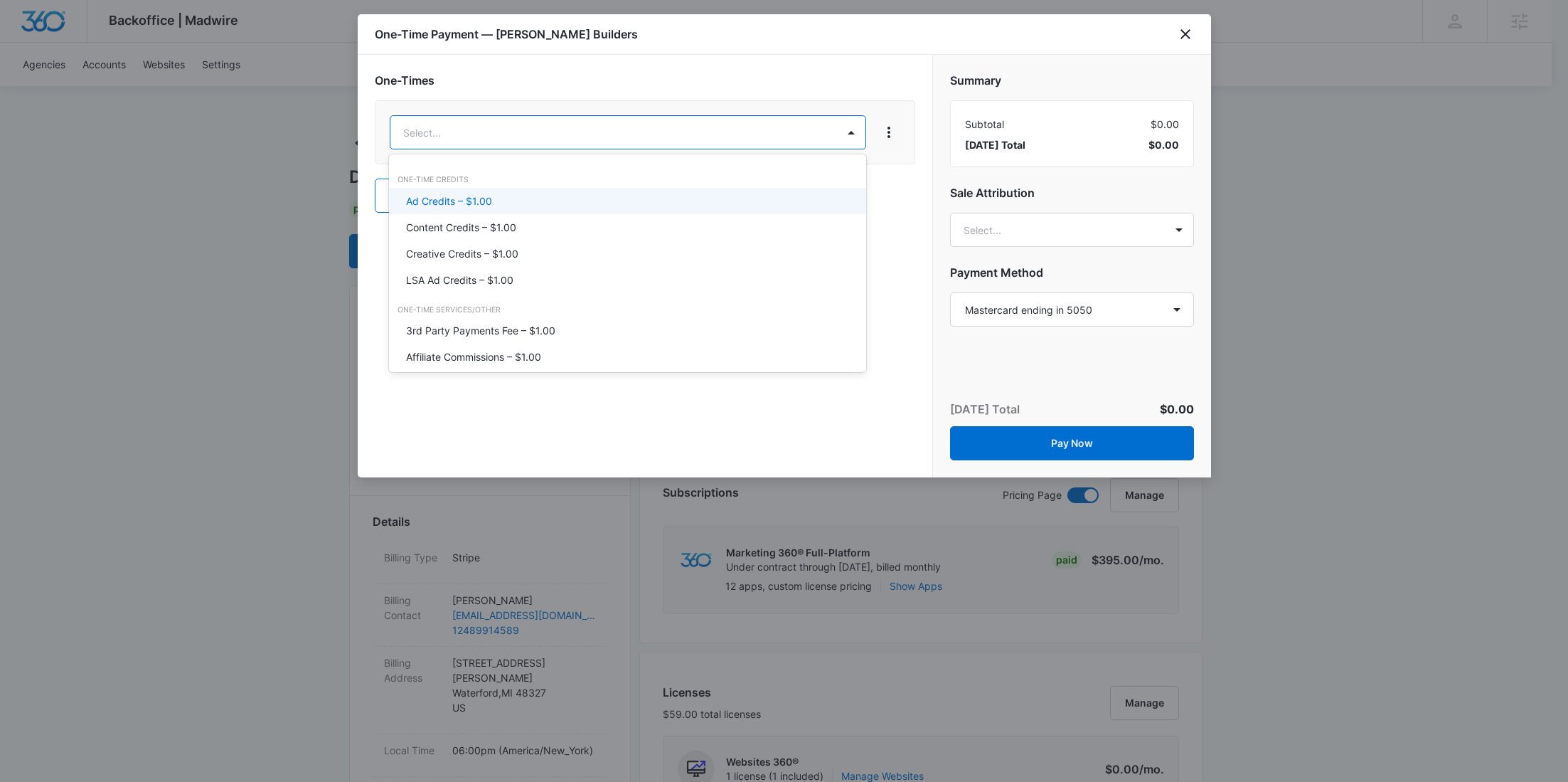
click at [541, 200] on div "Ad Credits – $1.00" at bounding box center [626, 201] width 440 height 15
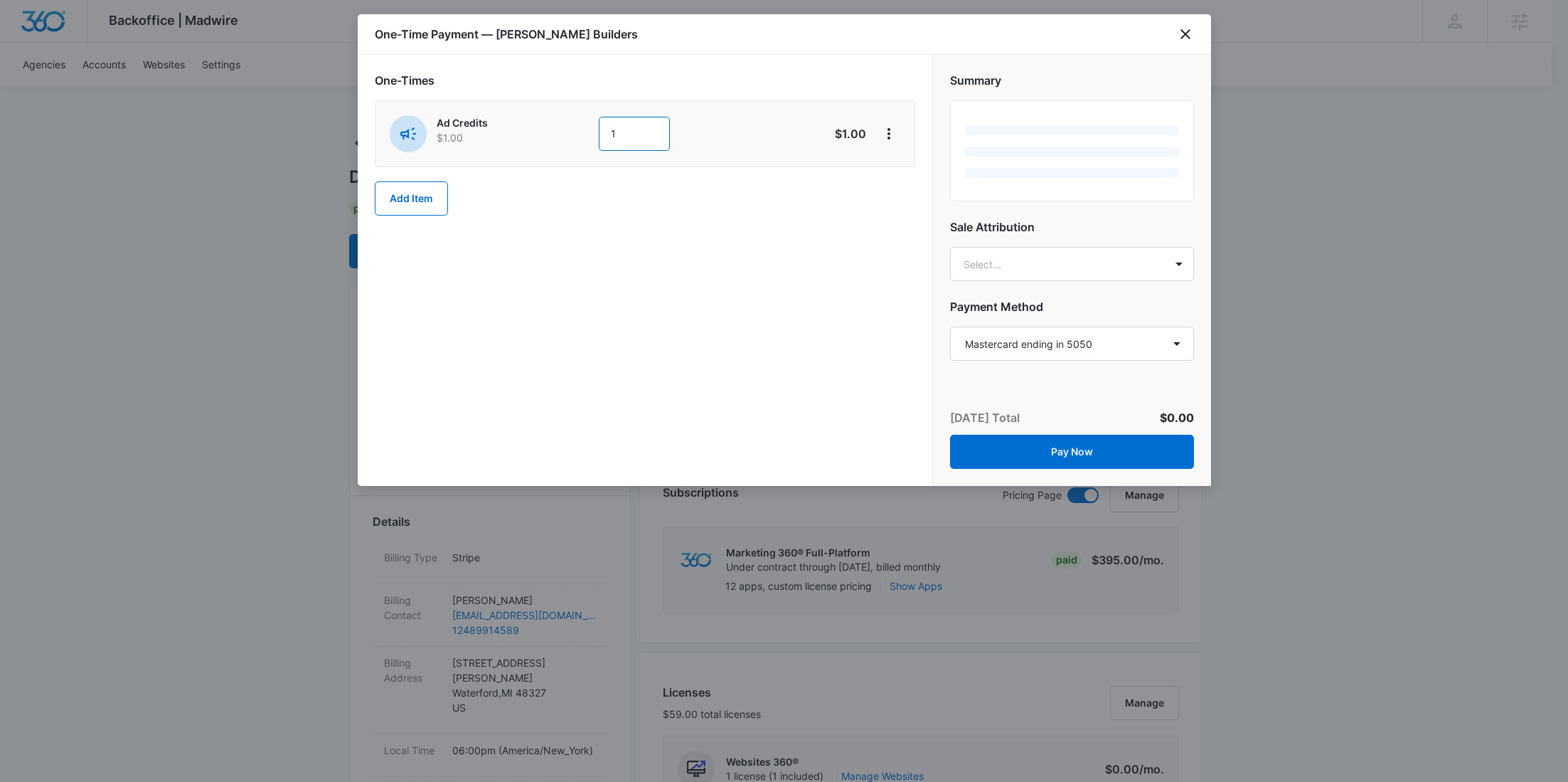
drag, startPoint x: 646, startPoint y: 138, endPoint x: 589, endPoint y: 138, distance: 57.0
click at [591, 138] on div "Ad Credits $1.00 1" at bounding box center [594, 134] width 410 height 37
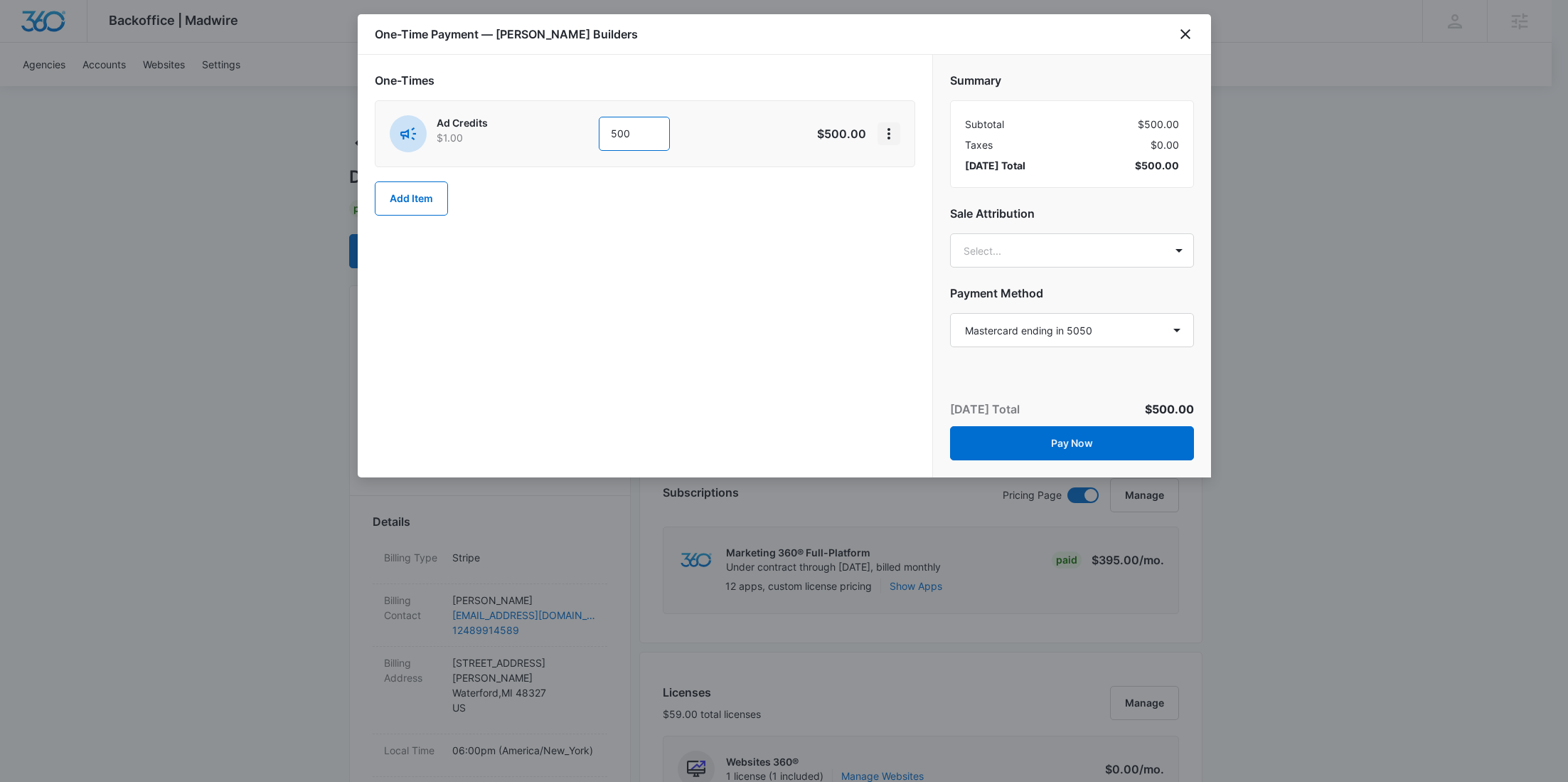
type input "500"
click at [883, 135] on icon "View More" at bounding box center [888, 133] width 17 height 17
click at [916, 176] on div "Add Discount" at bounding box center [927, 173] width 63 height 10
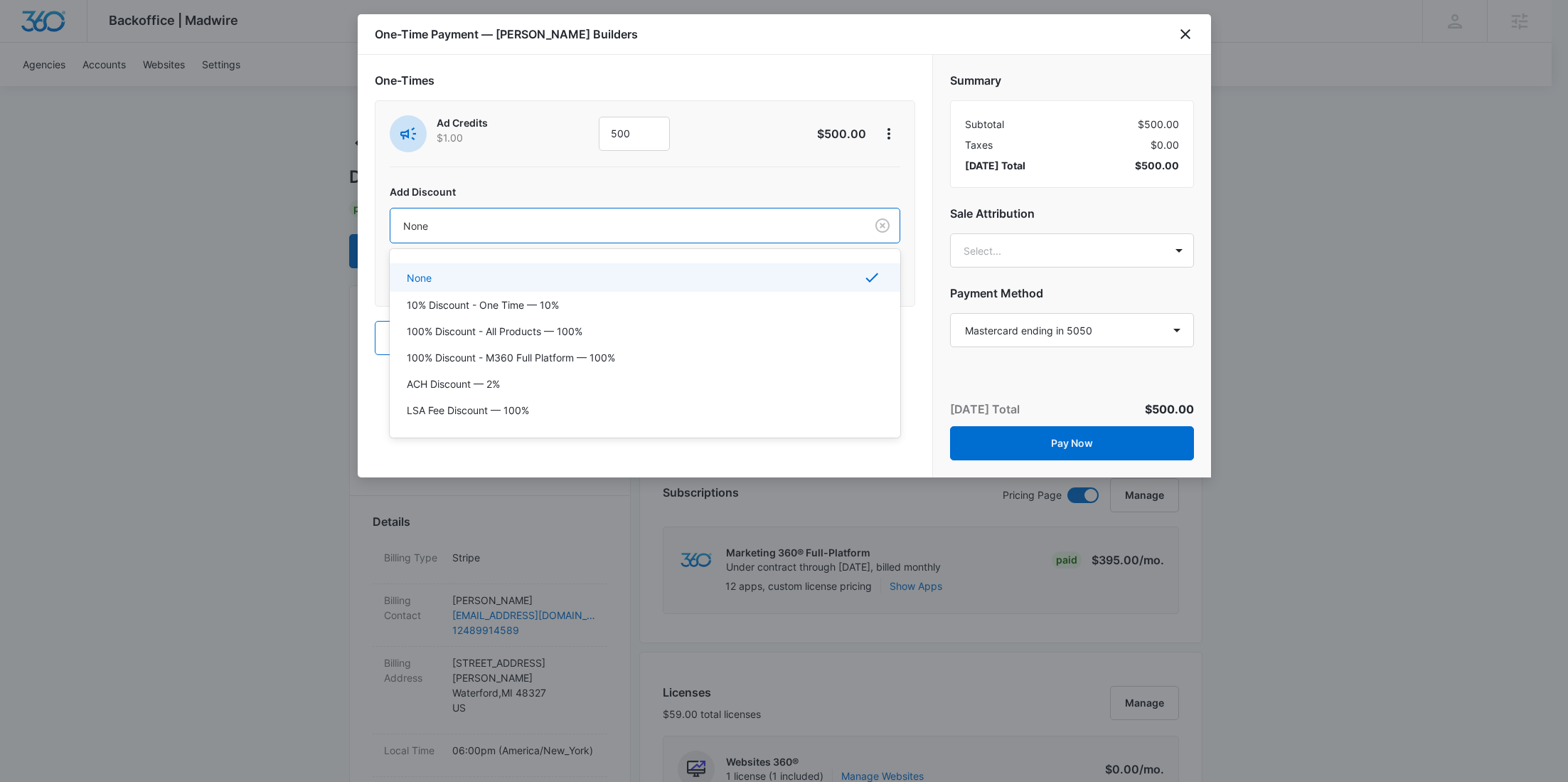
click at [655, 230] on div at bounding box center [624, 226] width 443 height 18
click at [600, 324] on div "100% Discount - All Products — 100%" at bounding box center [644, 331] width 474 height 15
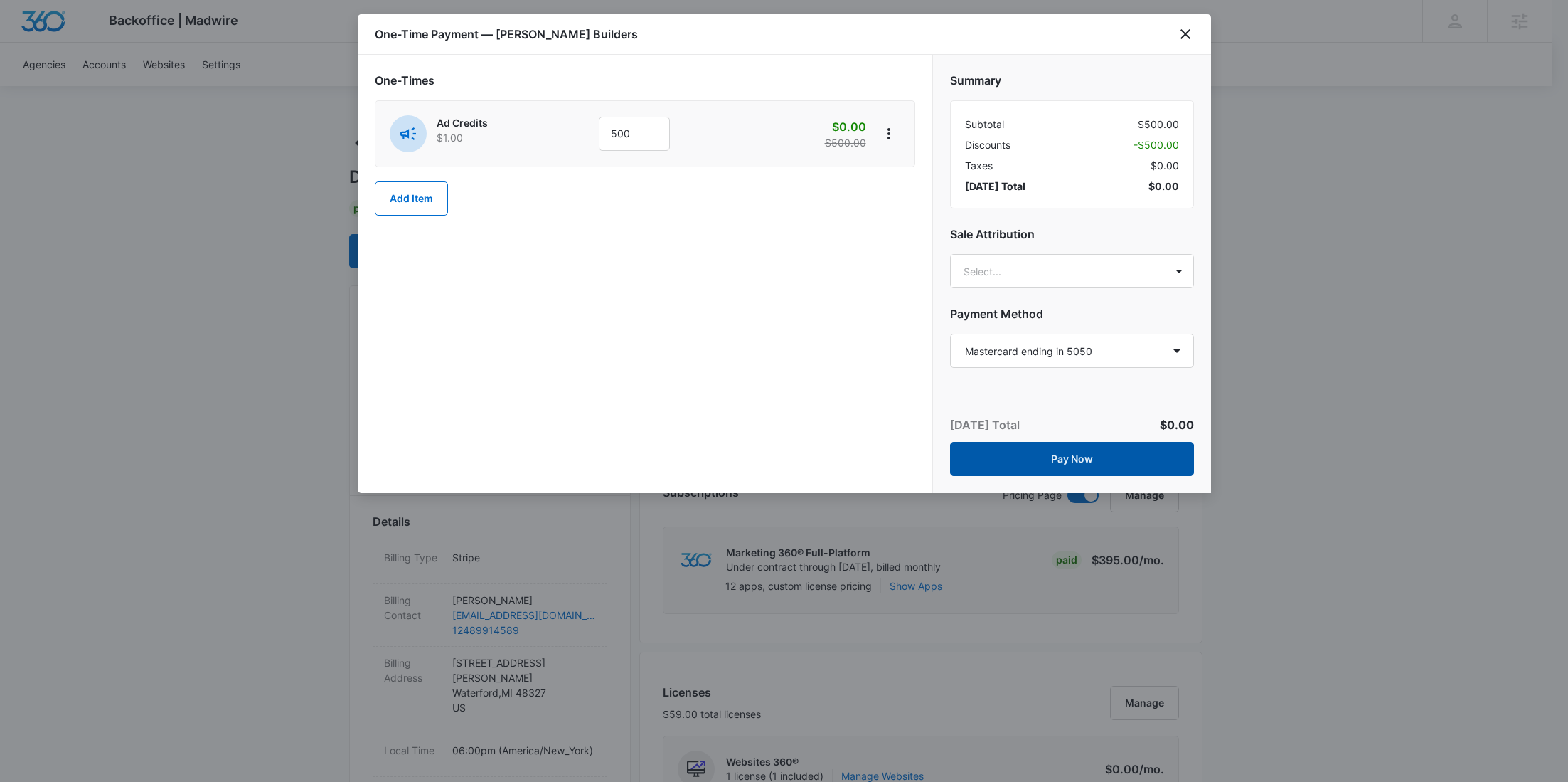
click at [1103, 451] on button "Pay Now" at bounding box center [1072, 458] width 244 height 34
